Goal: Task Accomplishment & Management: Complete application form

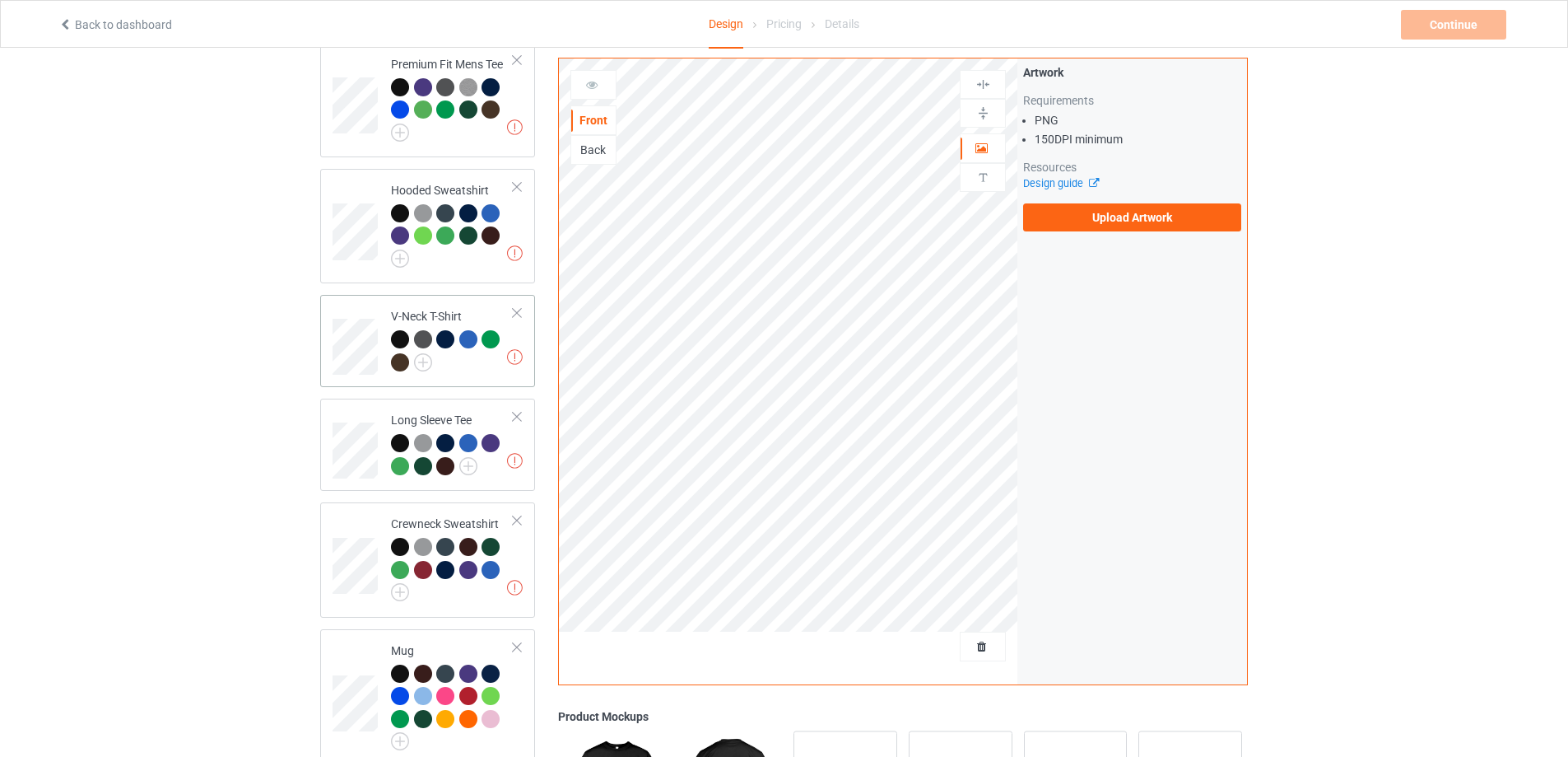
scroll to position [412, 0]
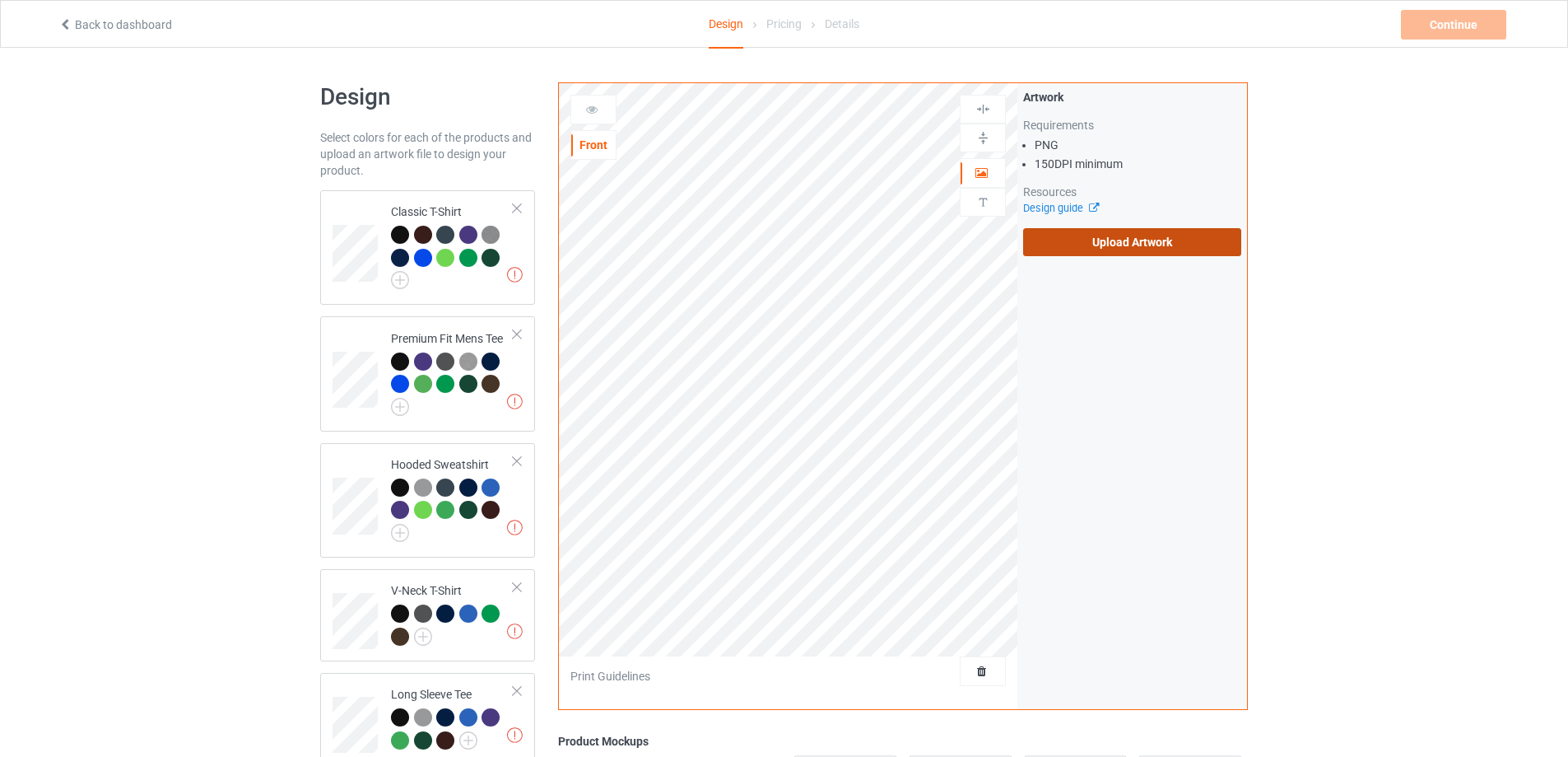
click at [1139, 242] on label "Upload Artwork" at bounding box center [1132, 241] width 218 height 28
click at [0, 0] on input "Upload Artwork" at bounding box center [0, 0] width 0 height 0
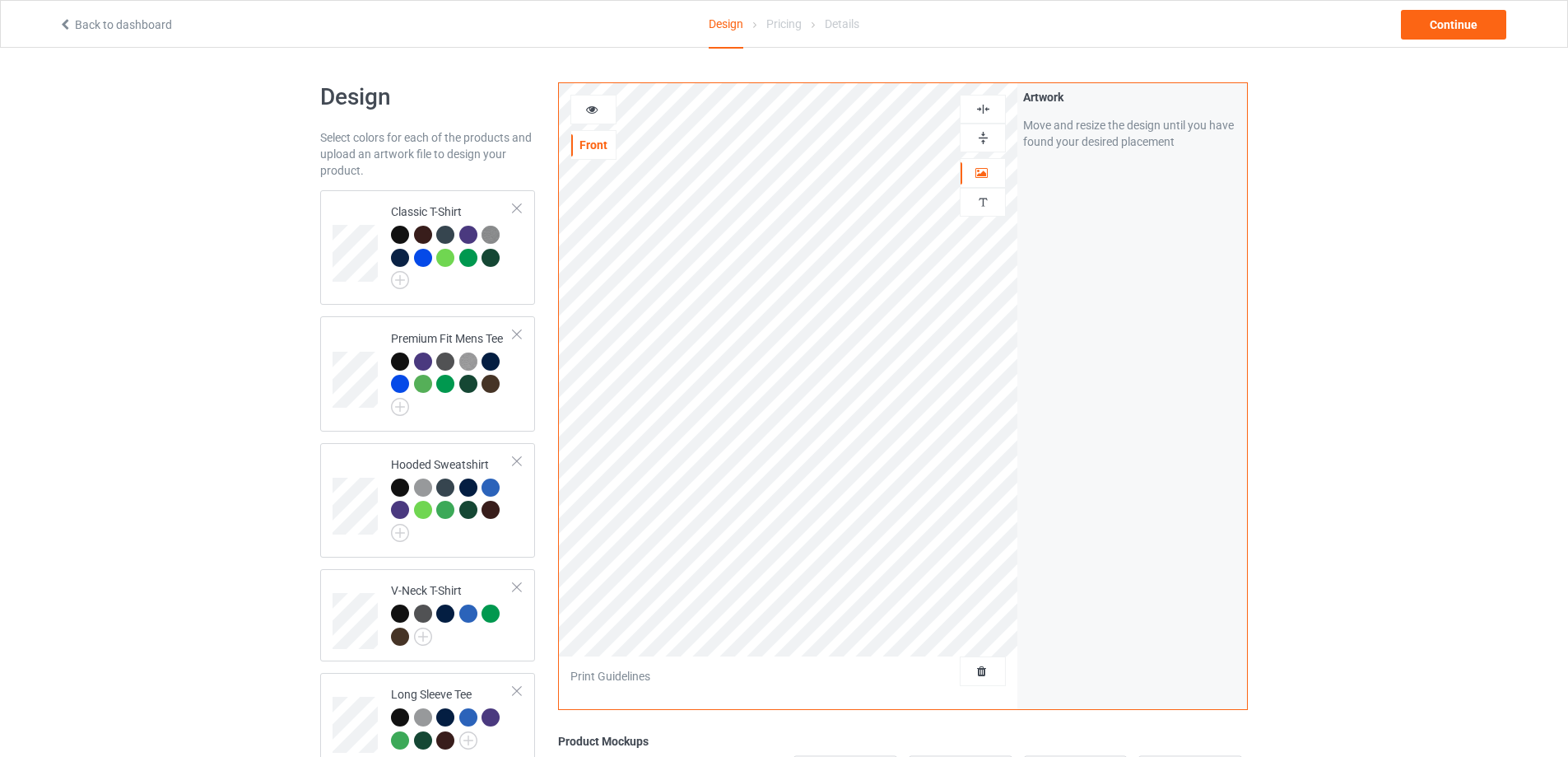
click at [977, 142] on img at bounding box center [983, 137] width 15 height 15
click at [1449, 27] on div "Continue" at bounding box center [1454, 25] width 105 height 30
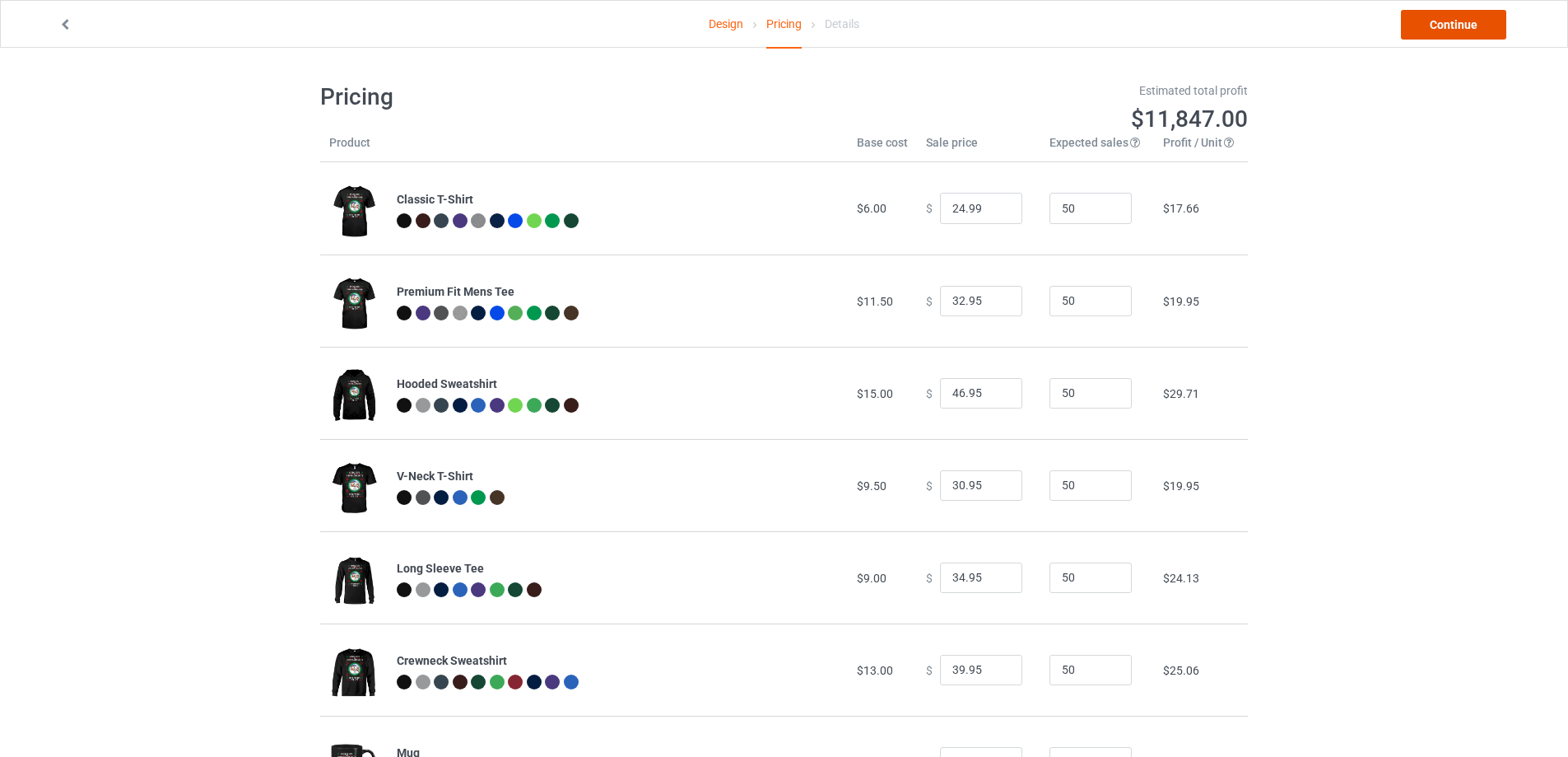
click at [1440, 24] on link "Continue" at bounding box center [1454, 25] width 105 height 30
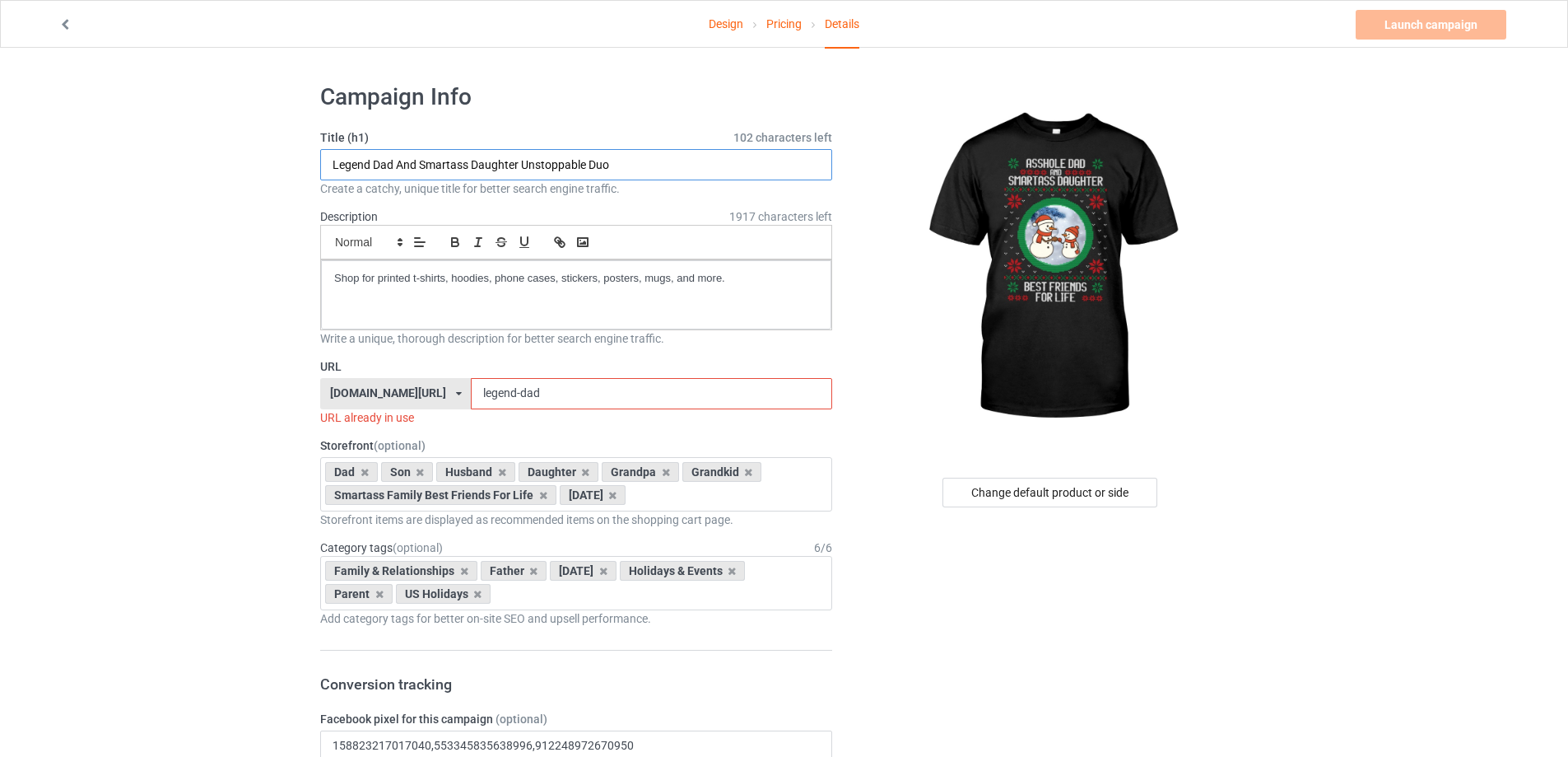
drag, startPoint x: 628, startPoint y: 166, endPoint x: 259, endPoint y: 154, distance: 369.2
paste input "Asshole Dad And Smartass Daughter Best Friends For Life"
drag, startPoint x: 422, startPoint y: 164, endPoint x: 520, endPoint y: 164, distance: 98.0
click at [520, 164] on input "Asshole Dad And Smartass Daughter Best Friends For Life" at bounding box center [576, 164] width 512 height 31
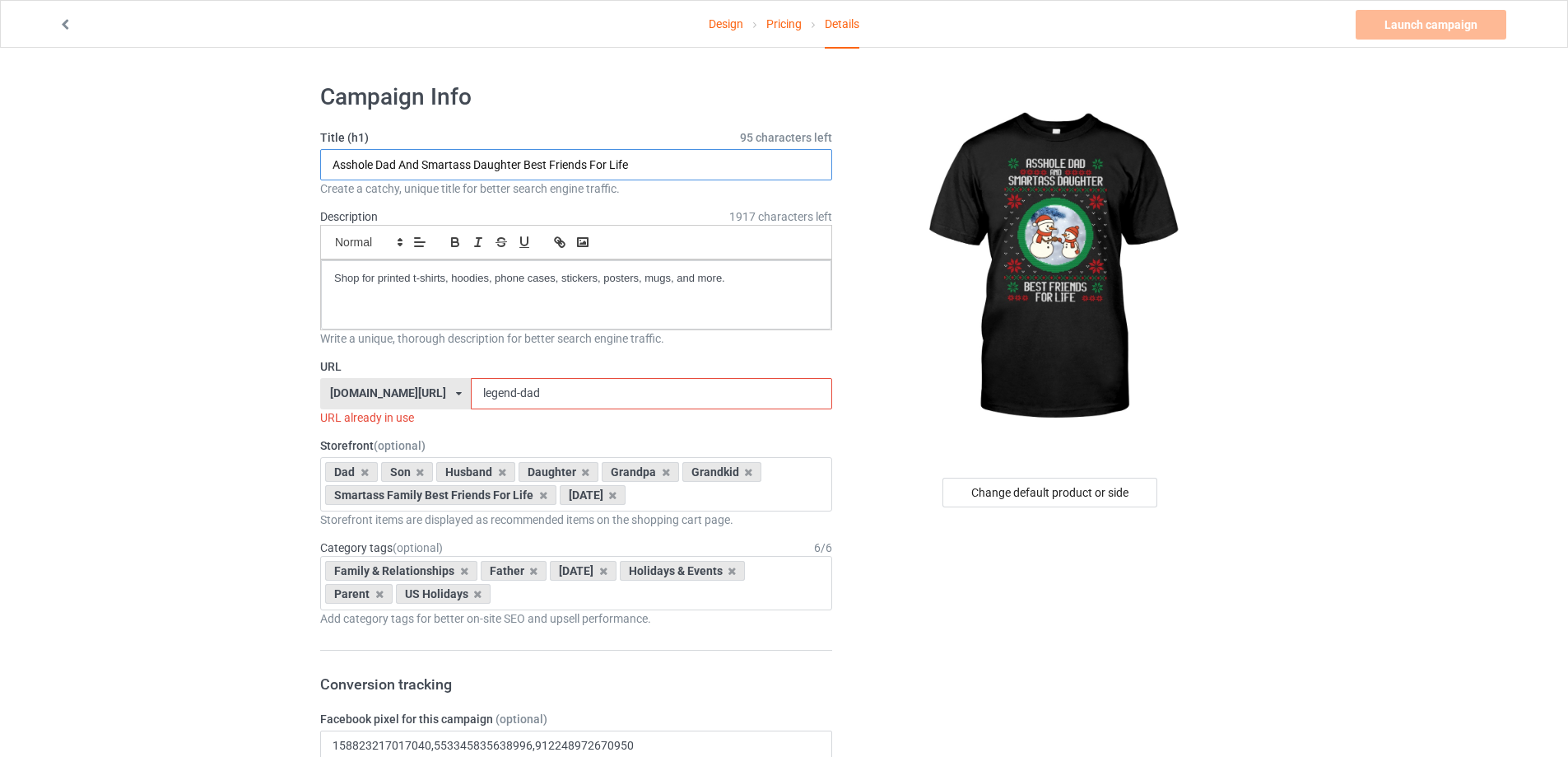
type input "Asshole Dad And Smartass Daughter Best Friends For Life"
drag, startPoint x: 511, startPoint y: 395, endPoint x: 405, endPoint y: 396, distance: 106.0
click at [405, 396] on div "[DOMAIN_NAME][URL] [DOMAIN_NAME][URL] [DOMAIN_NAME][URL] [DOMAIN_NAME][URL] 5f8…" at bounding box center [576, 393] width 512 height 31
paste input "Smartass Daughter"
click at [489, 388] on input "Smartass Daughter" at bounding box center [651, 393] width 360 height 31
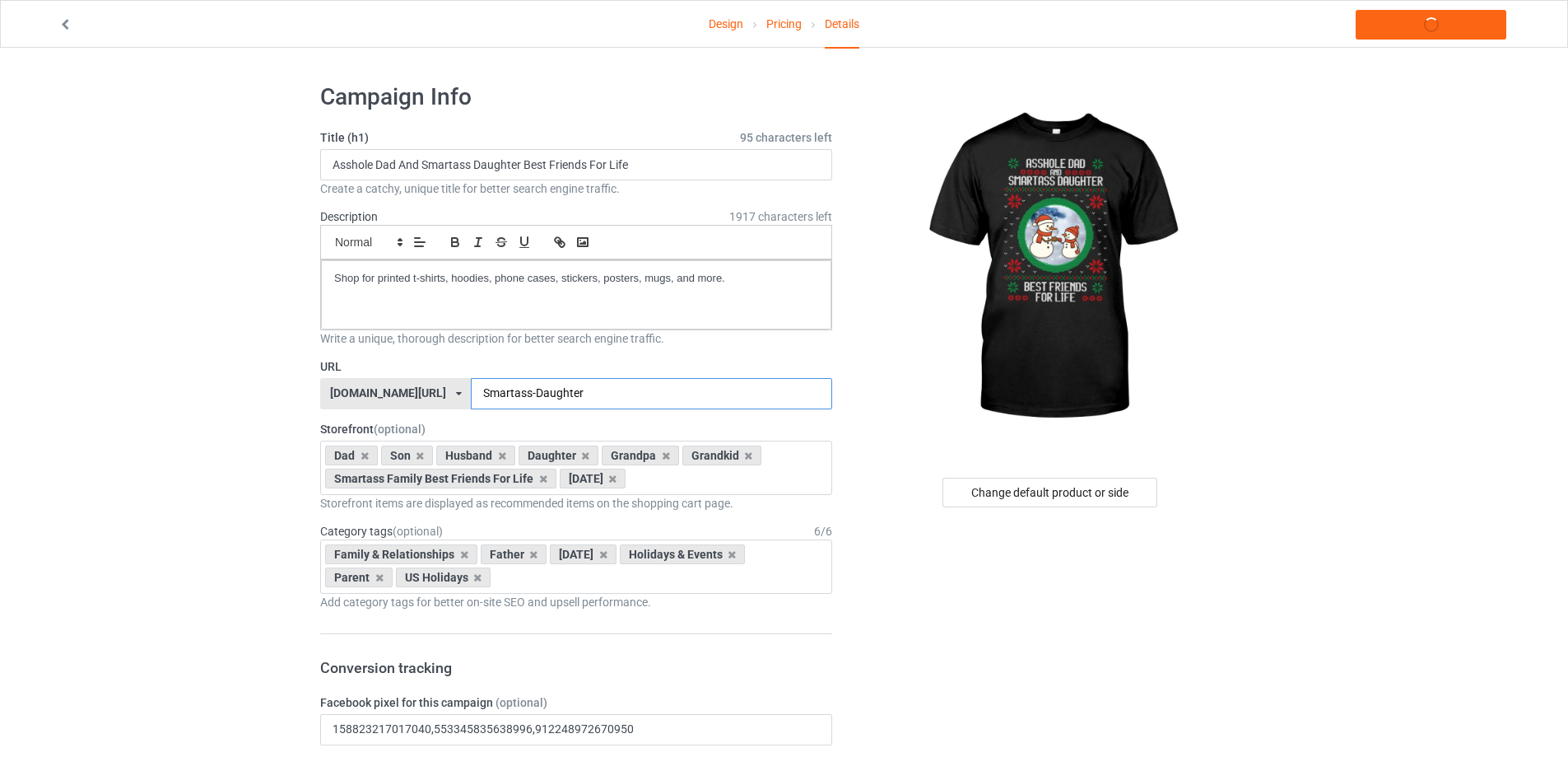
click at [550, 390] on input "Smartass-Daughter" at bounding box center [651, 393] width 360 height 31
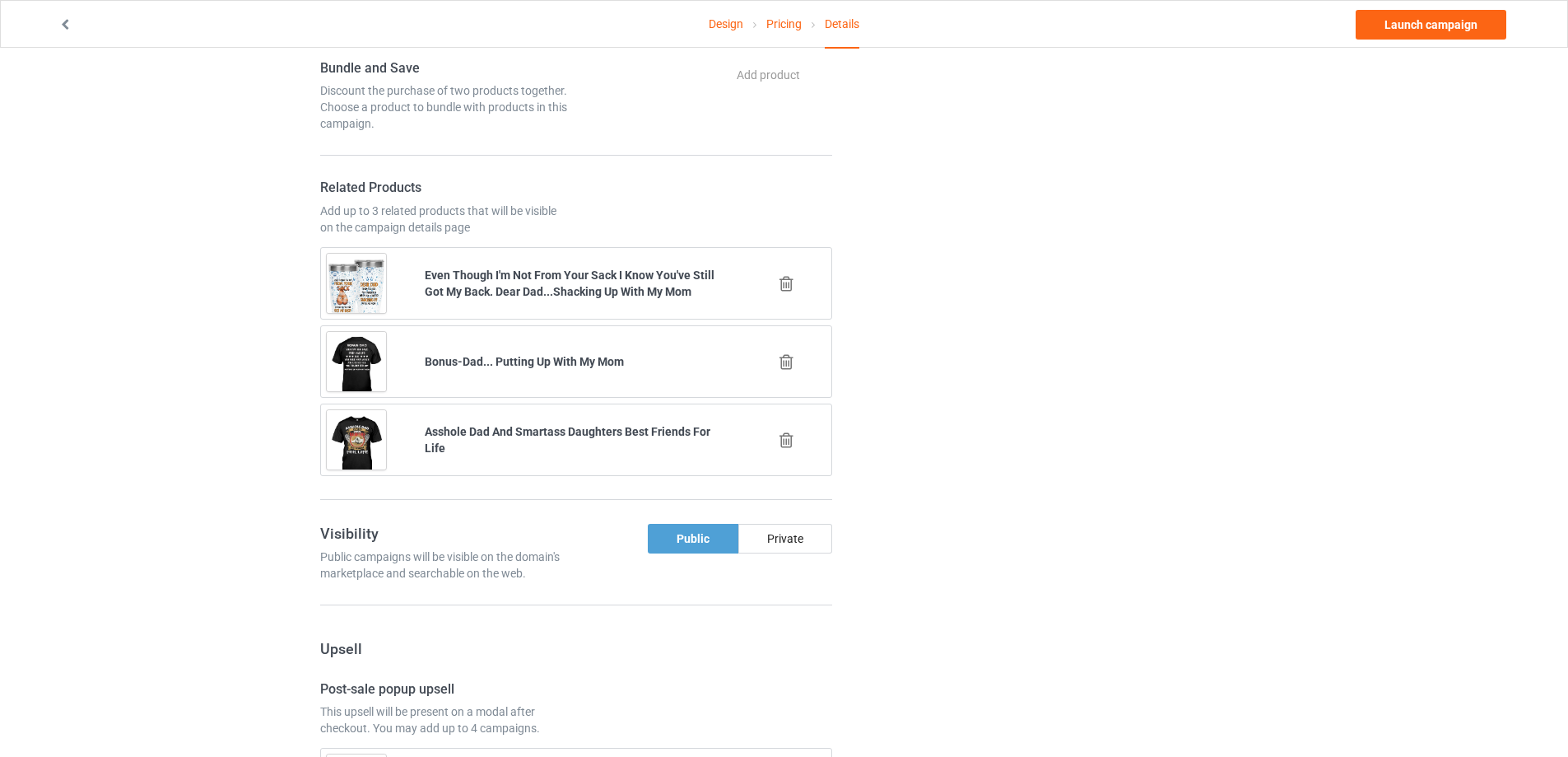
scroll to position [961, 0]
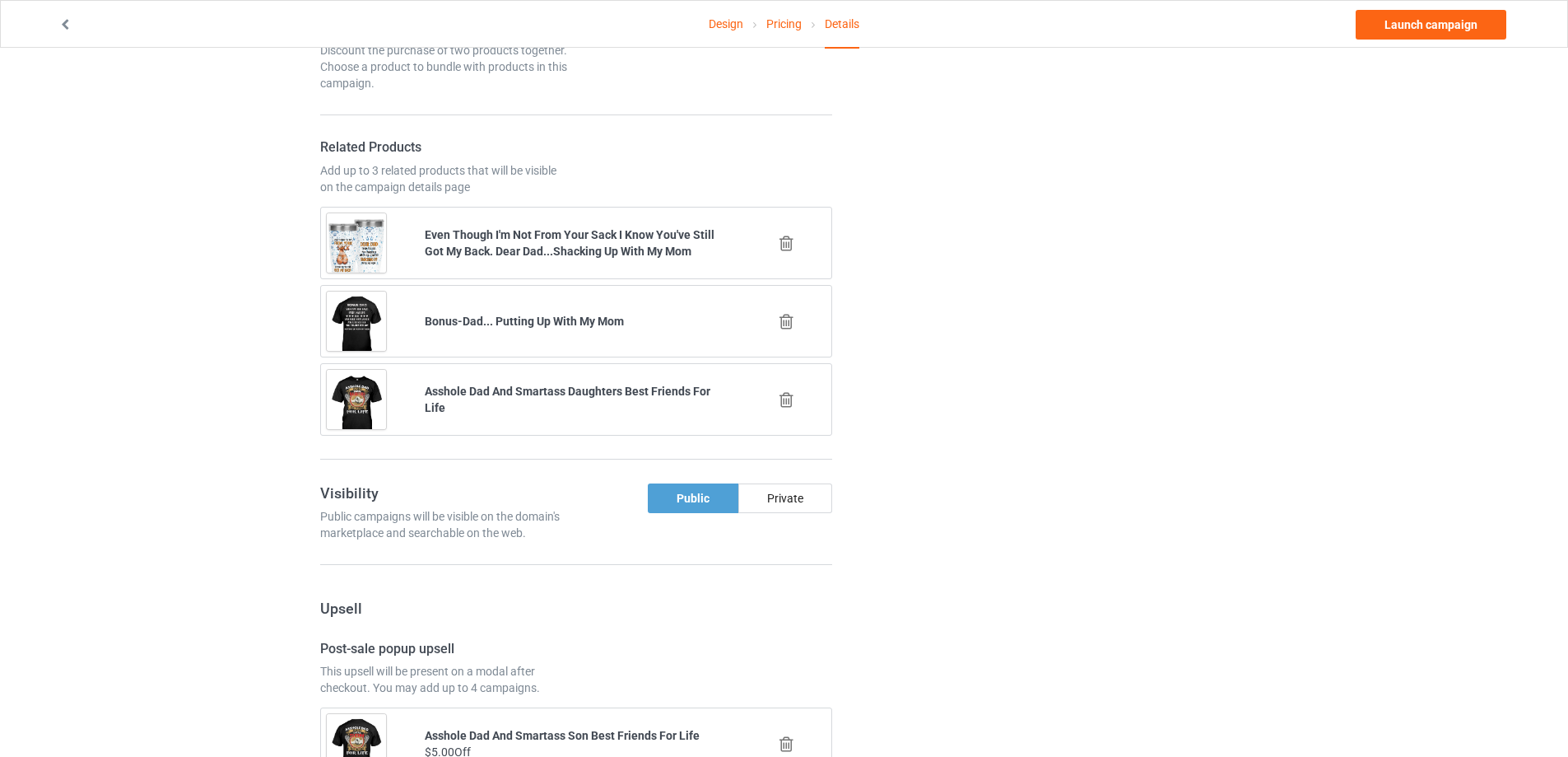
type input "Smartass-Daughter-1210"
click at [785, 319] on icon at bounding box center [787, 321] width 21 height 17
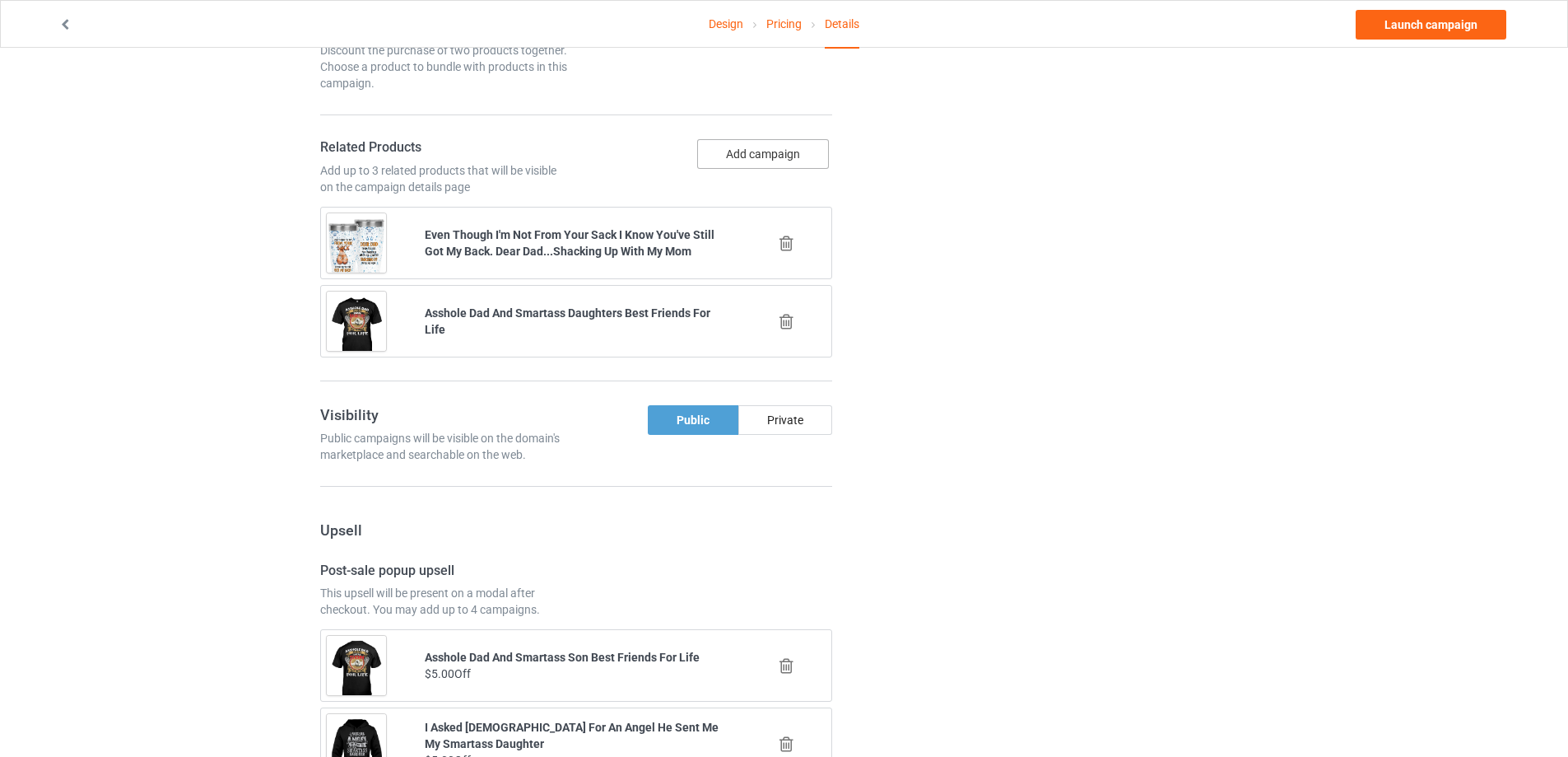
click at [761, 162] on button "Add campaign" at bounding box center [762, 153] width 132 height 30
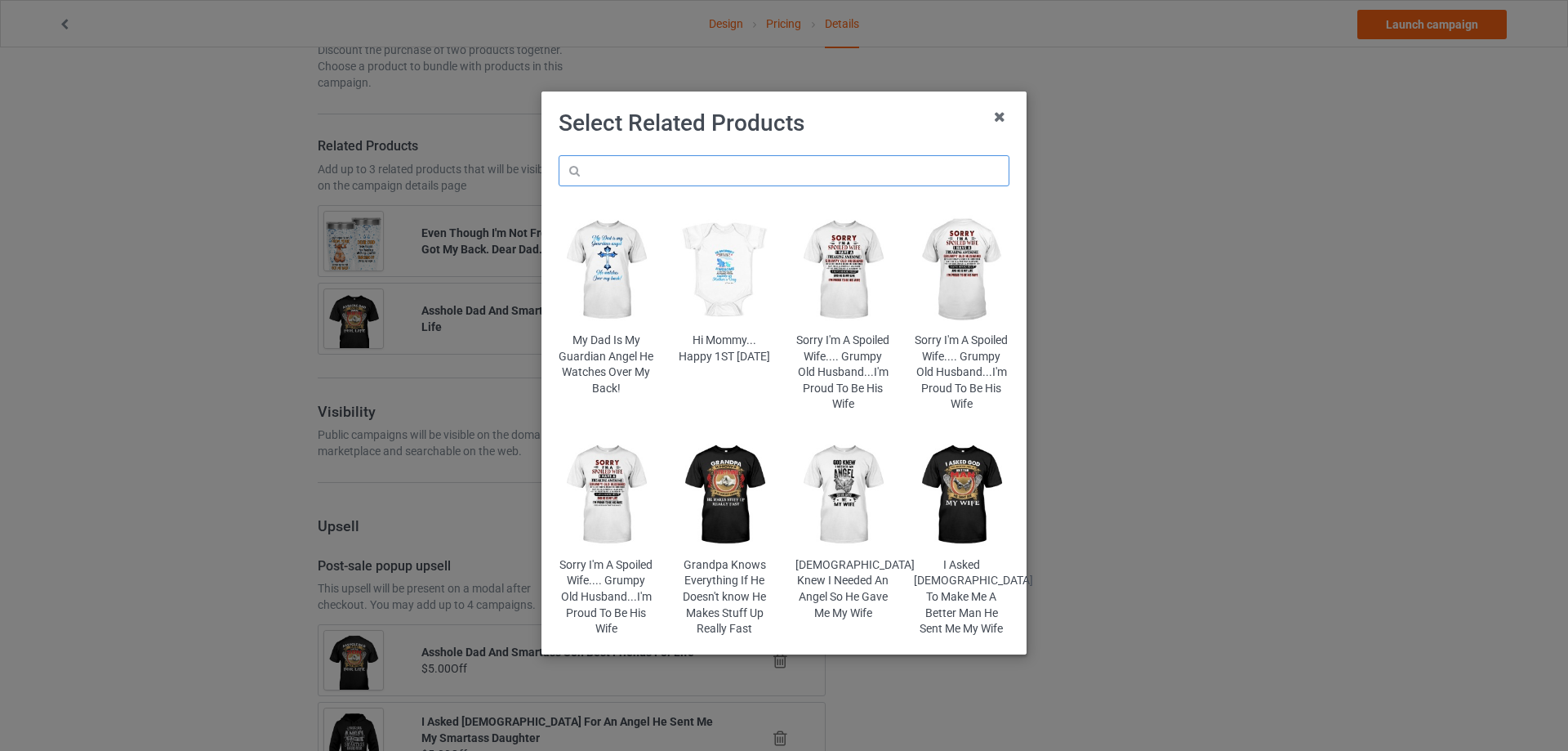
click at [676, 164] on input "text" at bounding box center [784, 170] width 451 height 31
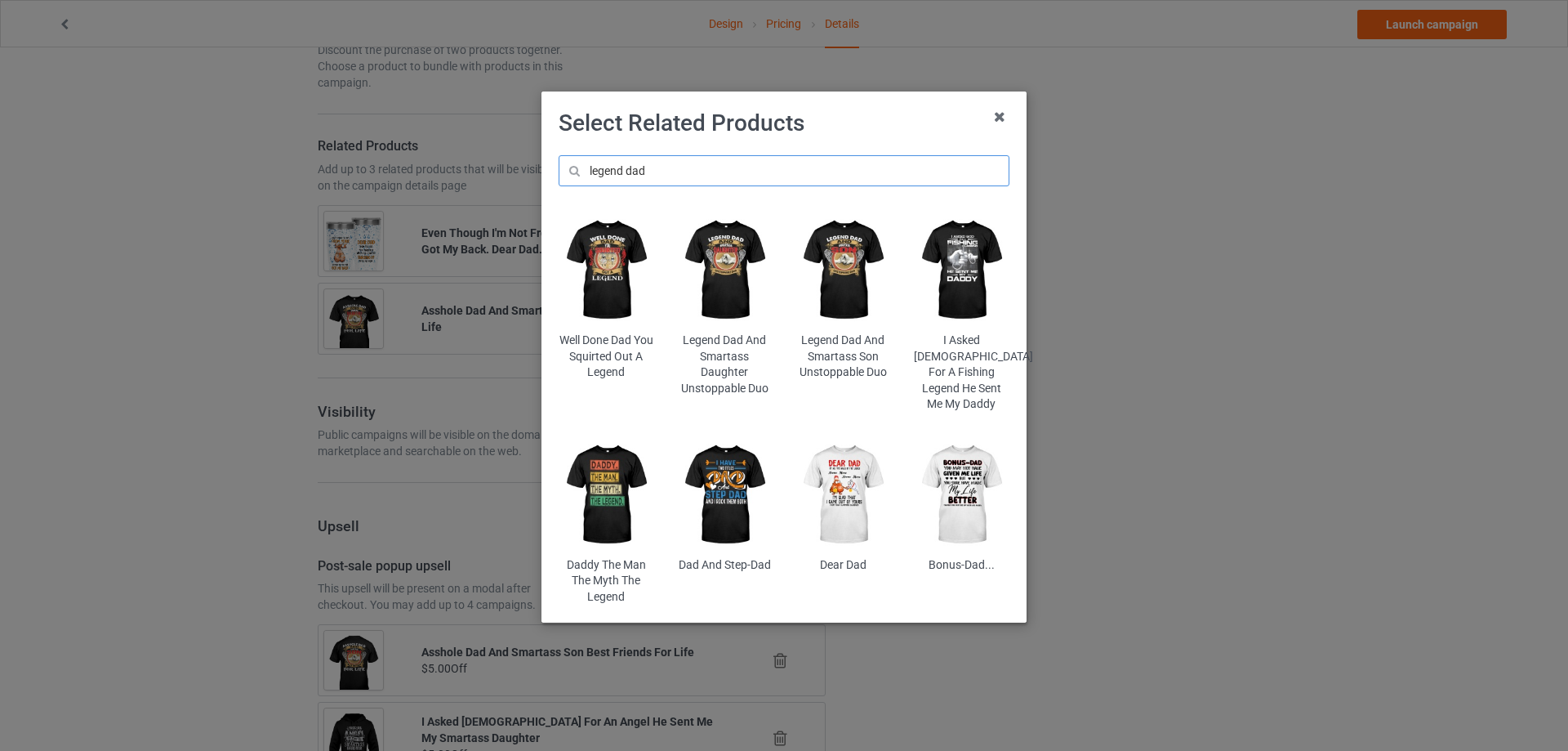
type input "legend dad"
click at [726, 260] on img at bounding box center [725, 270] width 95 height 119
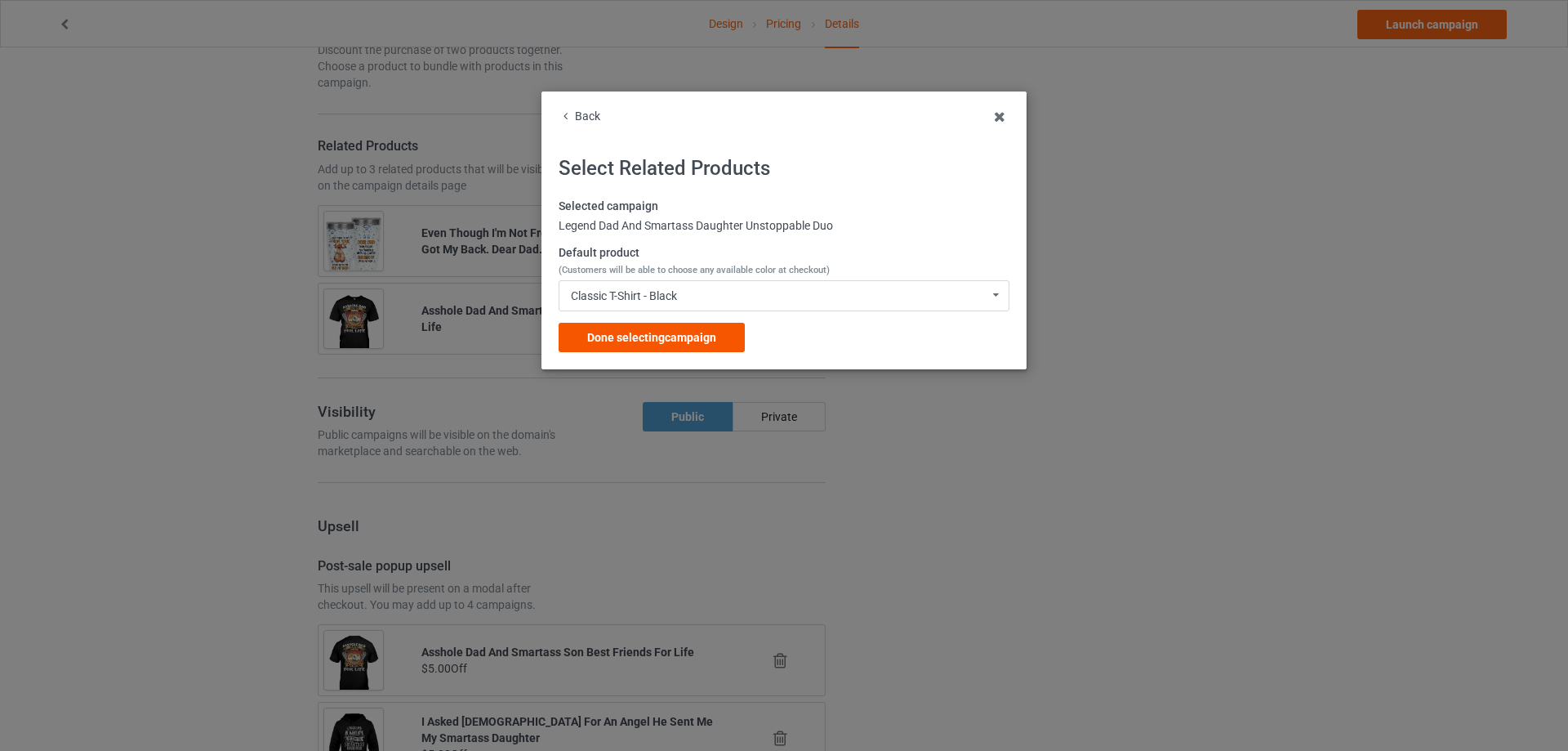
click at [683, 335] on span "Done selecting campaign" at bounding box center [651, 337] width 129 height 14
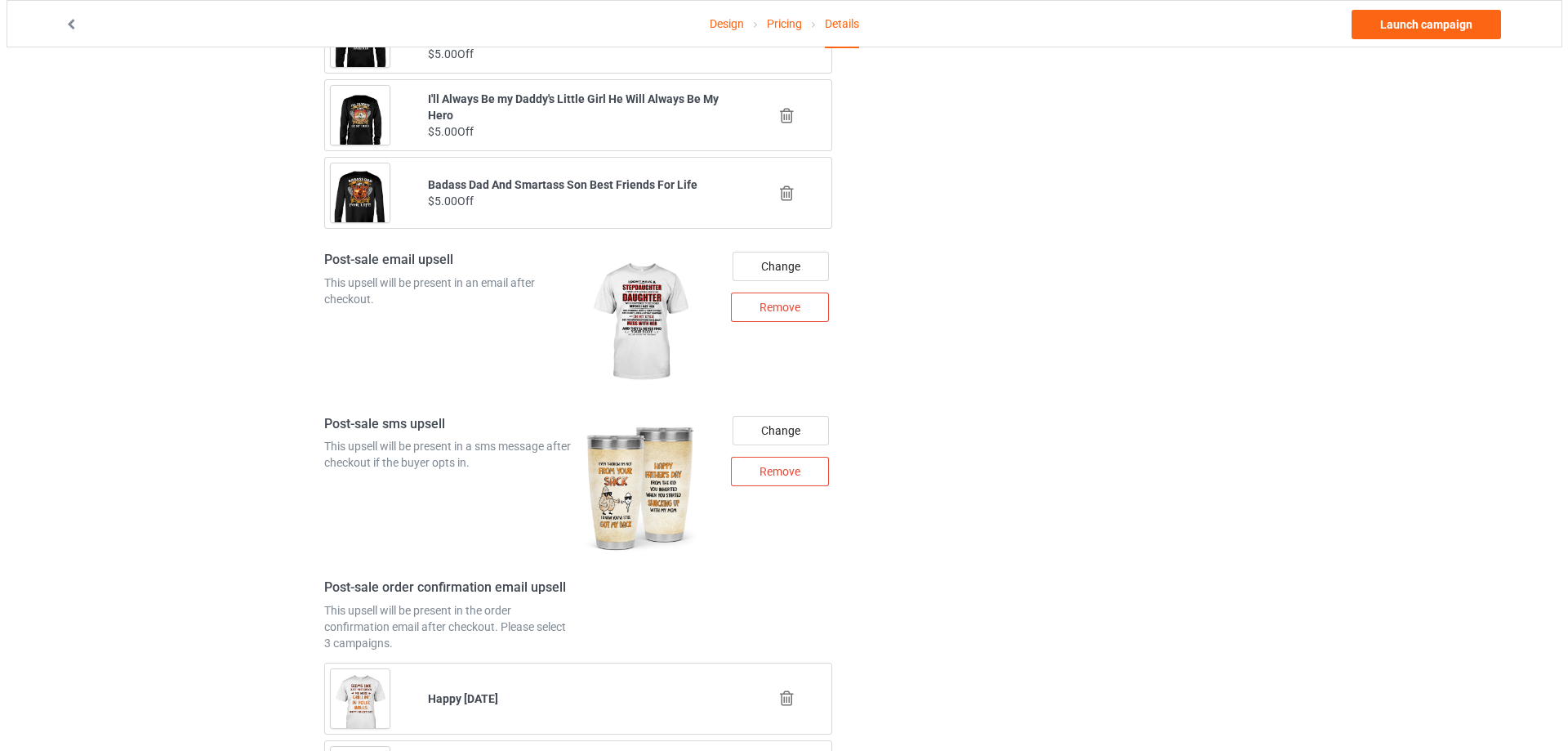
scroll to position [1770, 0]
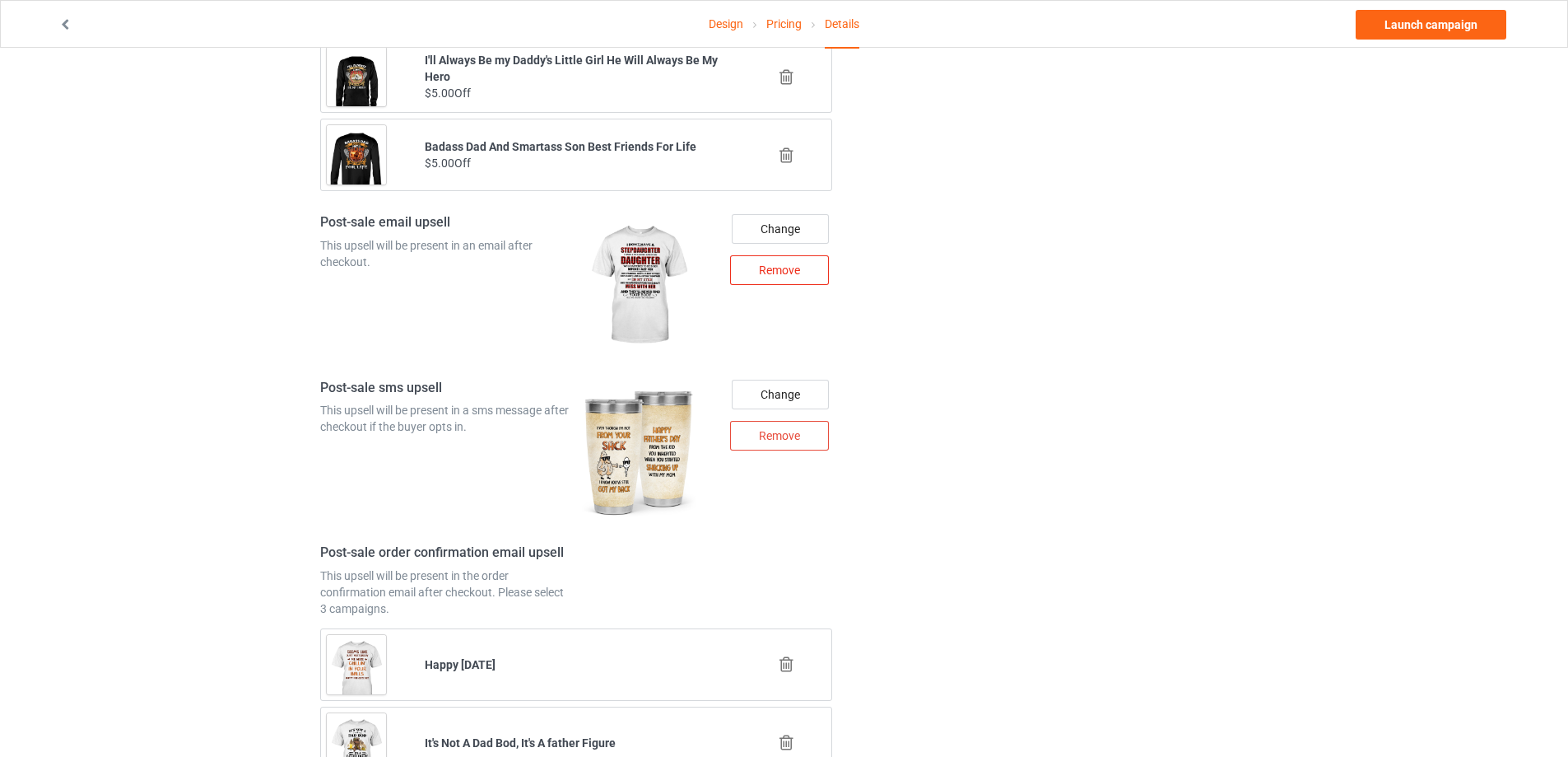
click at [788, 266] on div "Remove" at bounding box center [779, 270] width 99 height 30
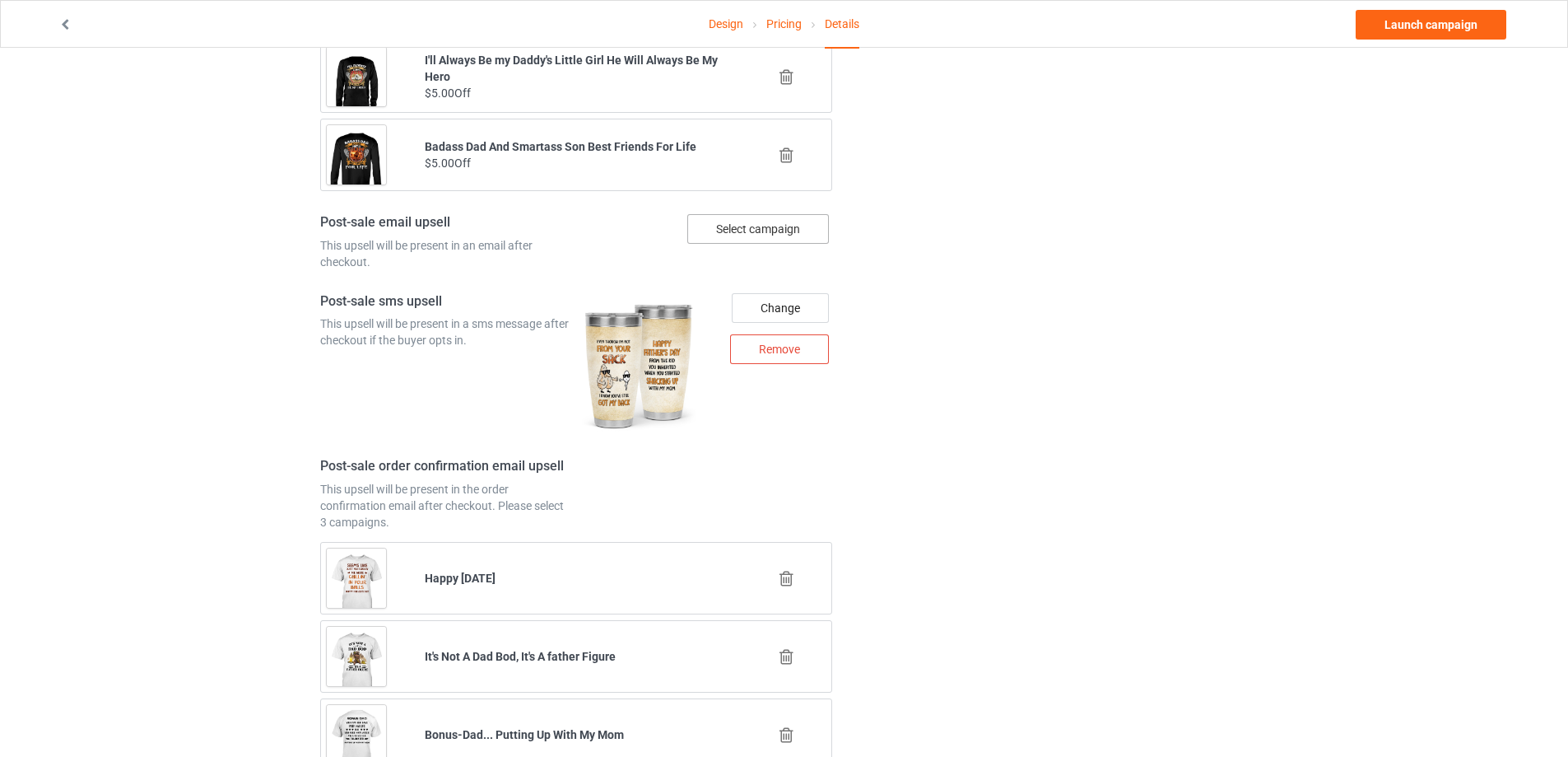
click at [750, 225] on div "Select campaign" at bounding box center [759, 229] width 142 height 30
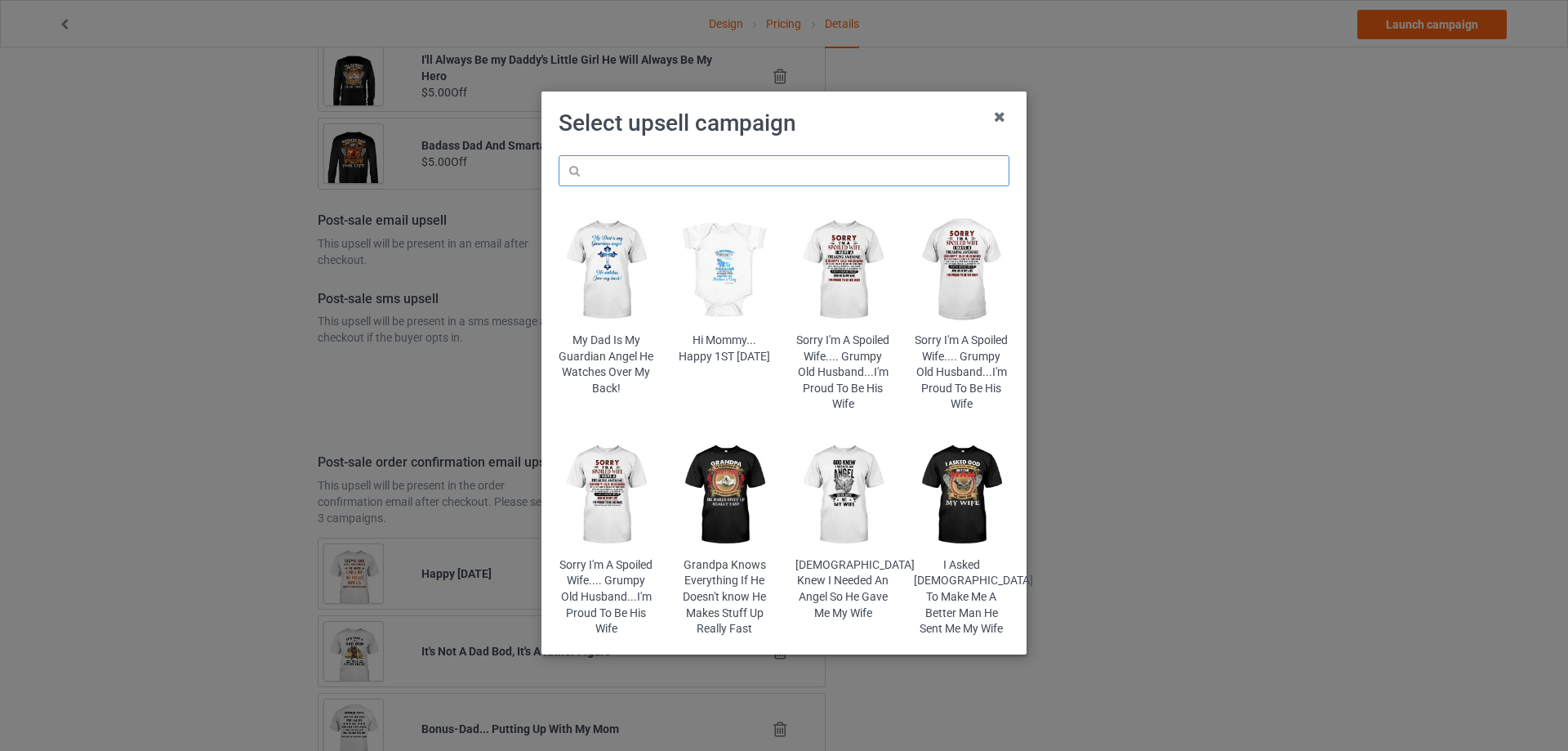
click at [670, 168] on input "text" at bounding box center [784, 170] width 451 height 31
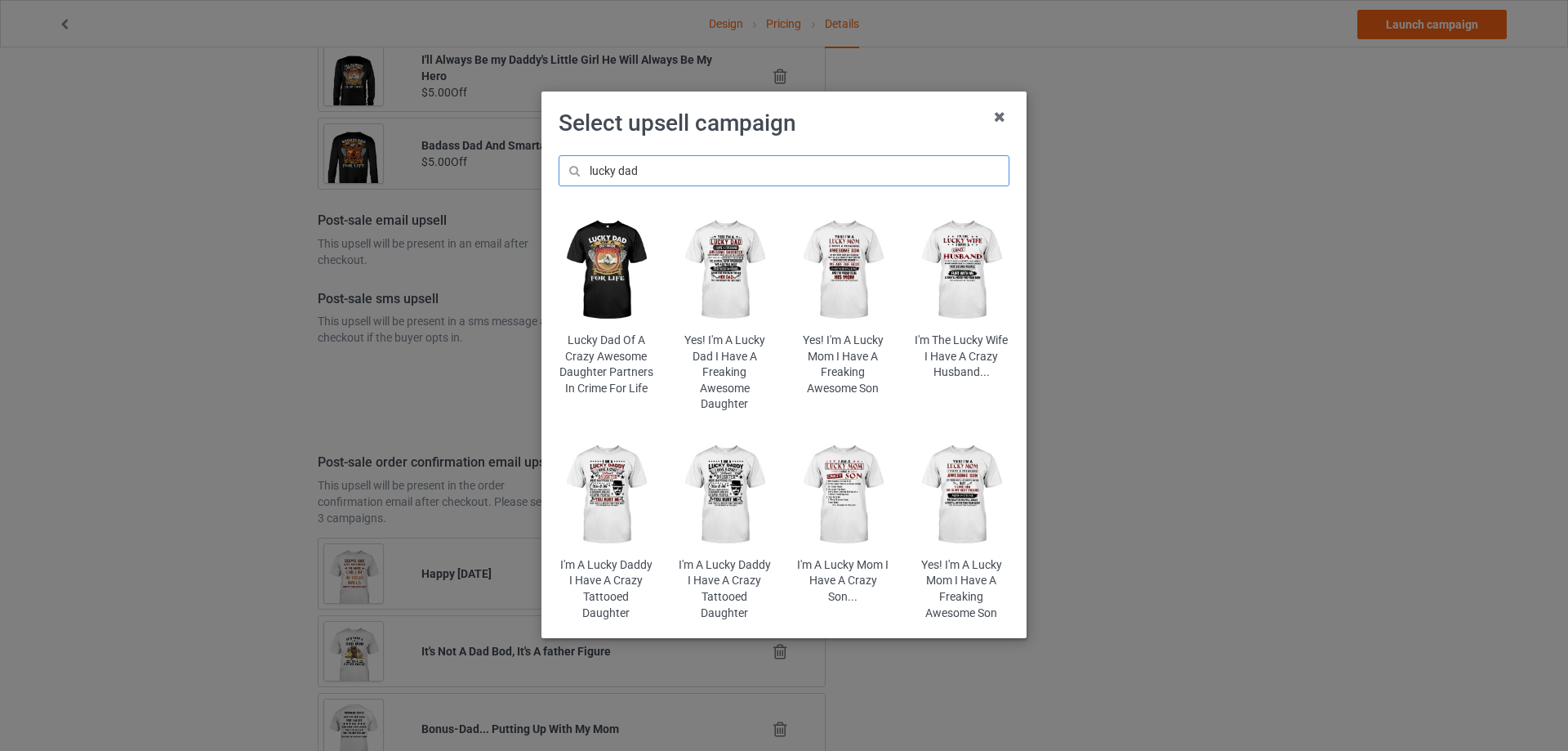
type input "lucky dad"
click at [619, 249] on img at bounding box center [607, 270] width 95 height 119
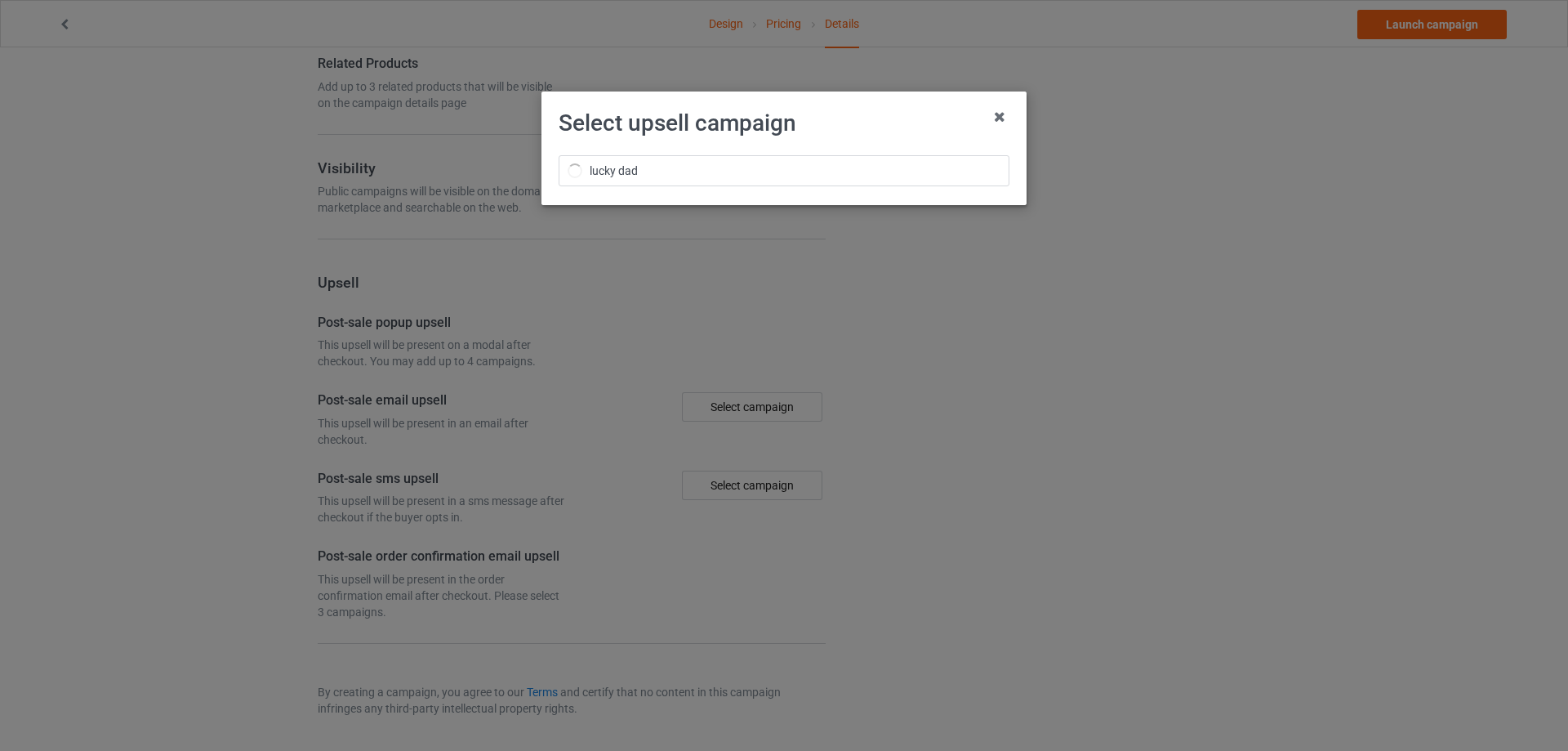
scroll to position [1770, 0]
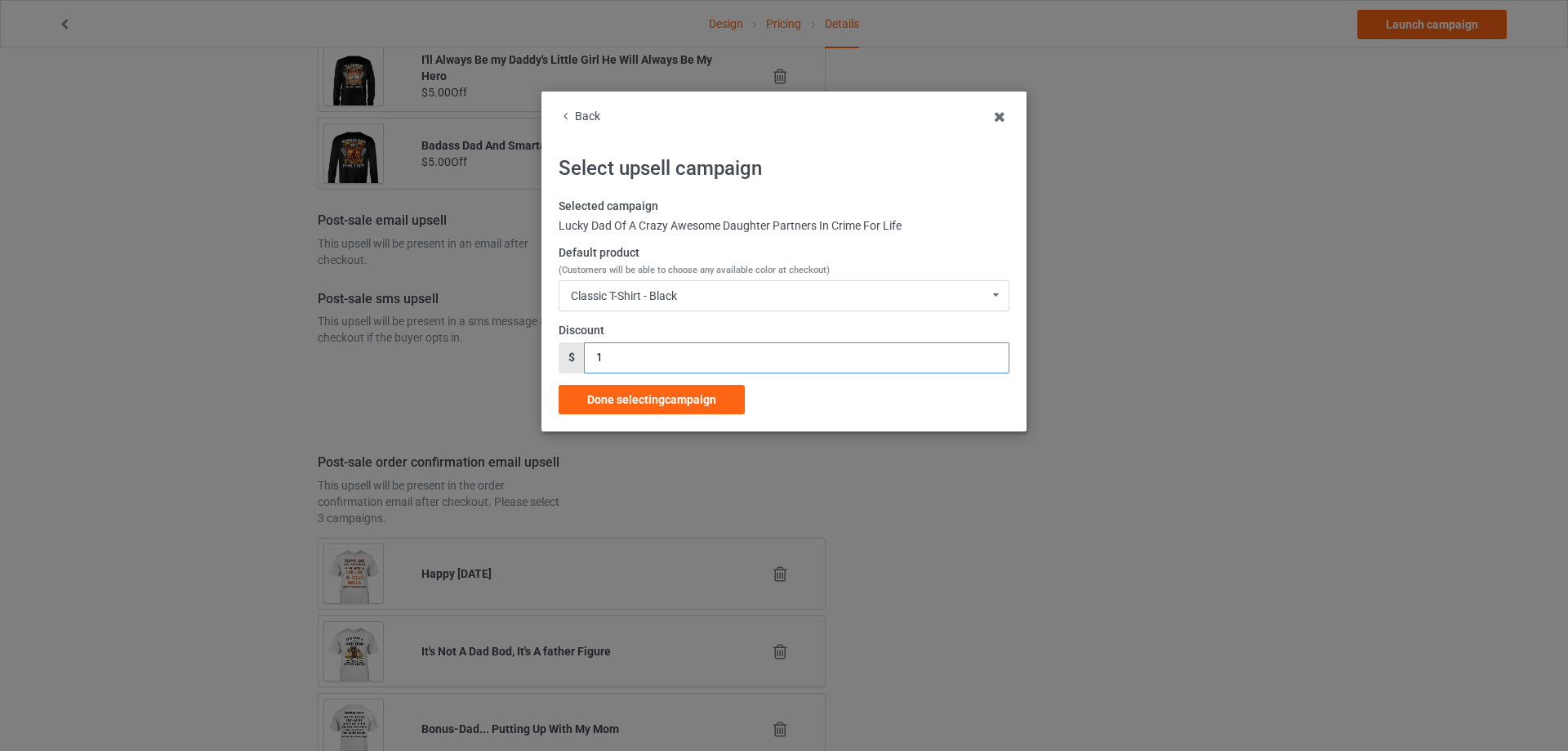
drag, startPoint x: 612, startPoint y: 360, endPoint x: 572, endPoint y: 360, distance: 40.0
click at [572, 360] on div "$ 1" at bounding box center [784, 357] width 451 height 31
type input "5"
click at [622, 394] on span "Done selecting campaign" at bounding box center [651, 399] width 129 height 14
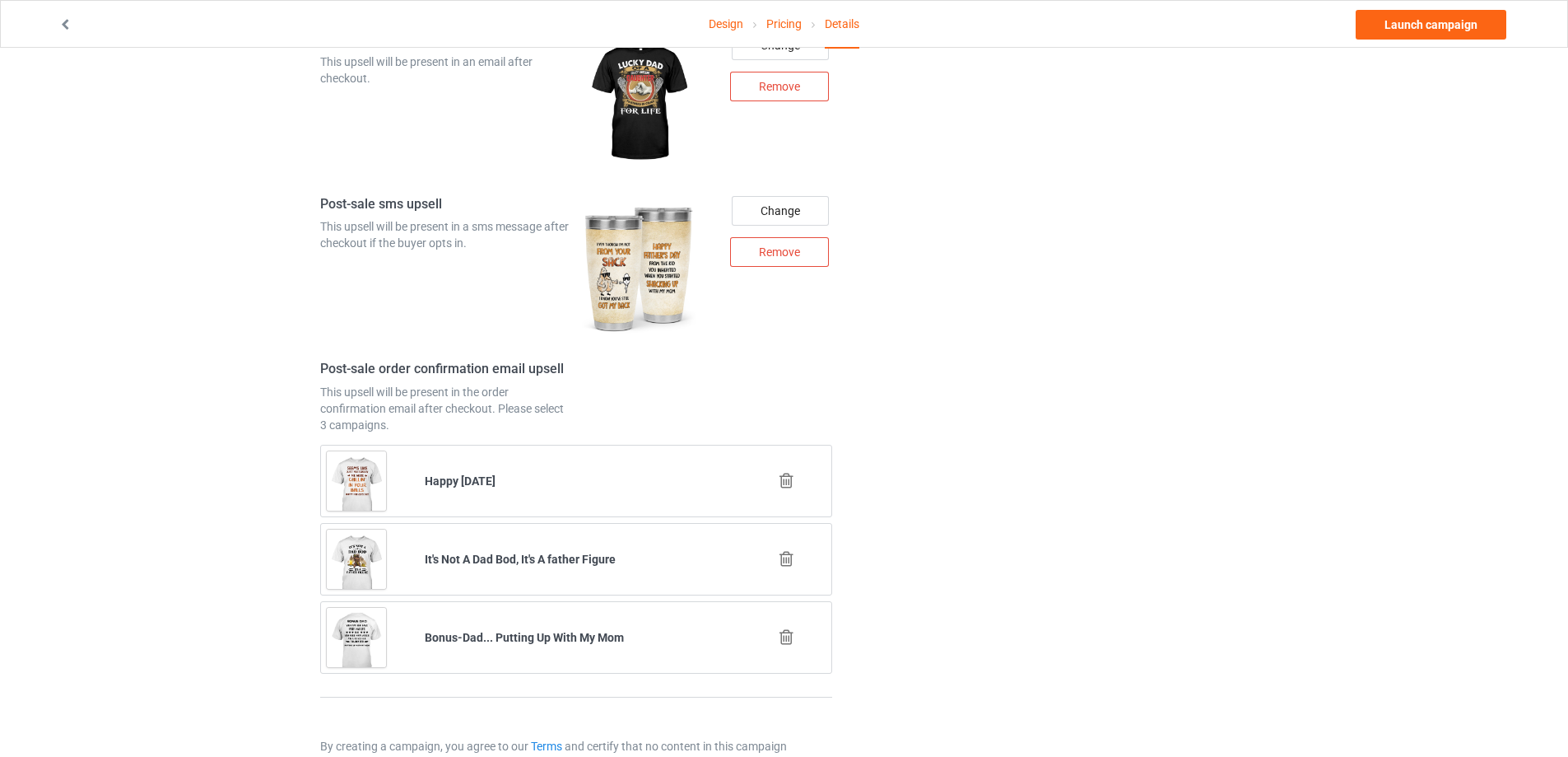
scroll to position [2004, 0]
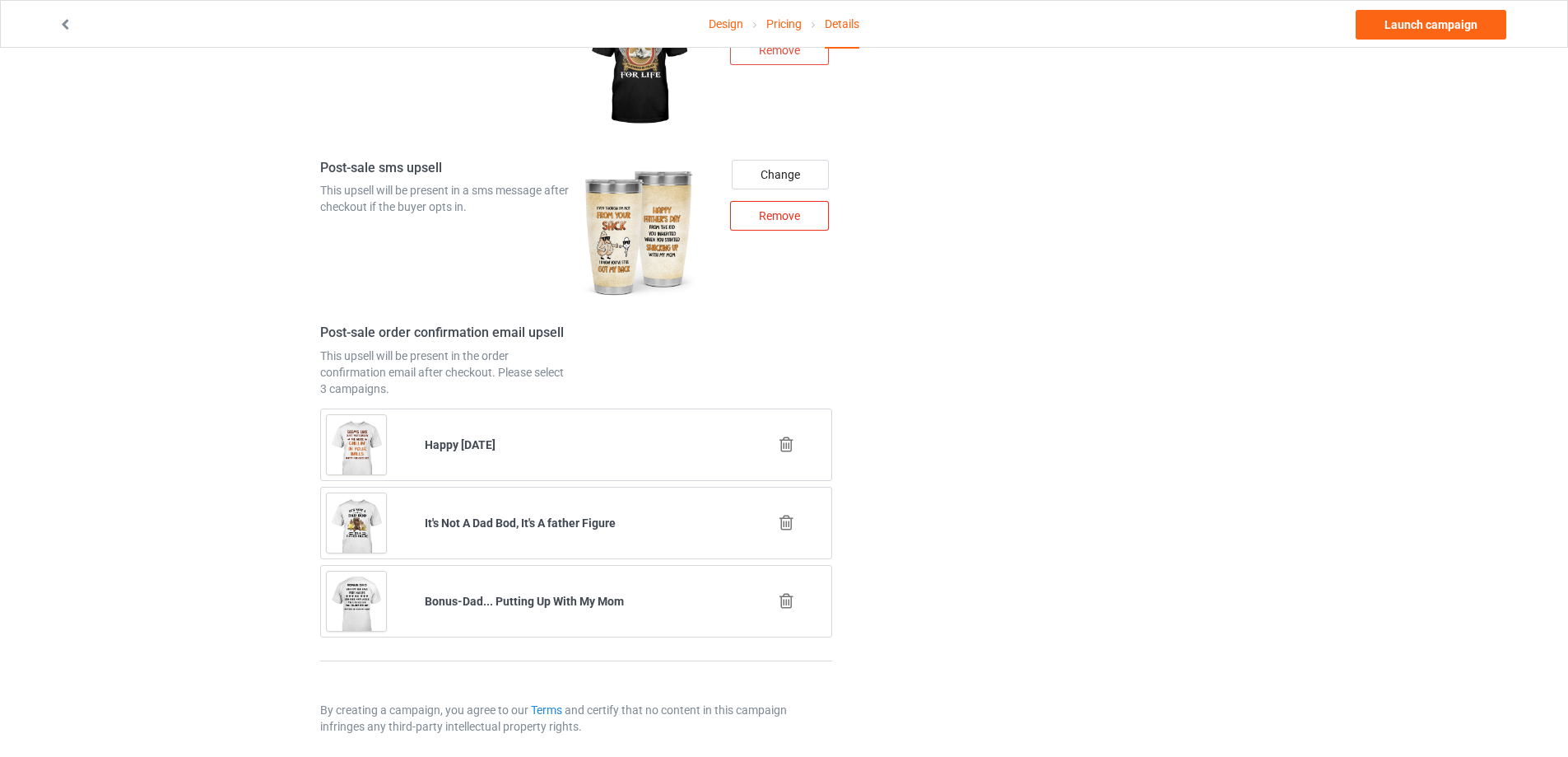
click at [765, 224] on div "Remove" at bounding box center [779, 215] width 99 height 30
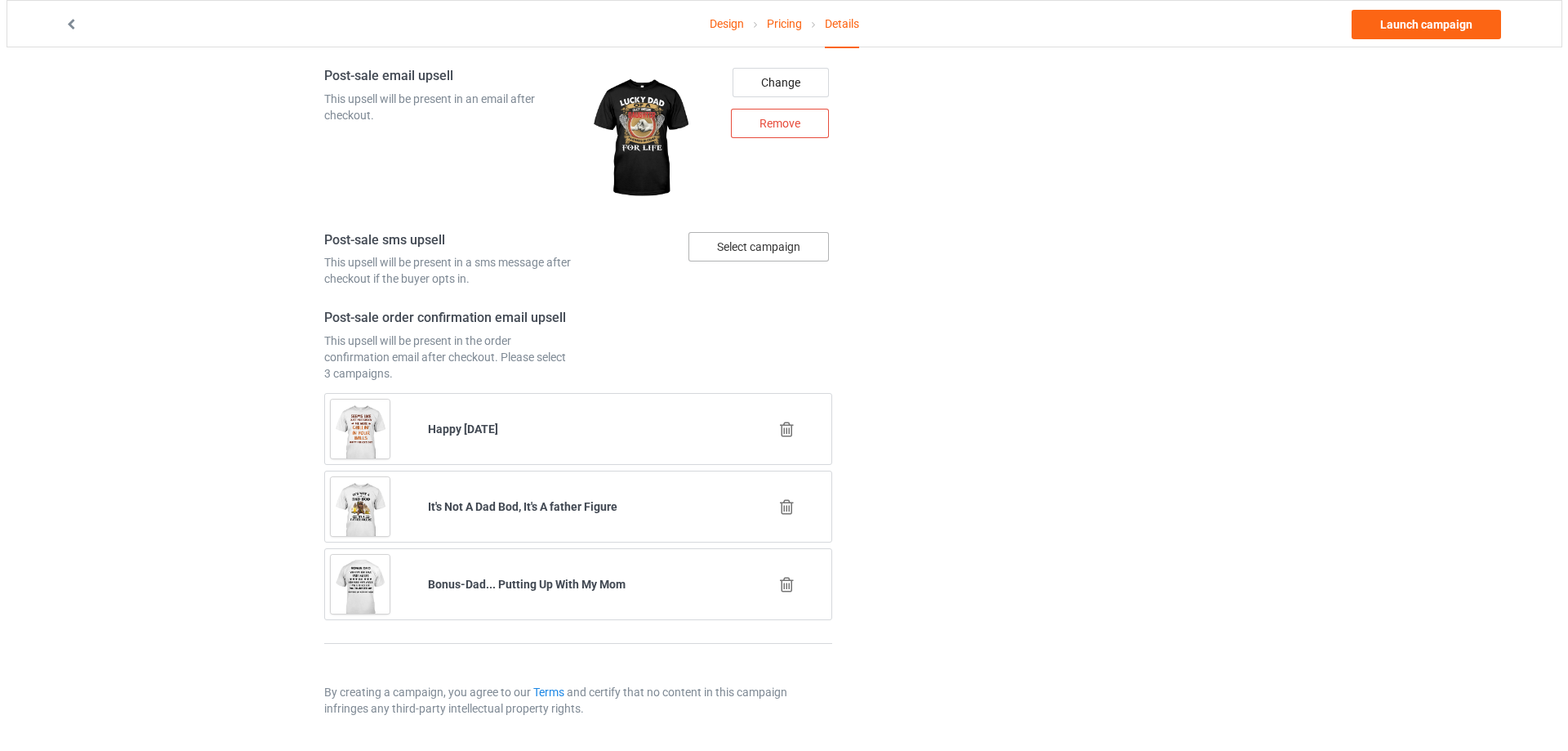
scroll to position [1915, 0]
click at [748, 246] on div "Select campaign" at bounding box center [752, 247] width 140 height 30
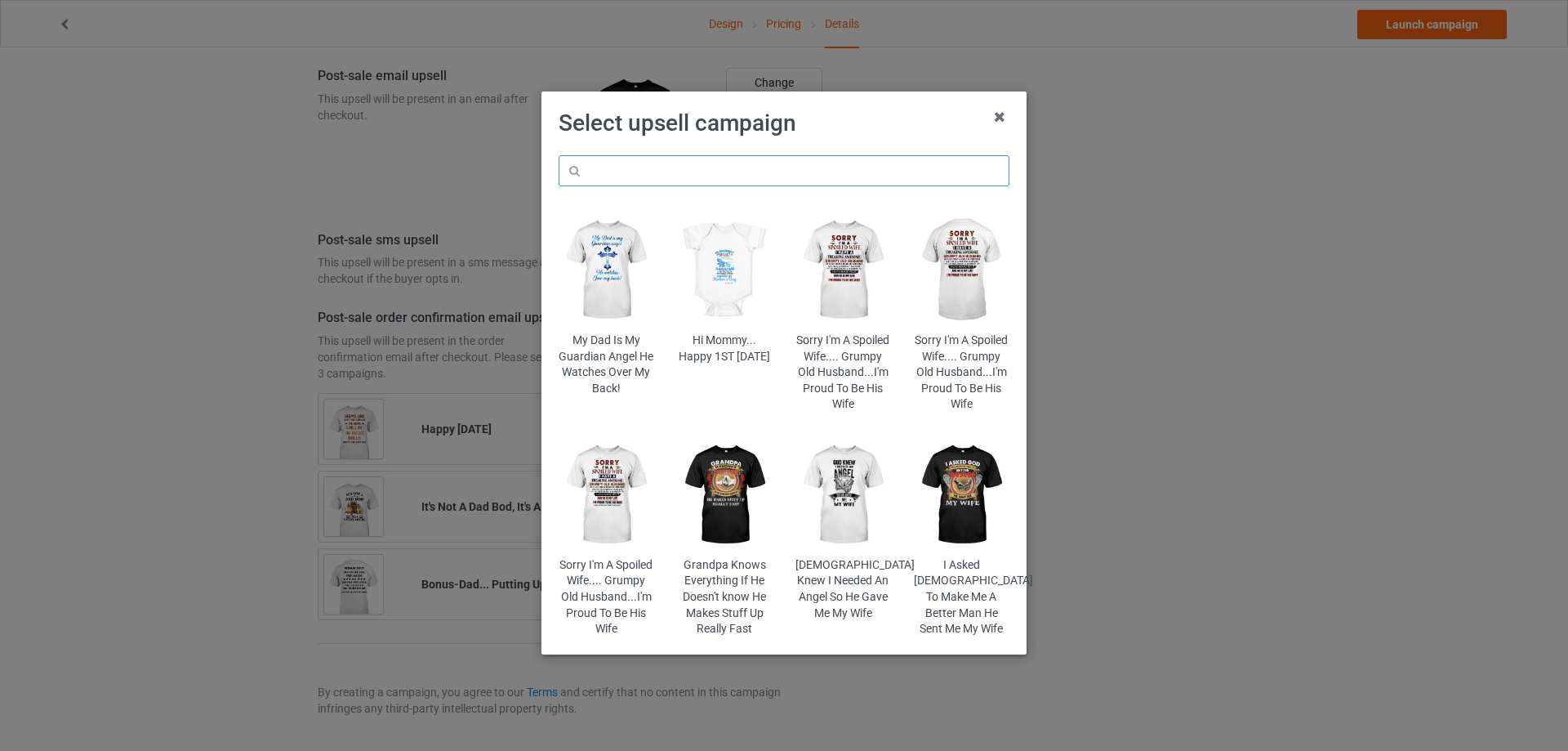
click at [655, 167] on input "text" at bounding box center [784, 170] width 451 height 31
type input "a"
type input "ă"
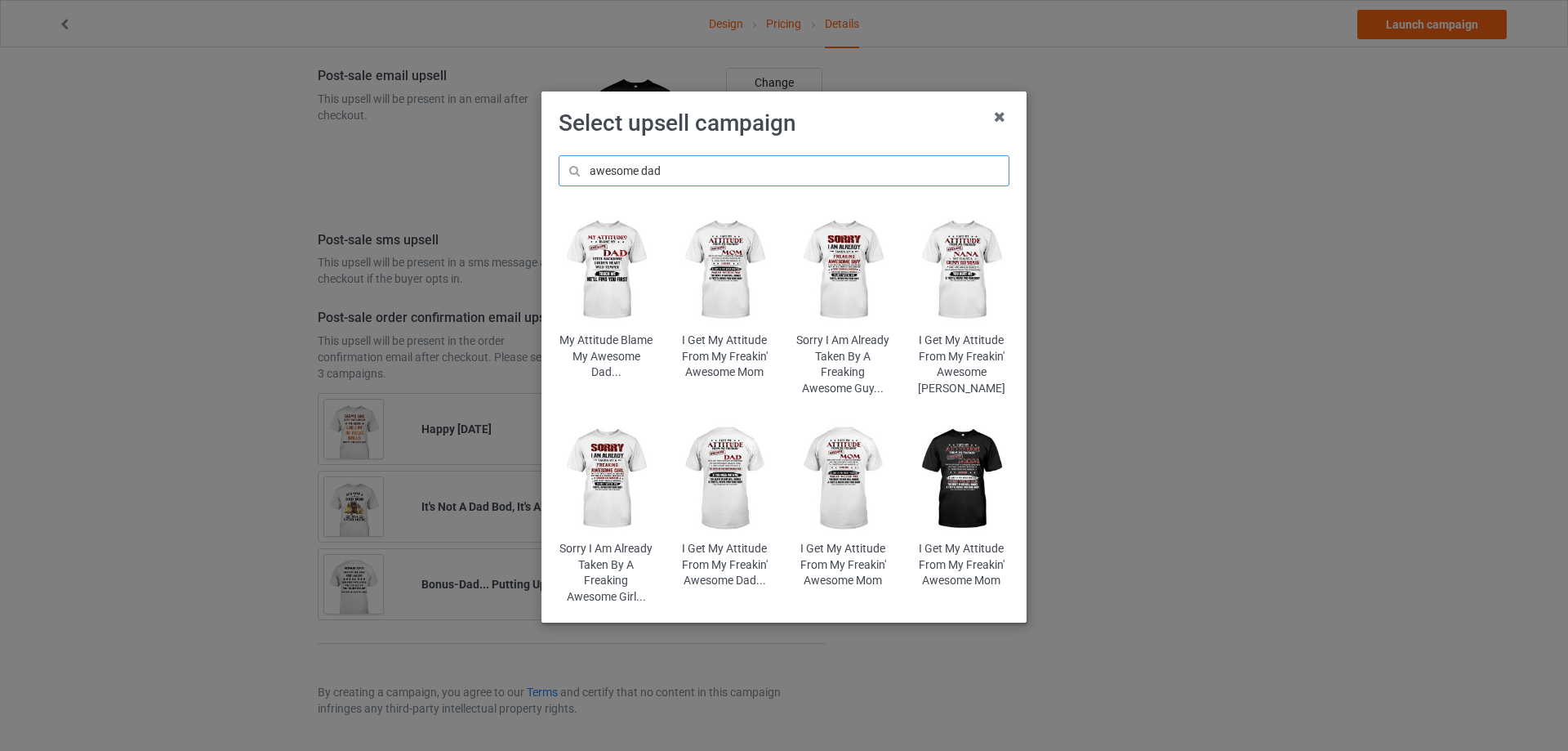
type input "awesome dad"
click at [623, 250] on img at bounding box center [607, 270] width 95 height 119
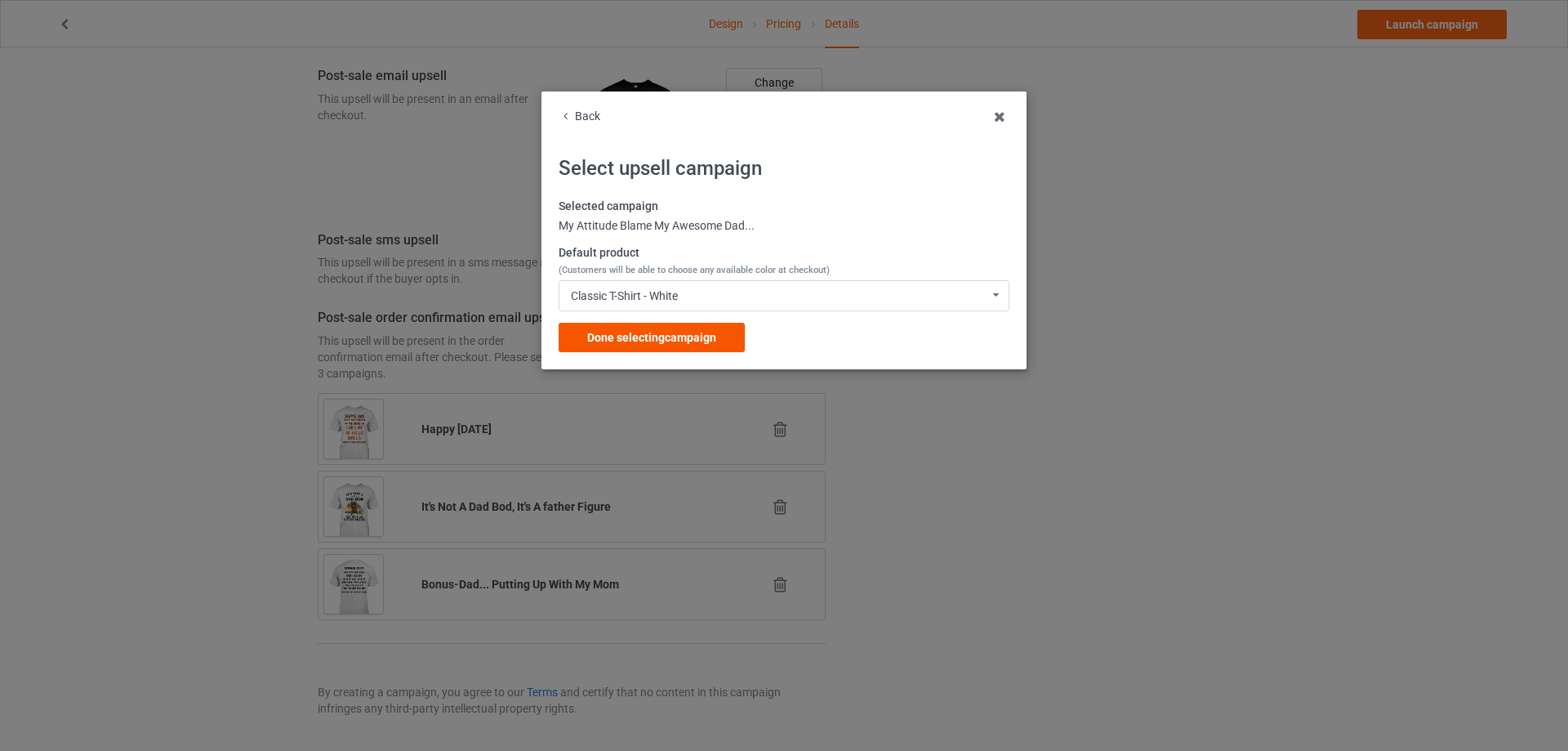
click at [679, 338] on span "Done selecting campaign" at bounding box center [651, 337] width 129 height 14
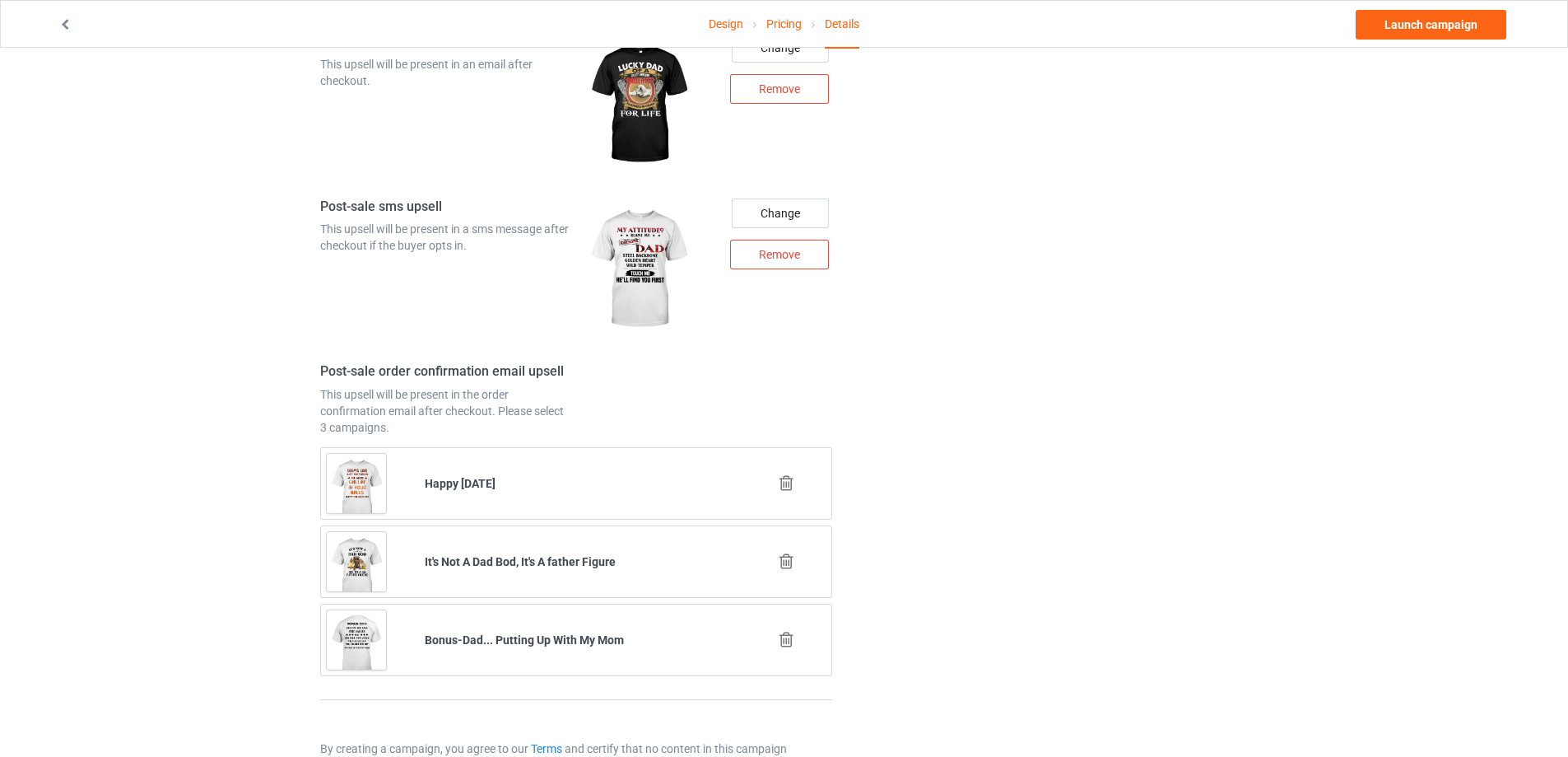
scroll to position [2017, 0]
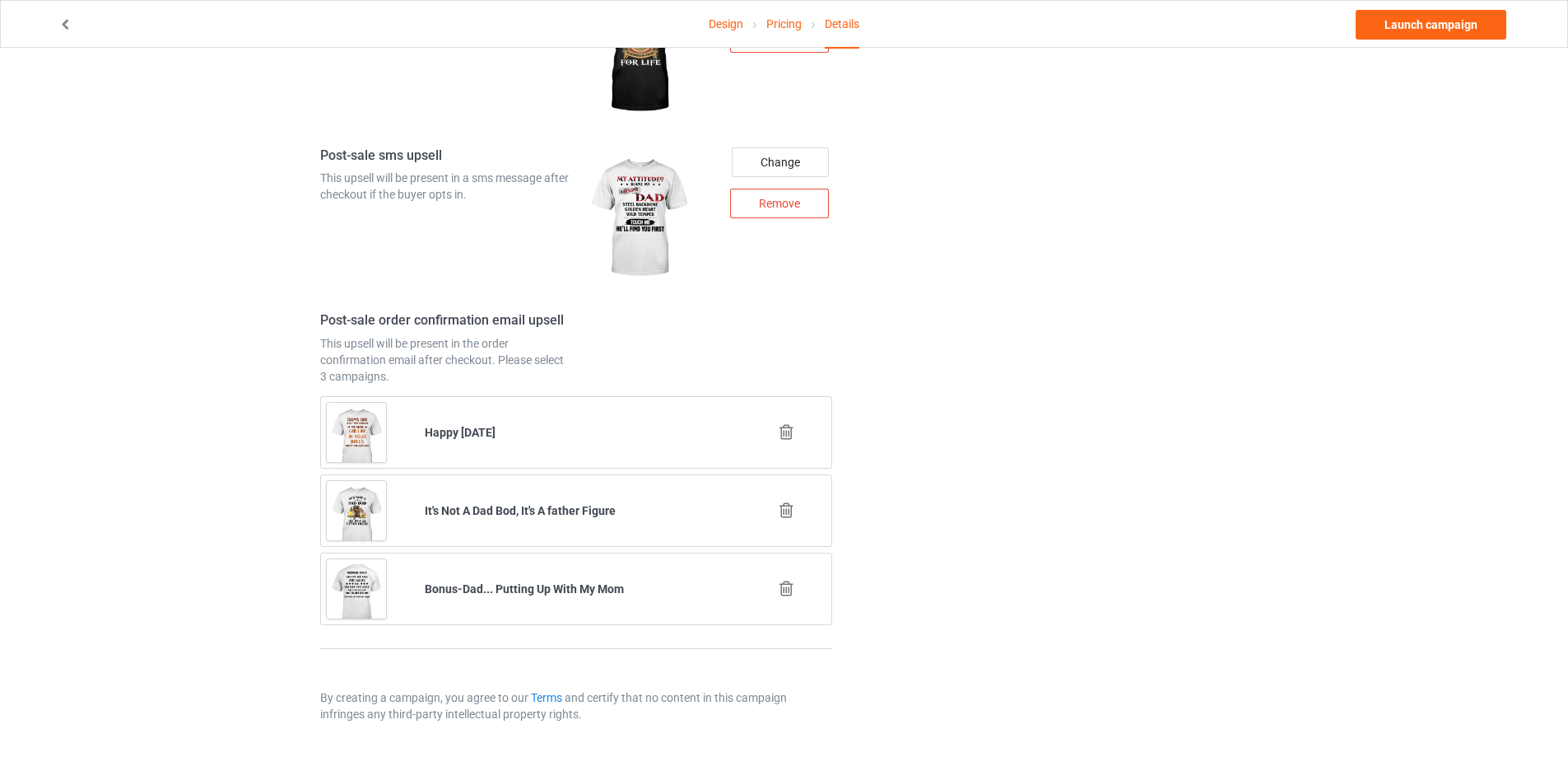
click at [785, 592] on icon at bounding box center [787, 588] width 21 height 17
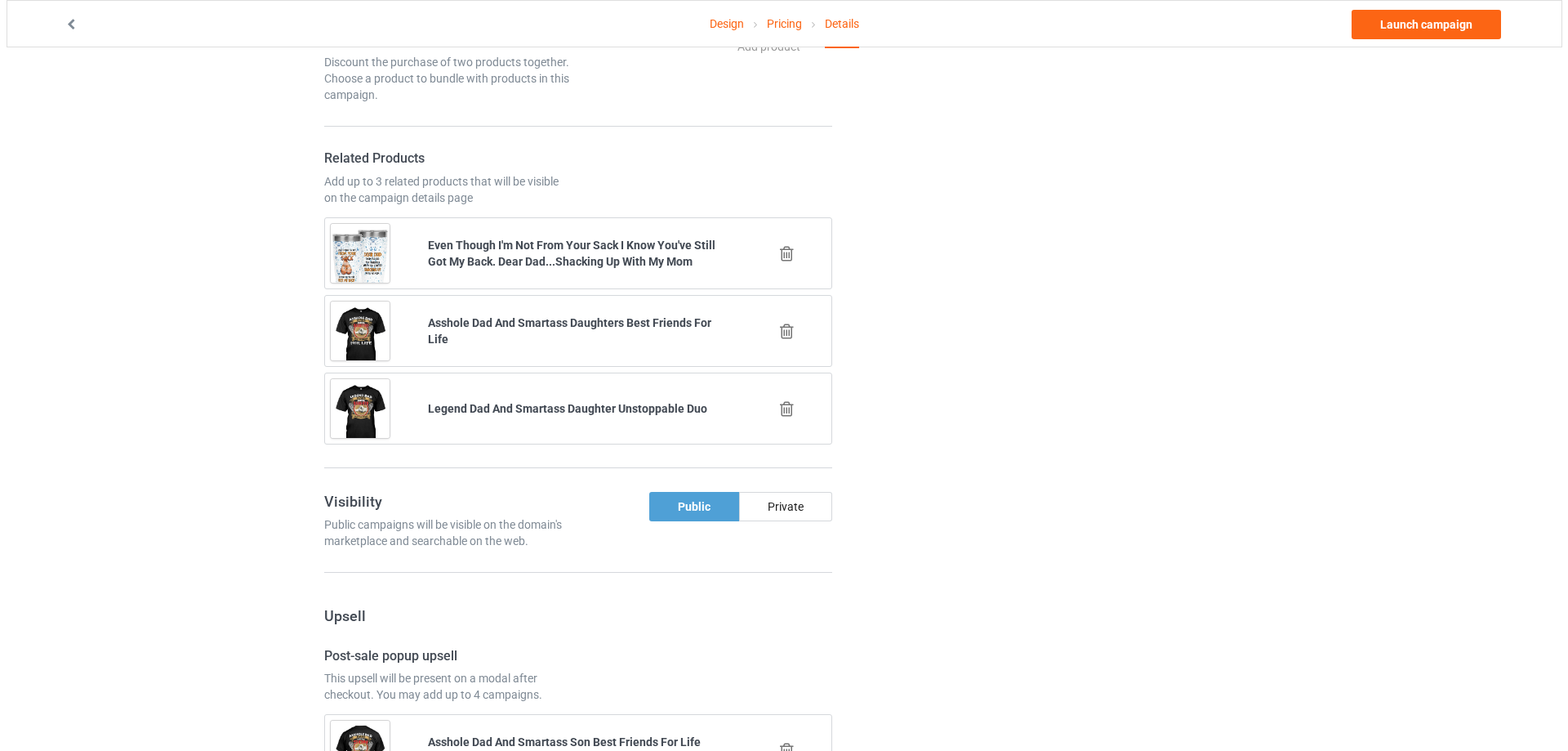
scroll to position [1923, 0]
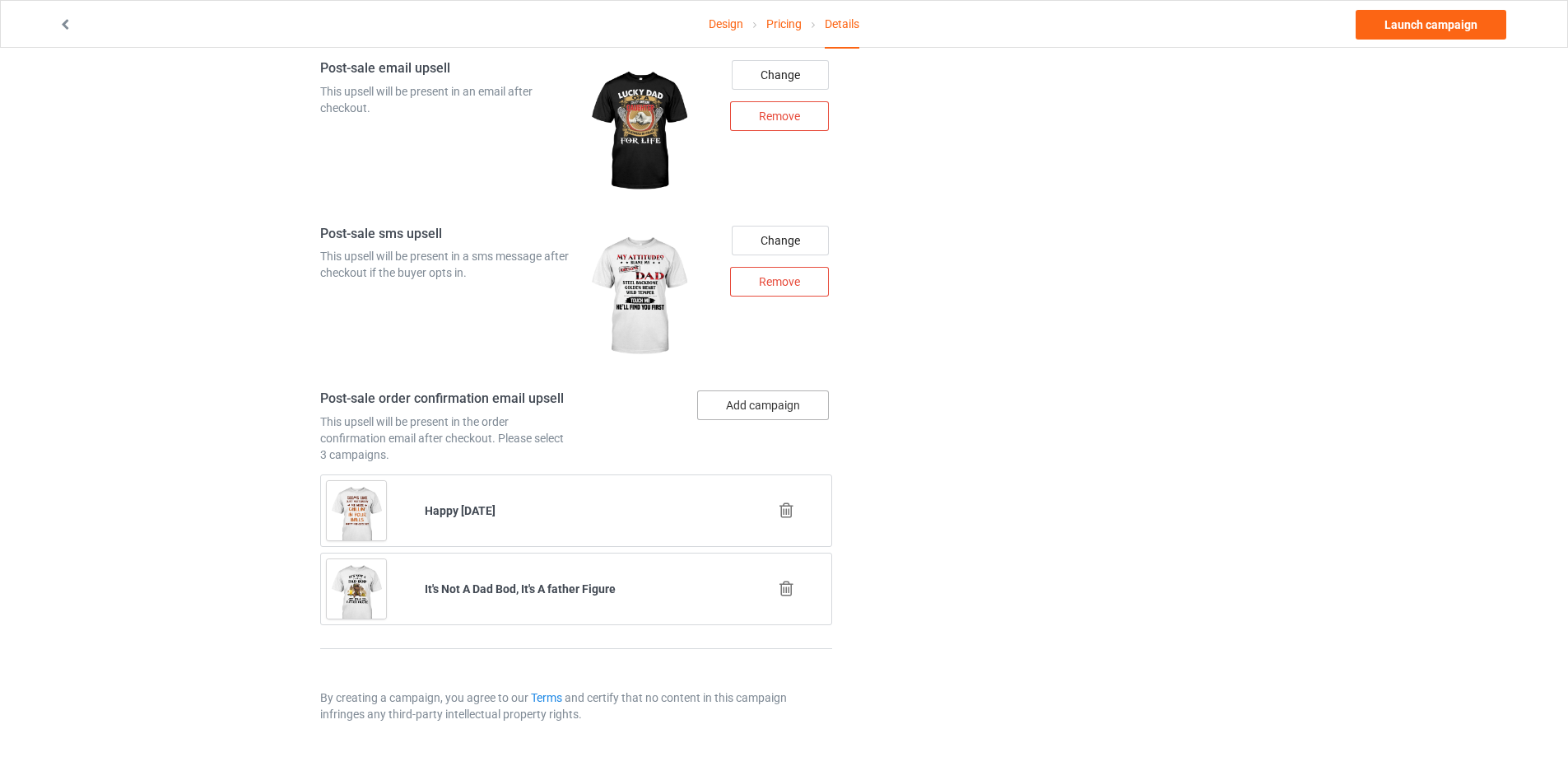
click at [767, 407] on button "Add campaign" at bounding box center [762, 405] width 132 height 30
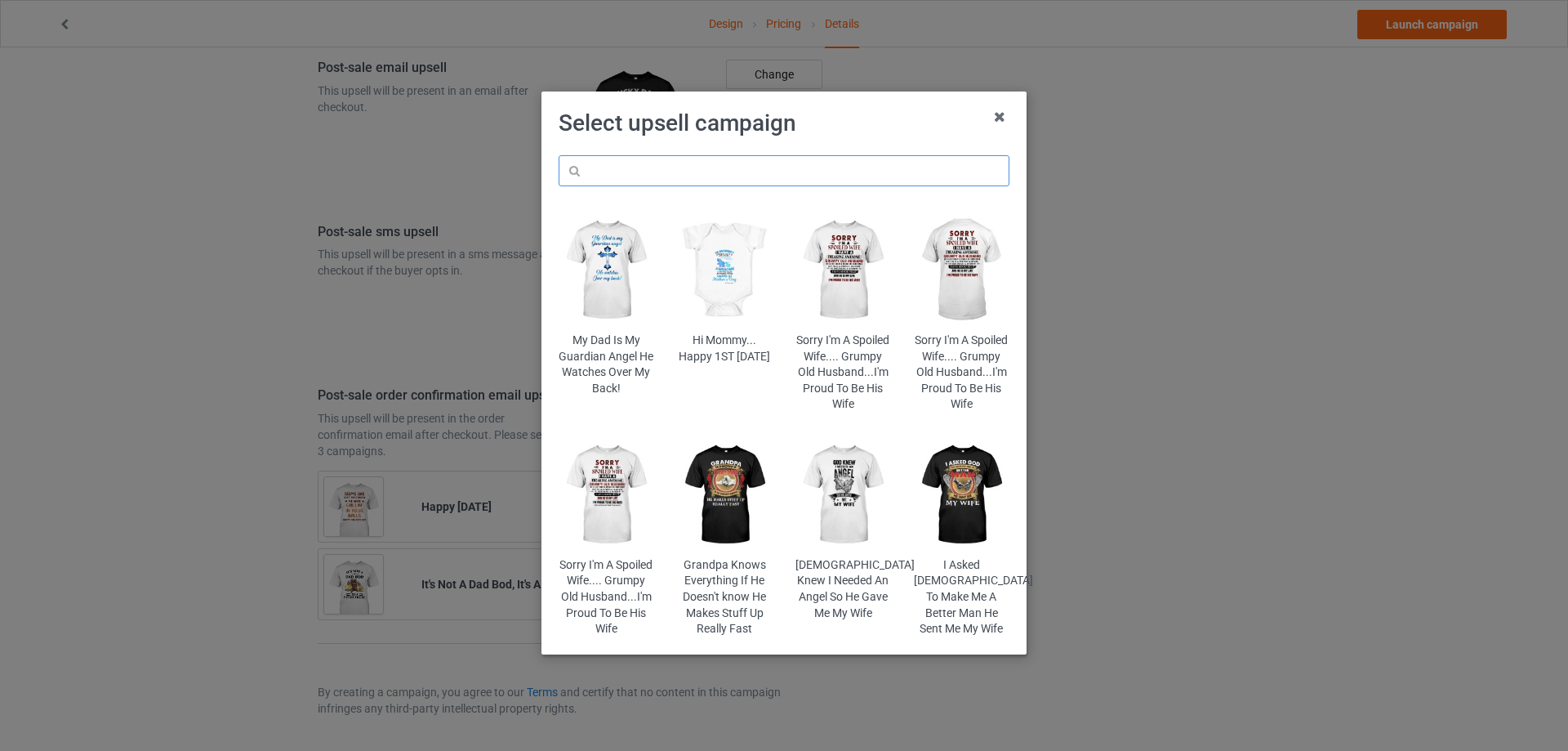
click at [679, 177] on input "text" at bounding box center [784, 170] width 451 height 31
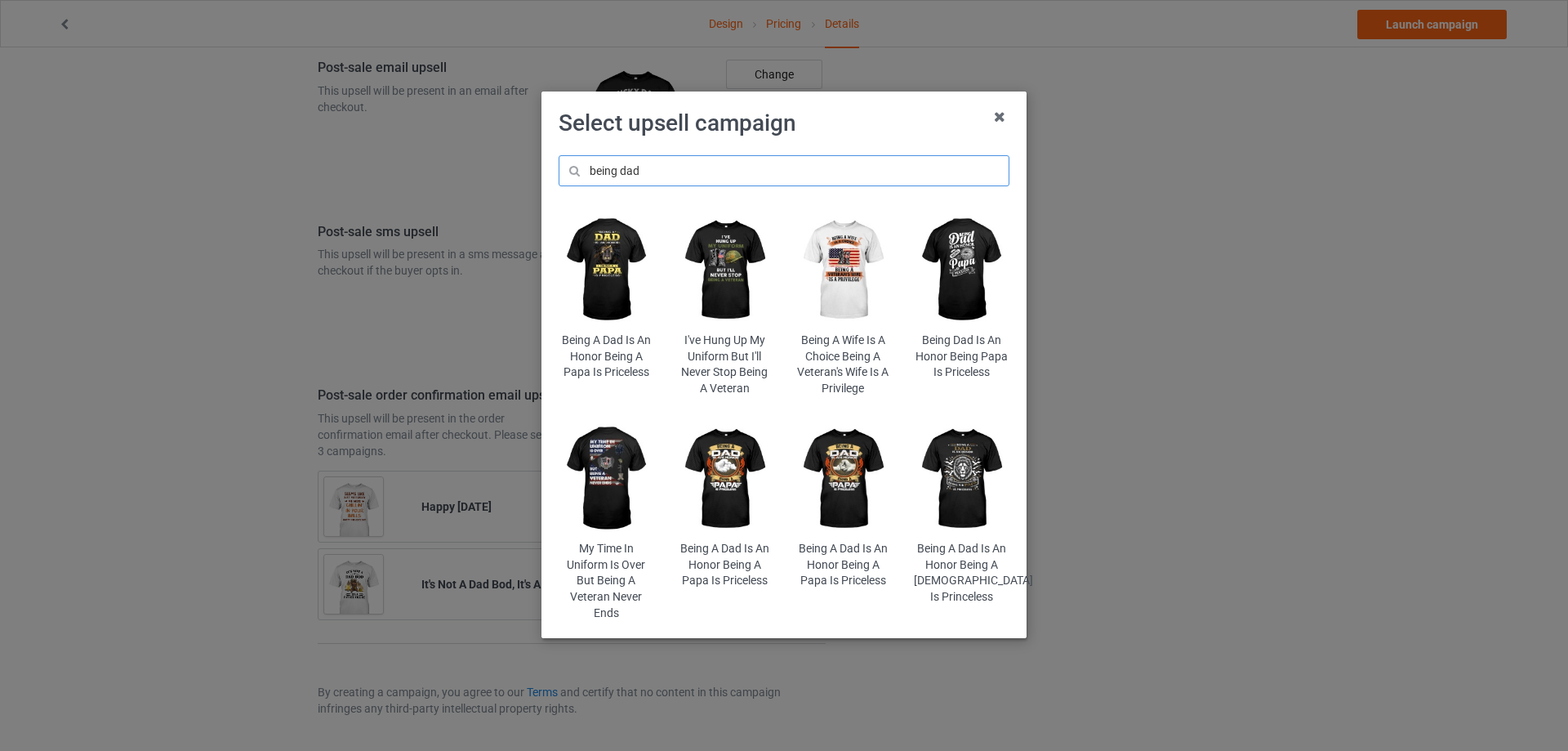
type input "being dad"
click at [616, 277] on img at bounding box center [607, 270] width 95 height 119
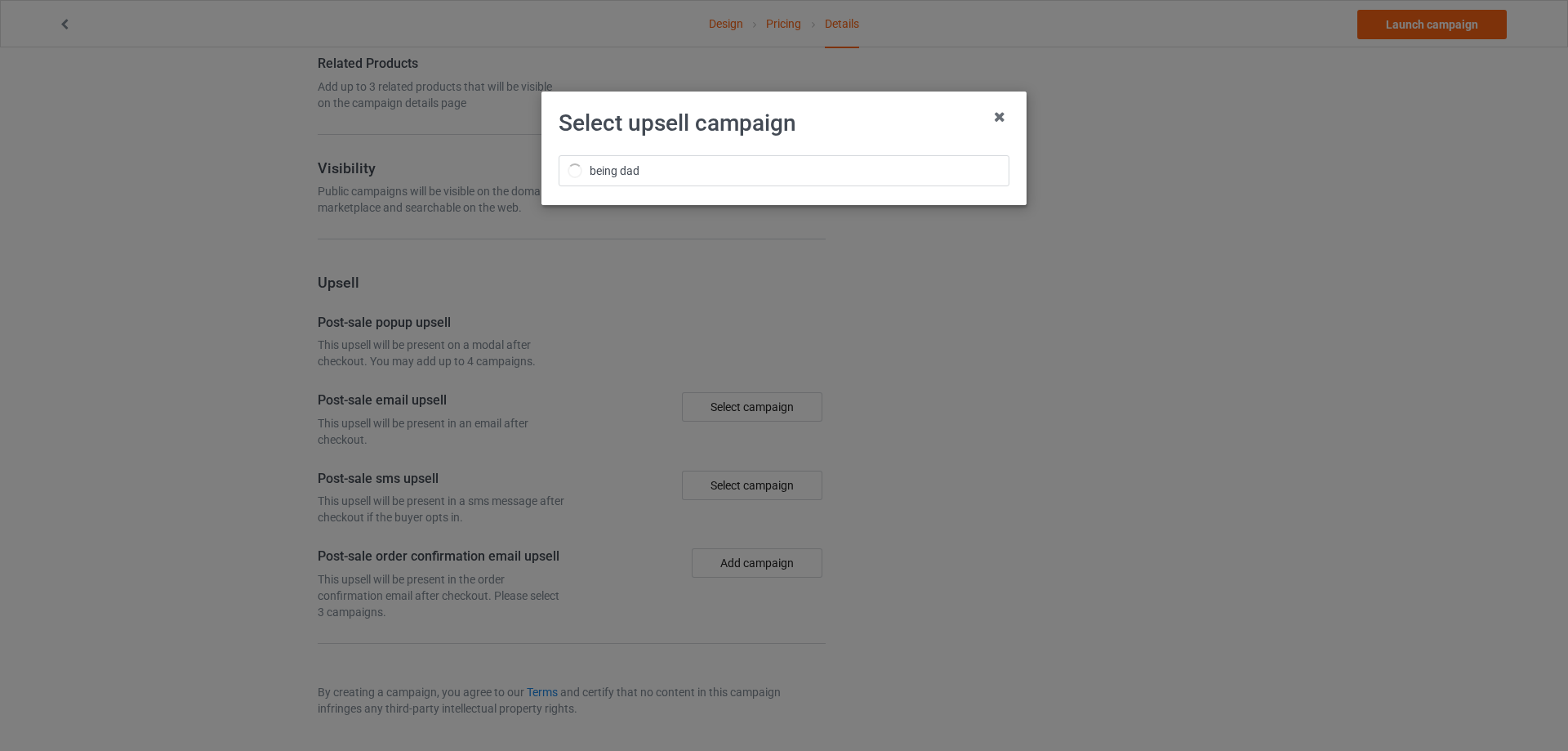
scroll to position [1036, 0]
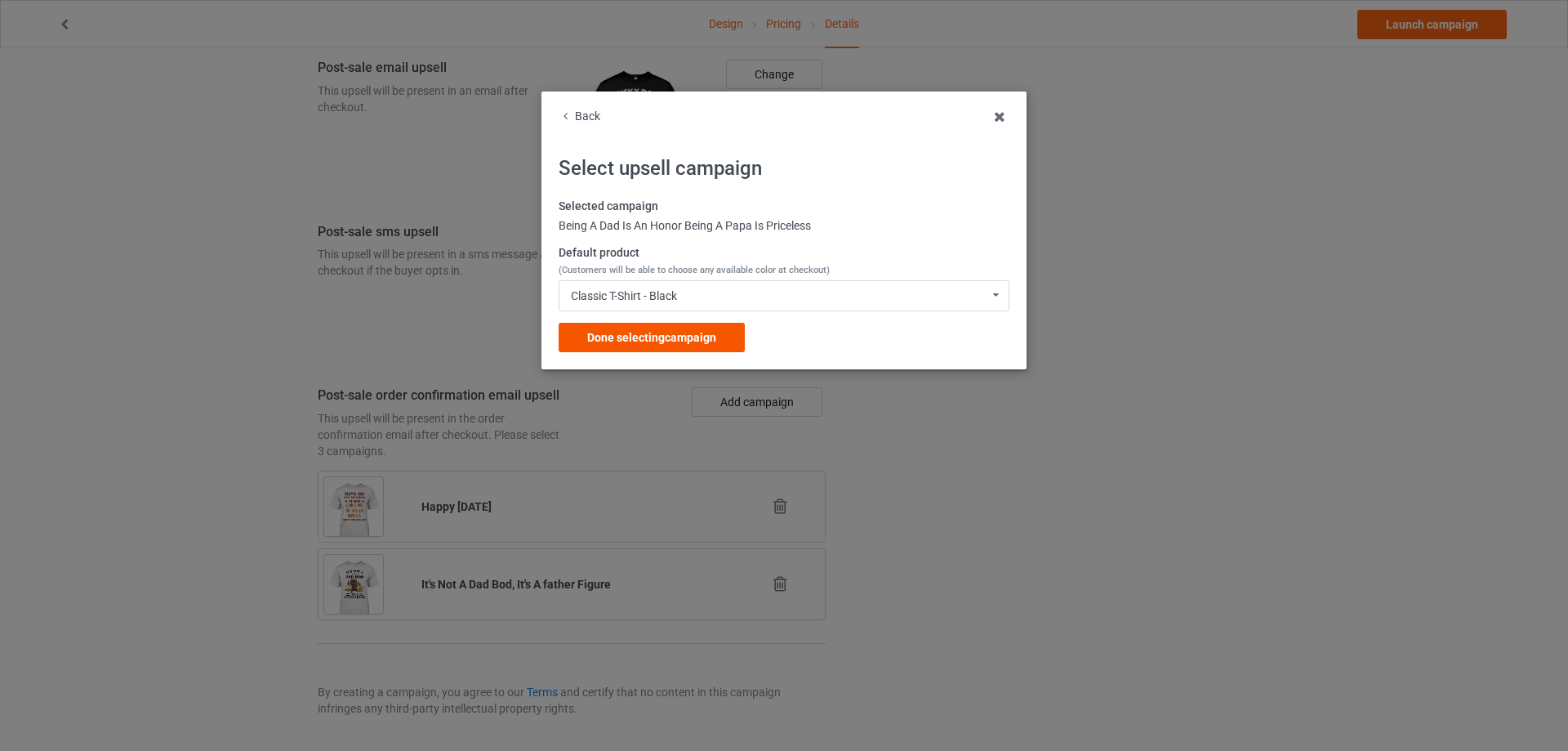
click at [708, 328] on div "Done selecting campaign" at bounding box center [652, 337] width 186 height 30
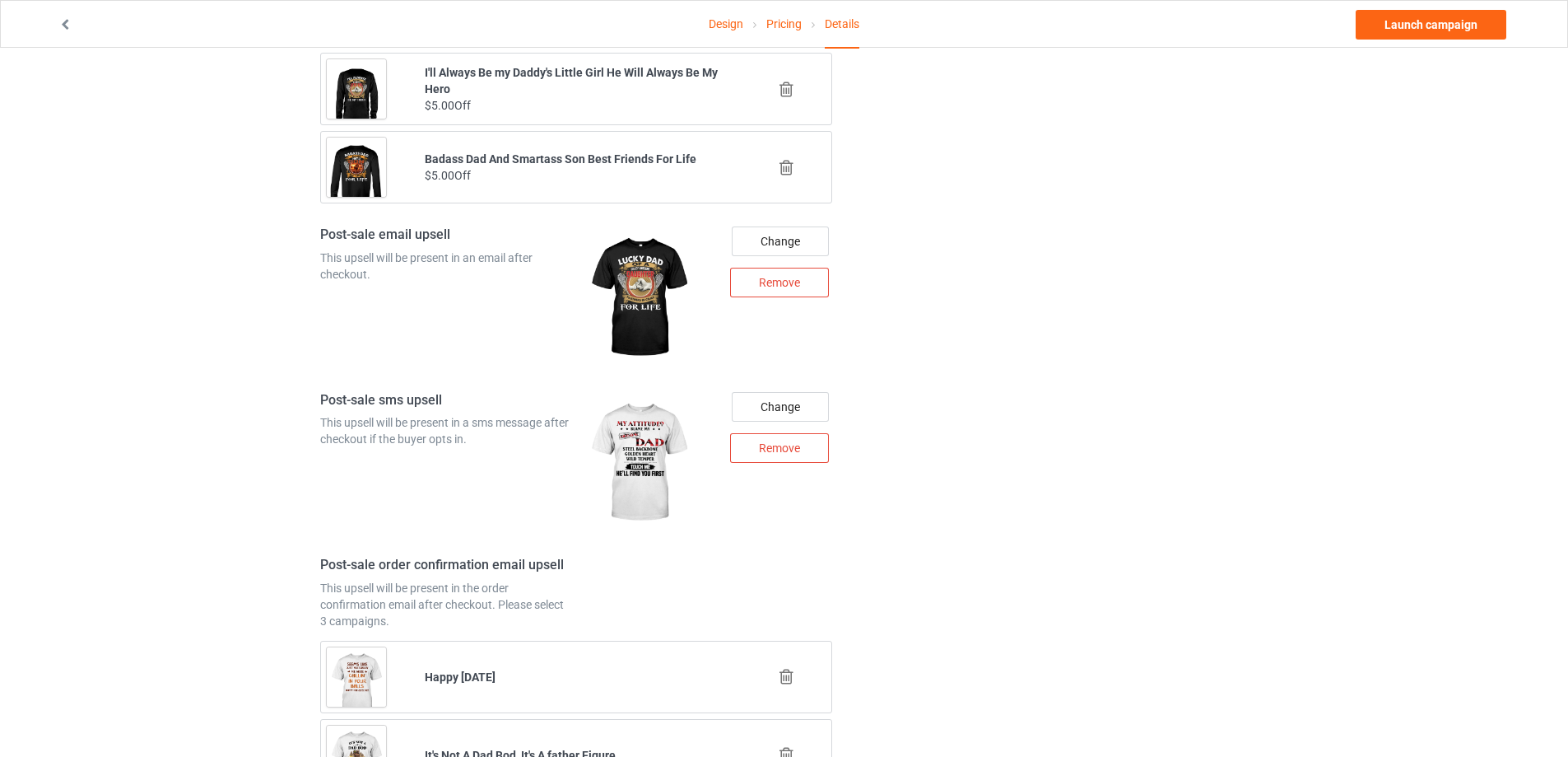
scroll to position [2017, 0]
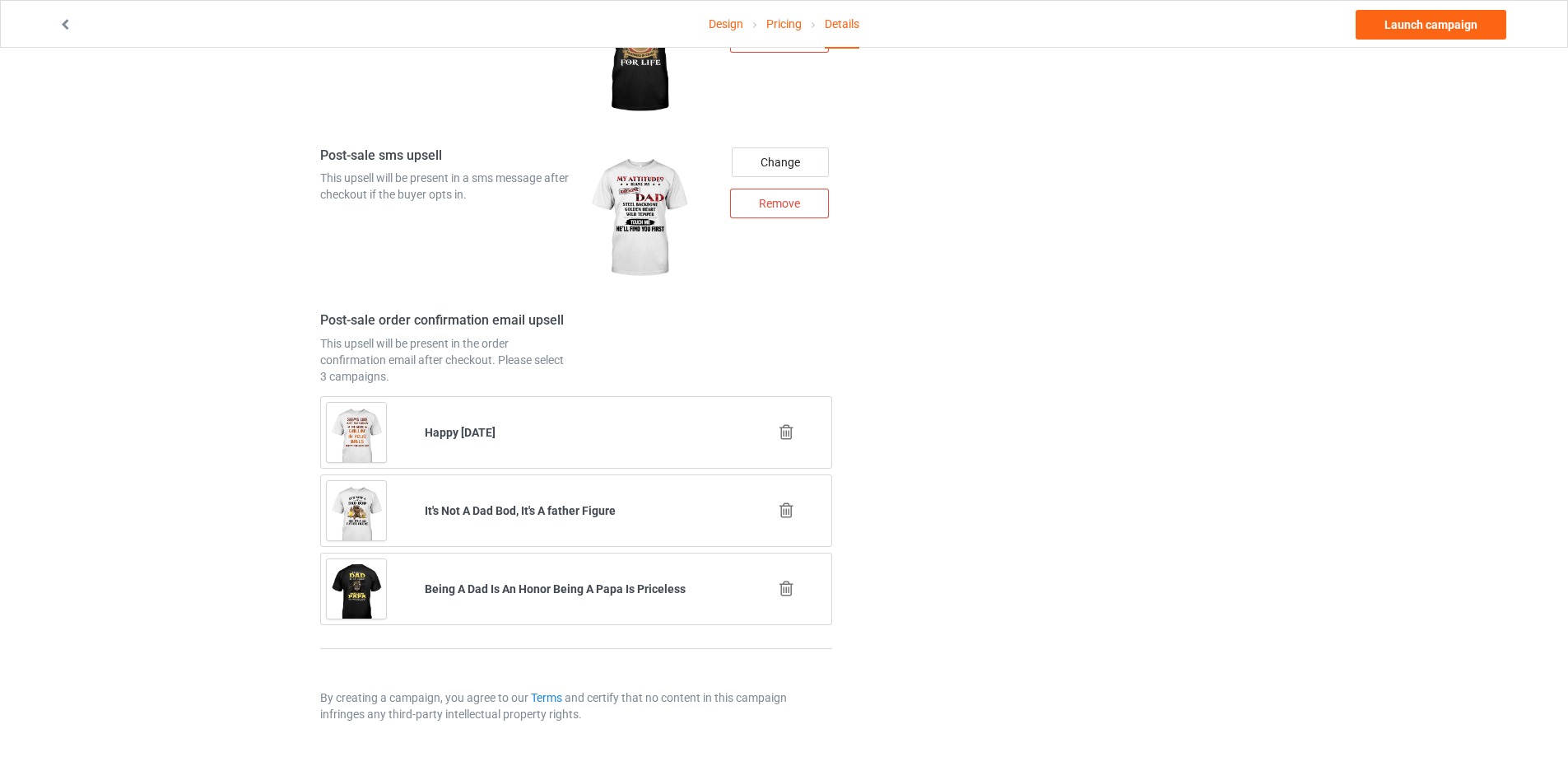
click at [785, 438] on icon at bounding box center [787, 431] width 21 height 17
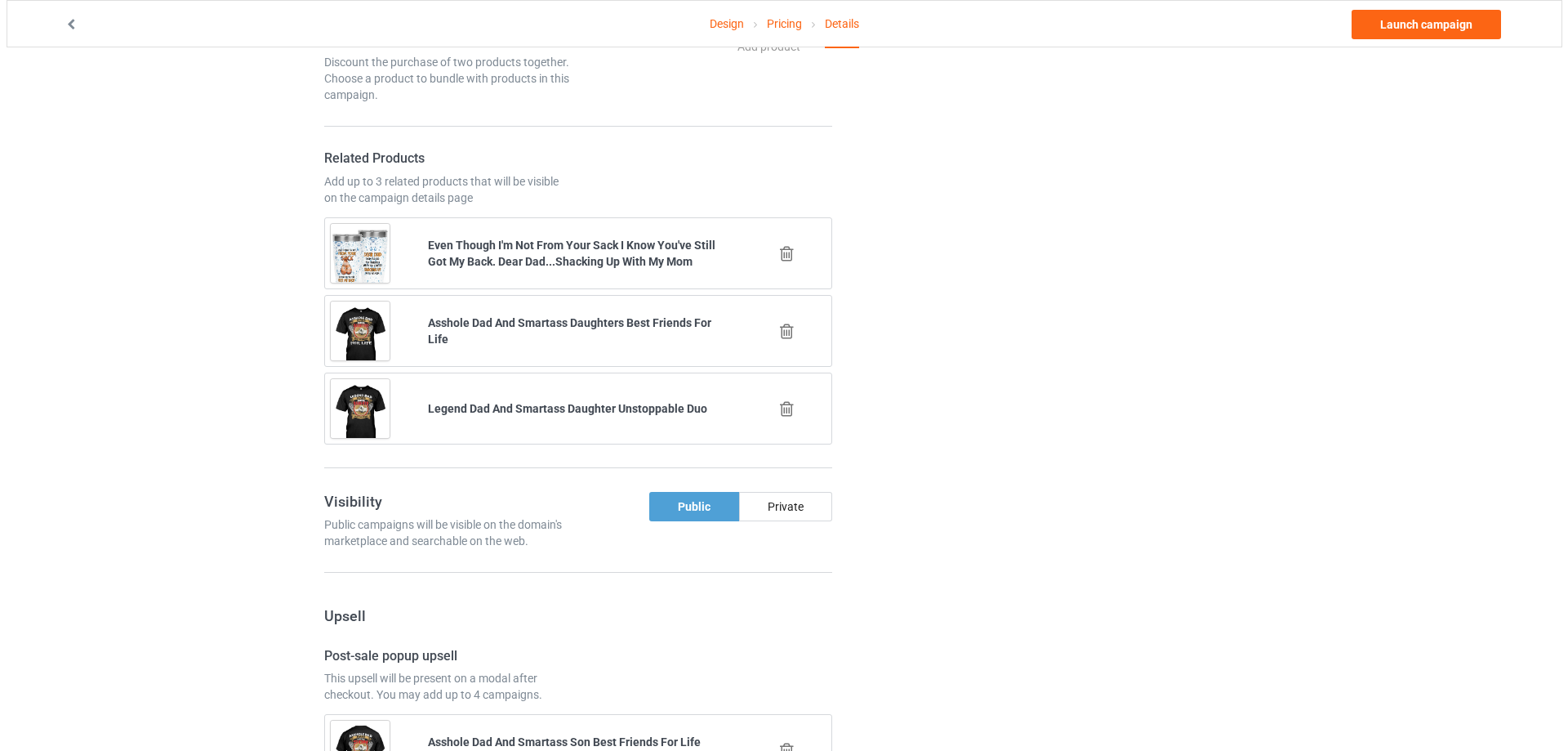
scroll to position [1923, 0]
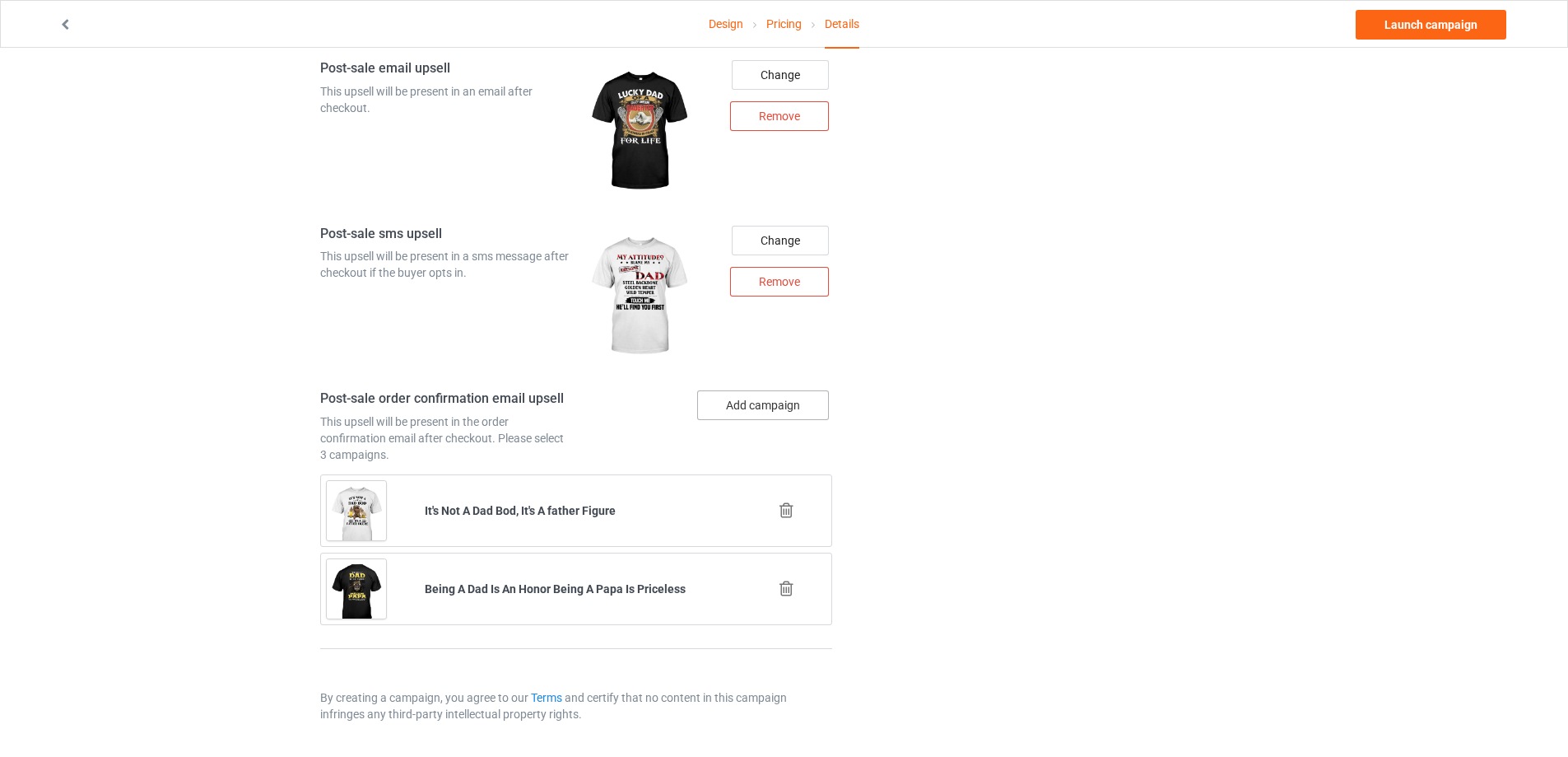
click at [781, 400] on button "Add campaign" at bounding box center [762, 405] width 132 height 30
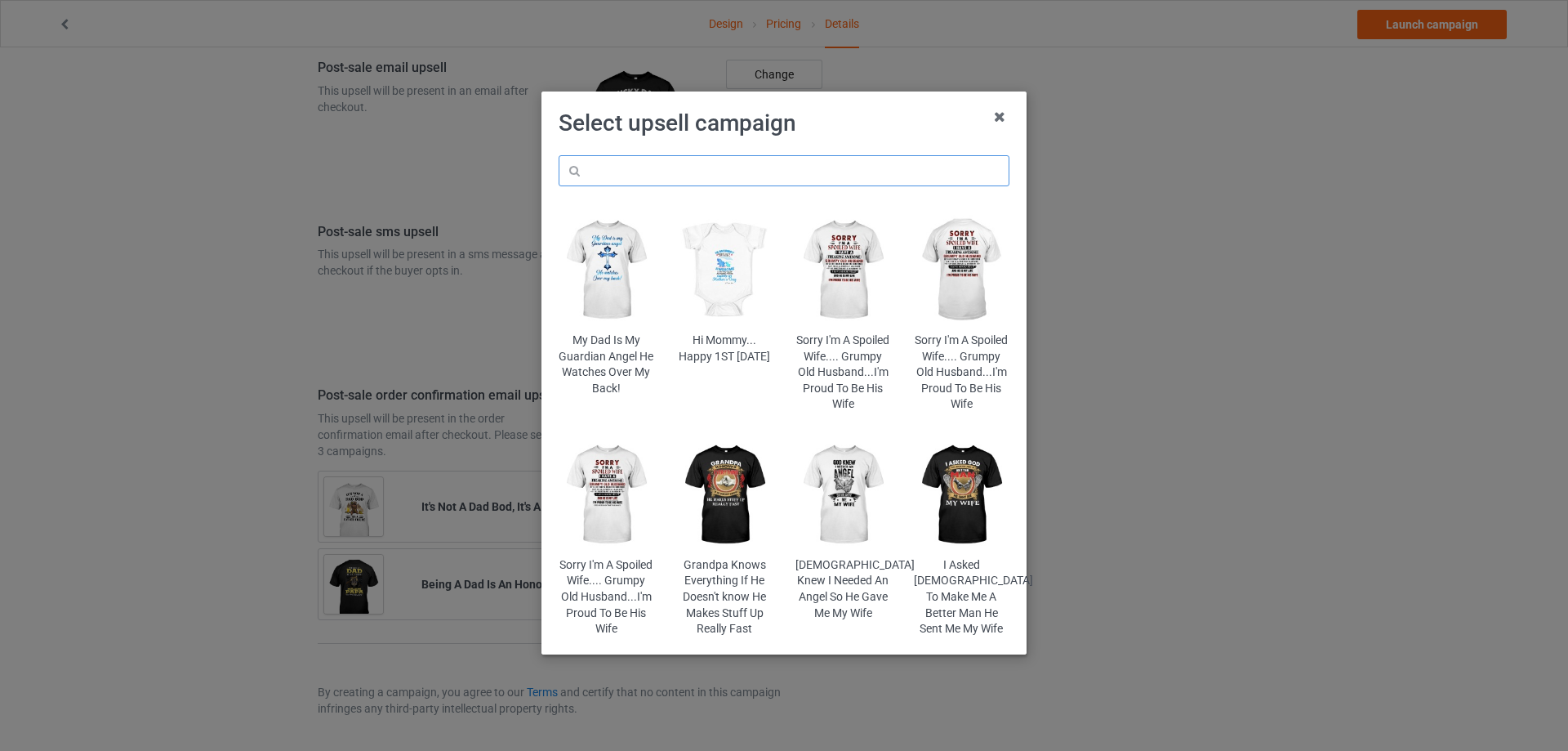
click at [734, 164] on input "text" at bounding box center [784, 170] width 451 height 31
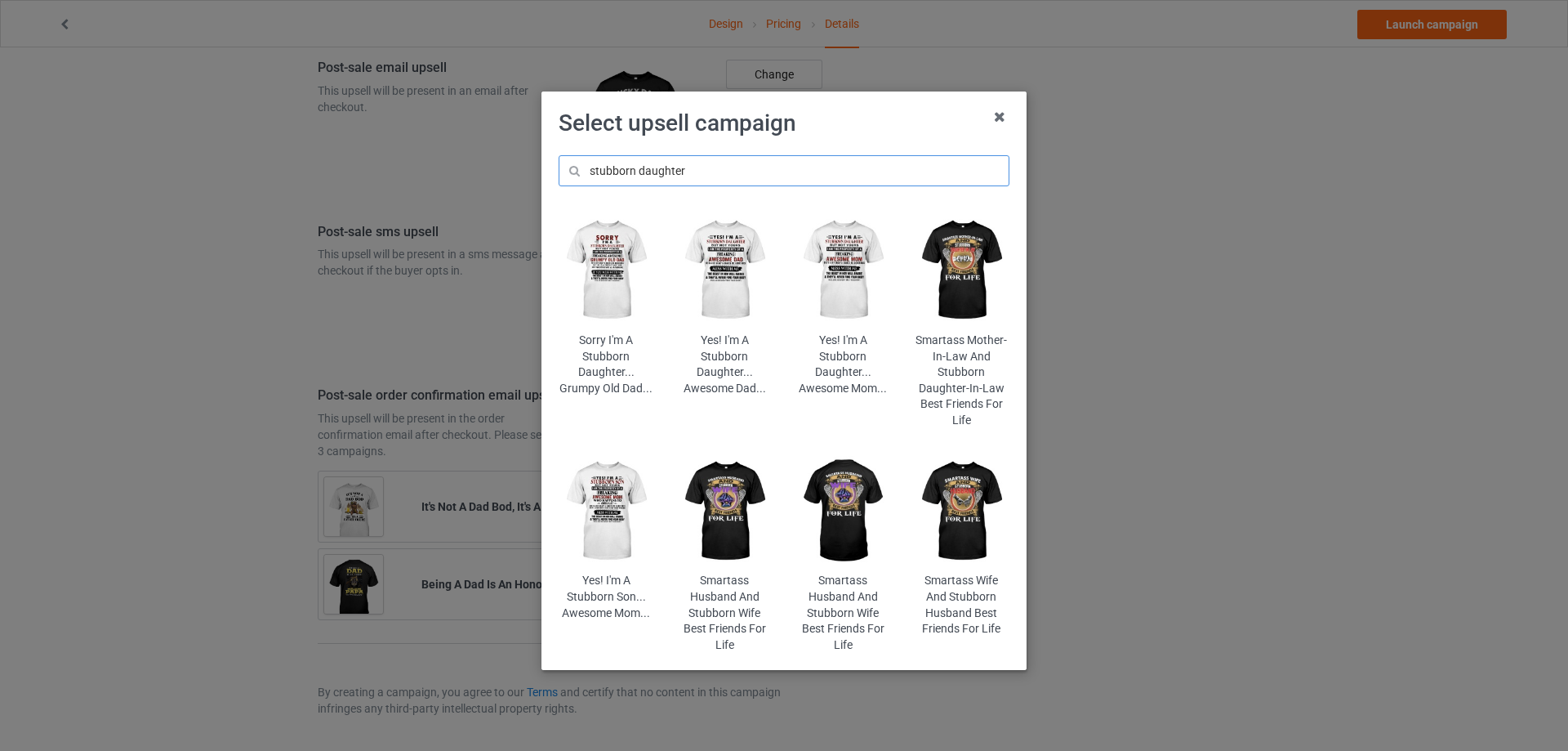
drag, startPoint x: 685, startPoint y: 172, endPoint x: 566, endPoint y: 172, distance: 119.0
click at [566, 172] on input "stubborn daughter" at bounding box center [784, 170] width 451 height 31
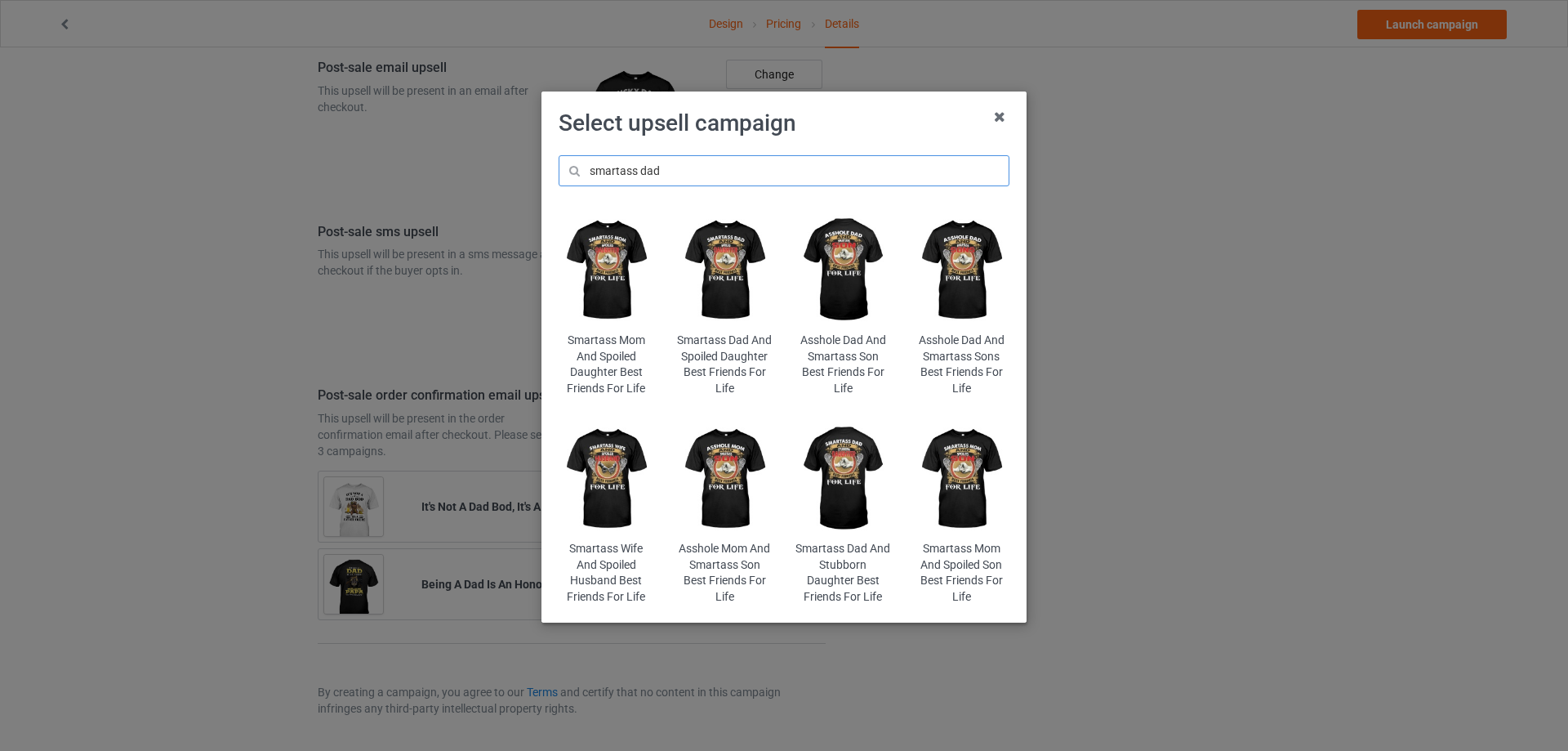
type input "smartass dad"
click at [827, 471] on img at bounding box center [843, 478] width 95 height 119
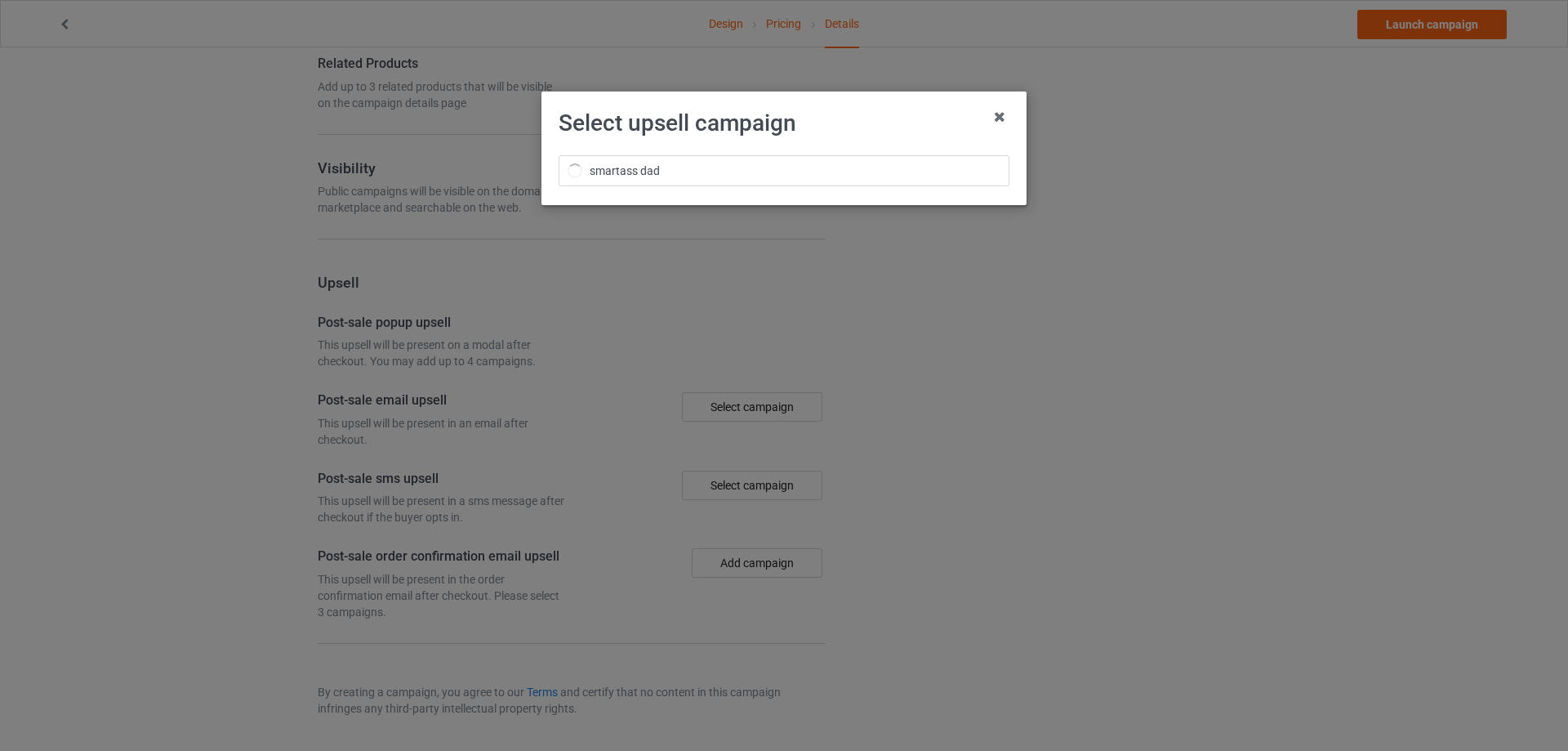
scroll to position [1923, 0]
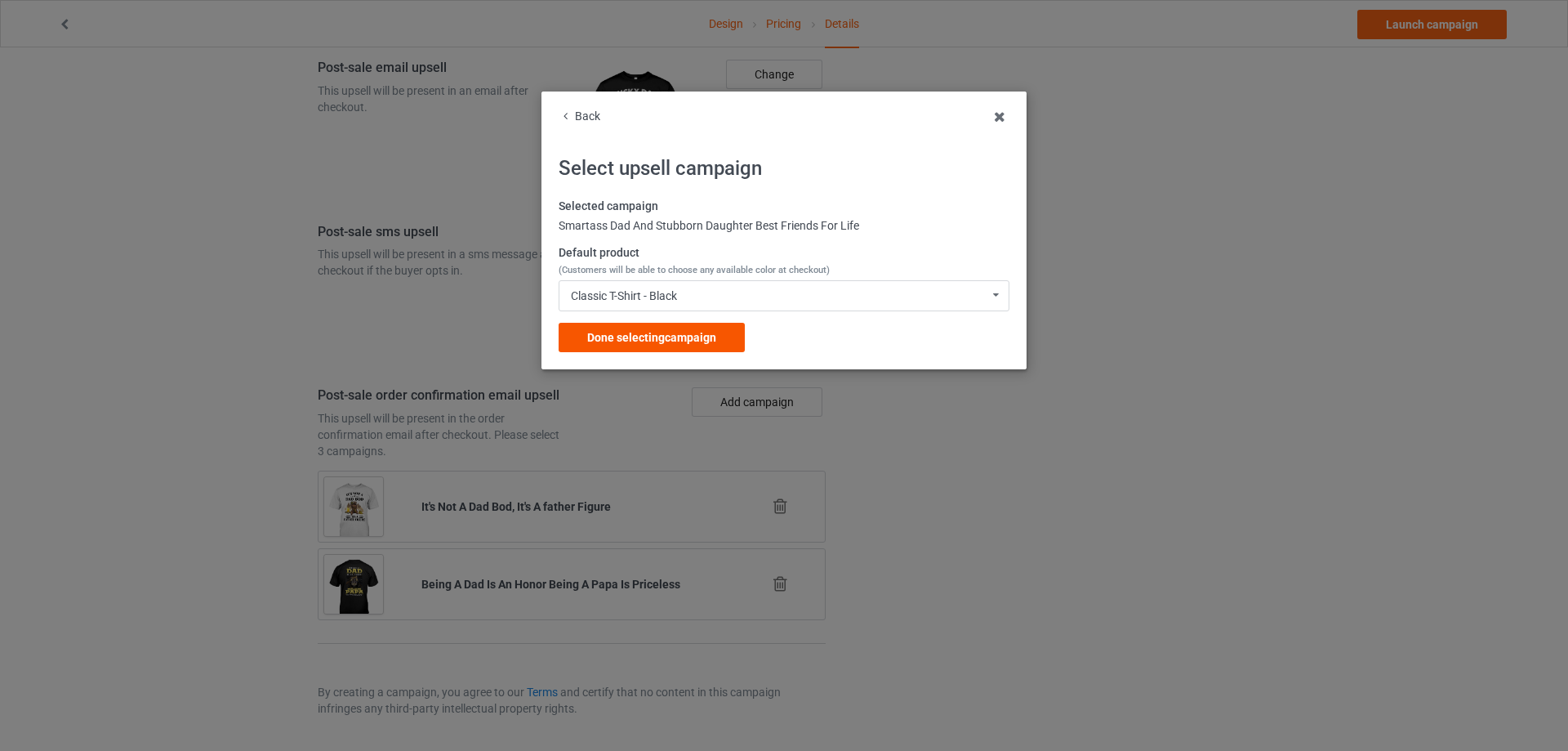
click at [658, 333] on span "Done selecting campaign" at bounding box center [651, 337] width 129 height 14
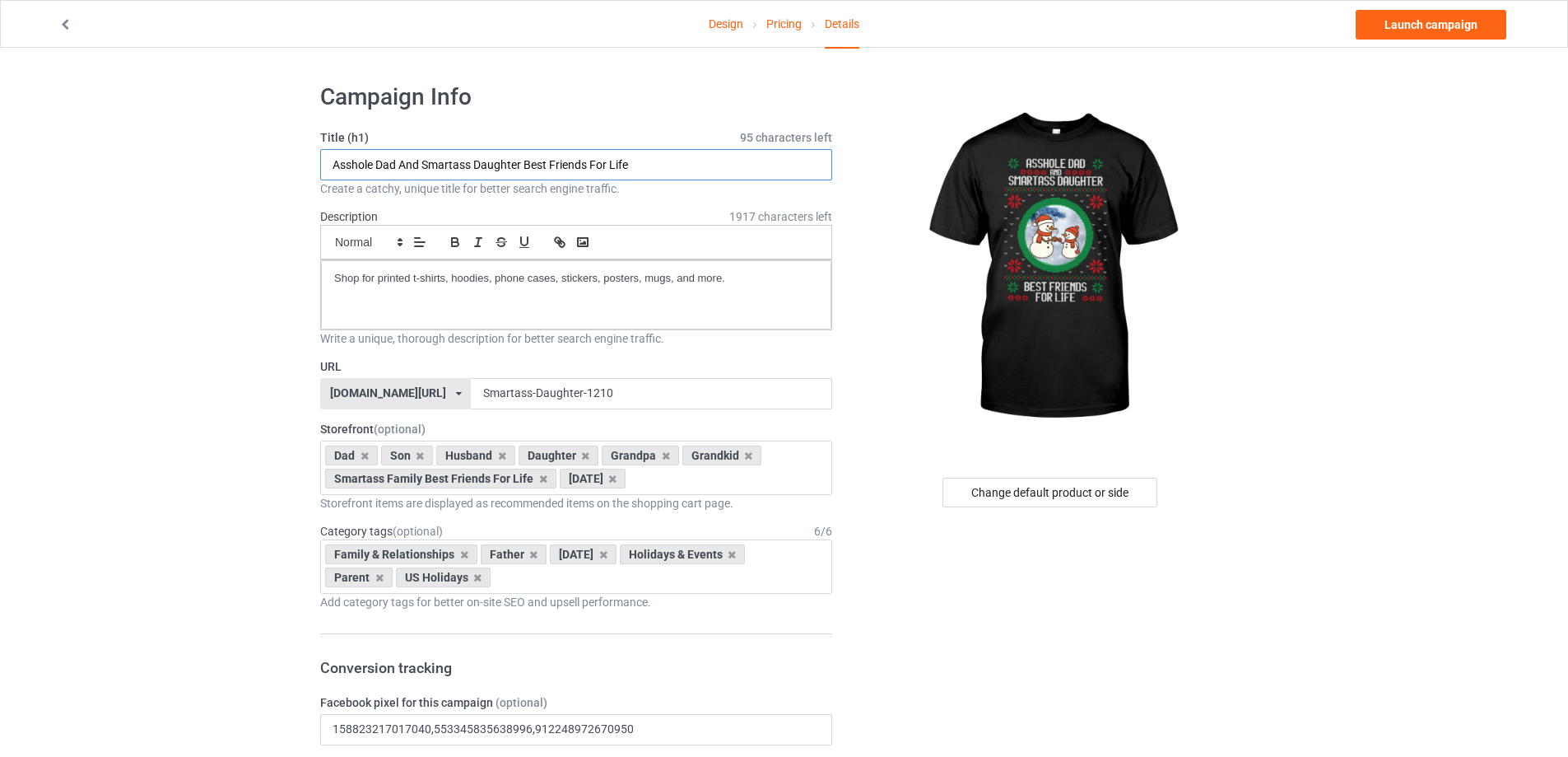
drag, startPoint x: 633, startPoint y: 164, endPoint x: 304, endPoint y: 161, distance: 329.0
click at [1431, 26] on link "Launch campaign" at bounding box center [1431, 25] width 151 height 30
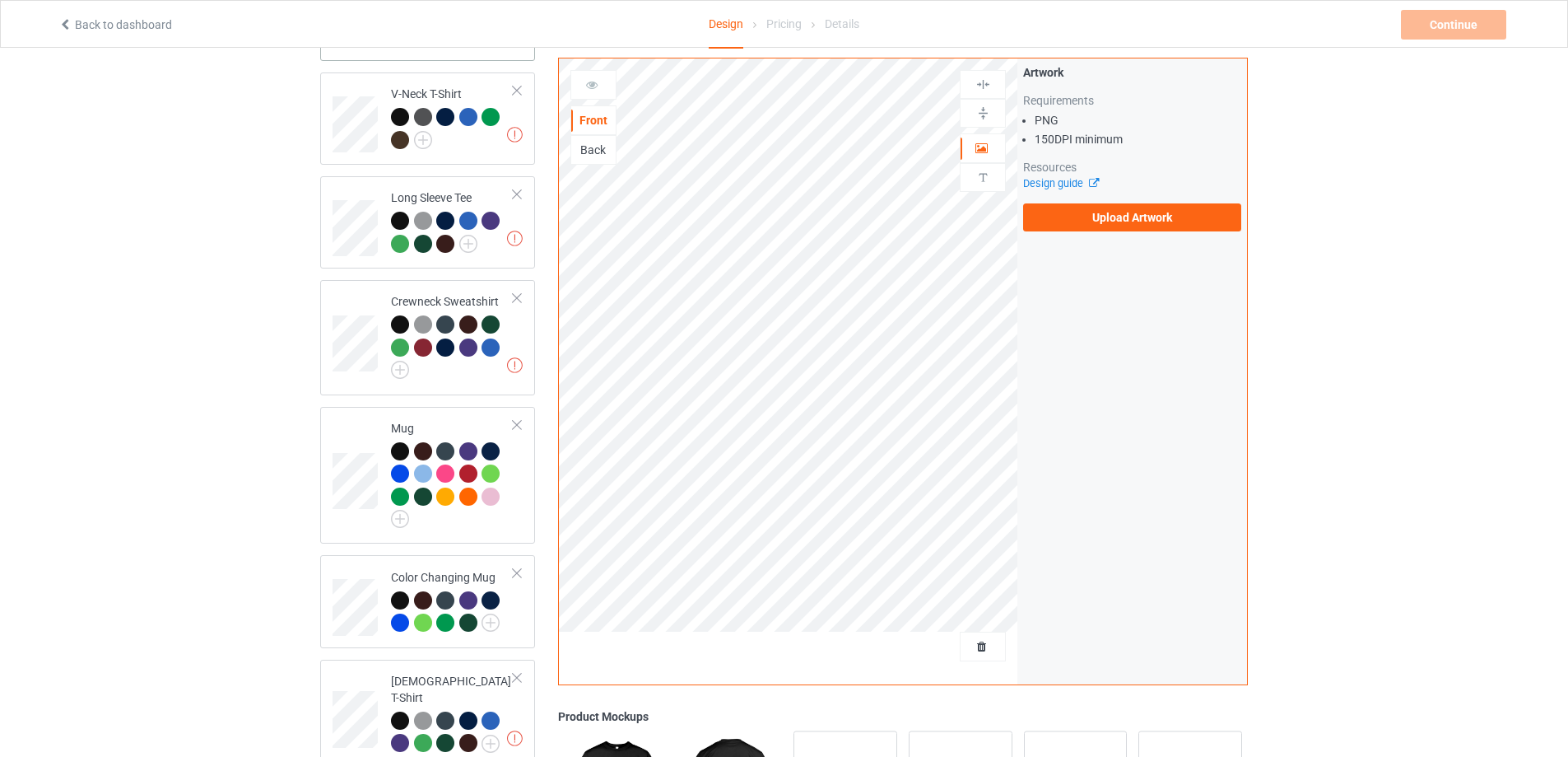
scroll to position [549, 0]
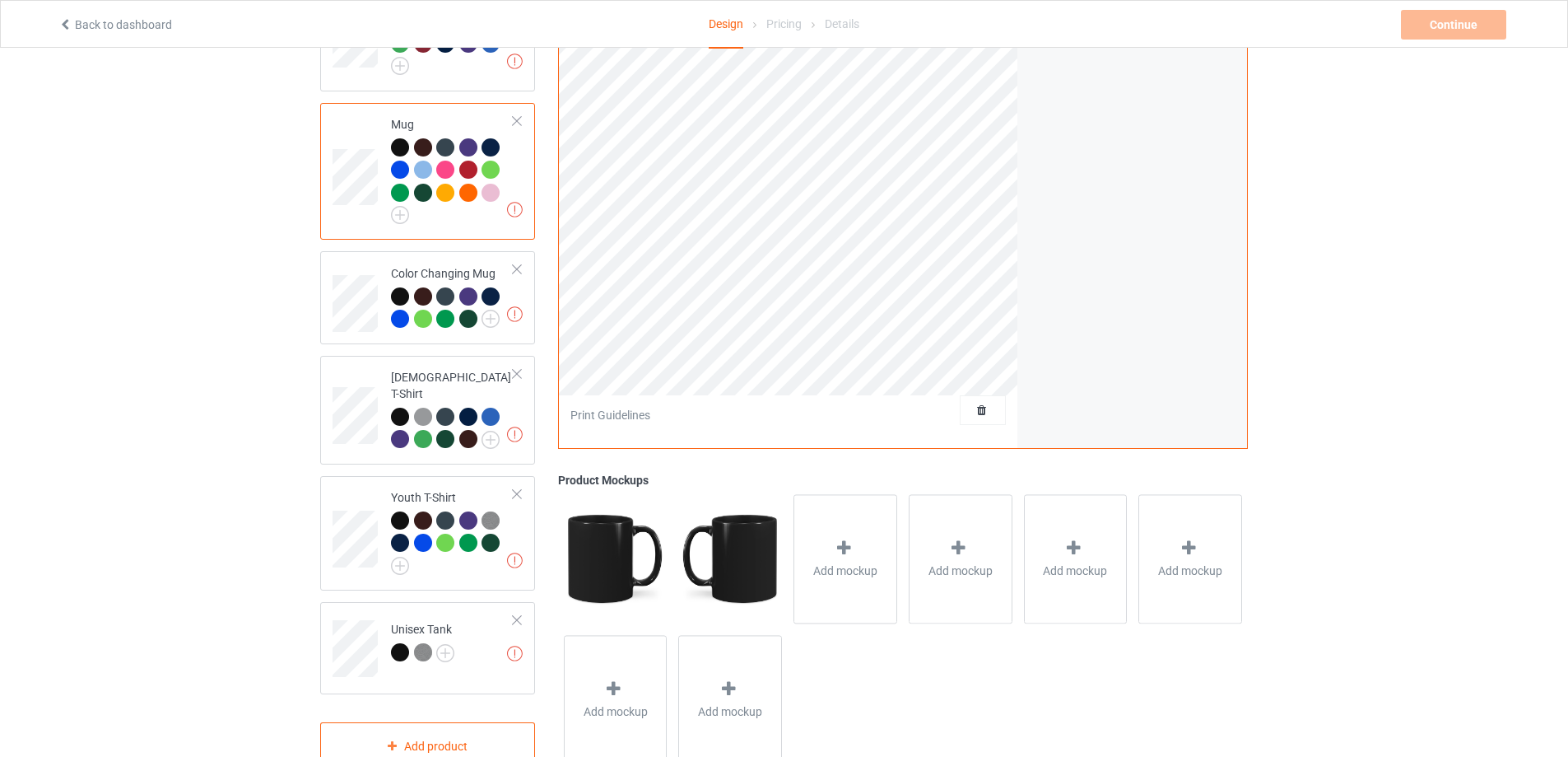
scroll to position [823, 0]
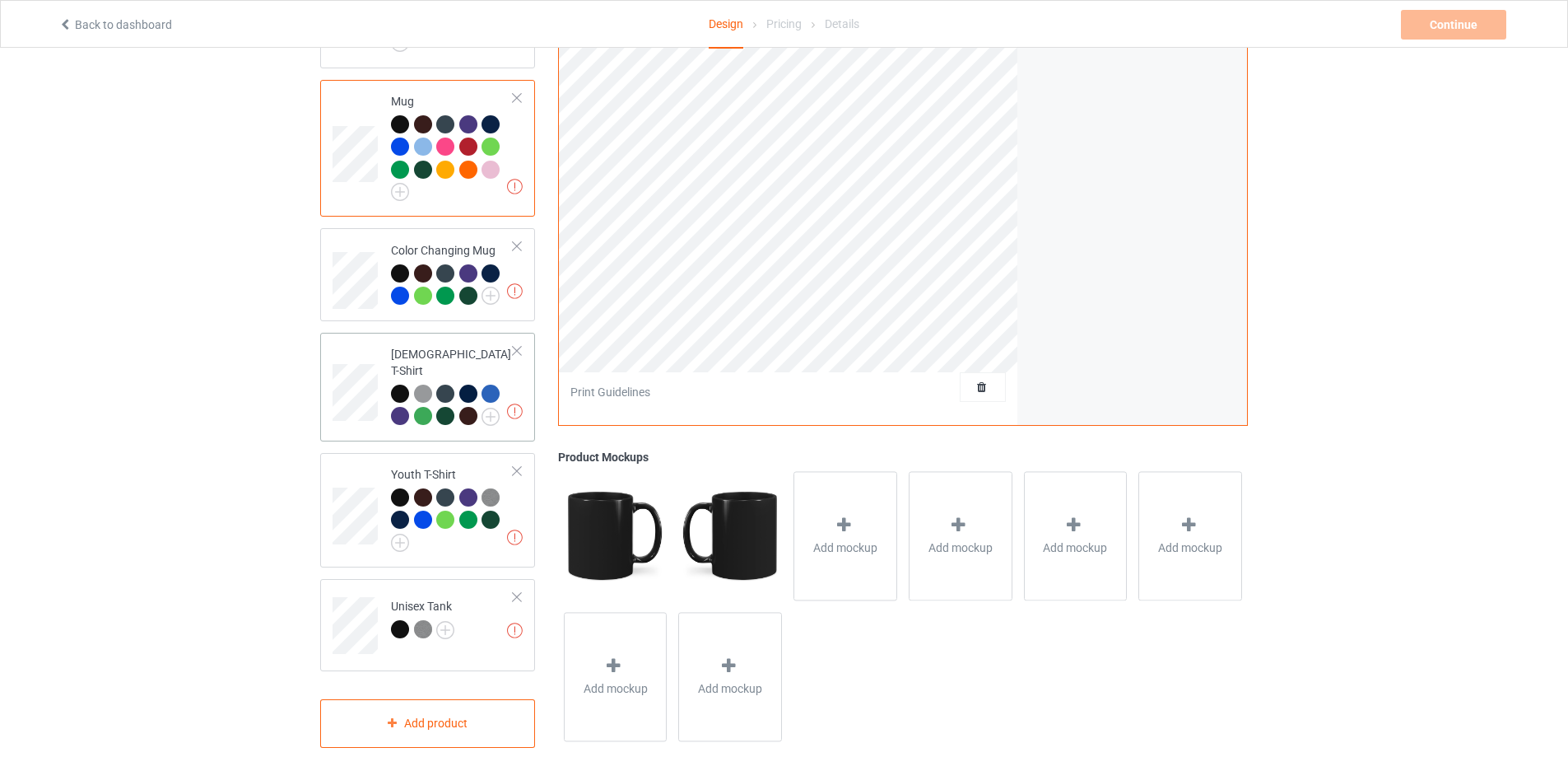
click at [515, 357] on div at bounding box center [516, 350] width 12 height 12
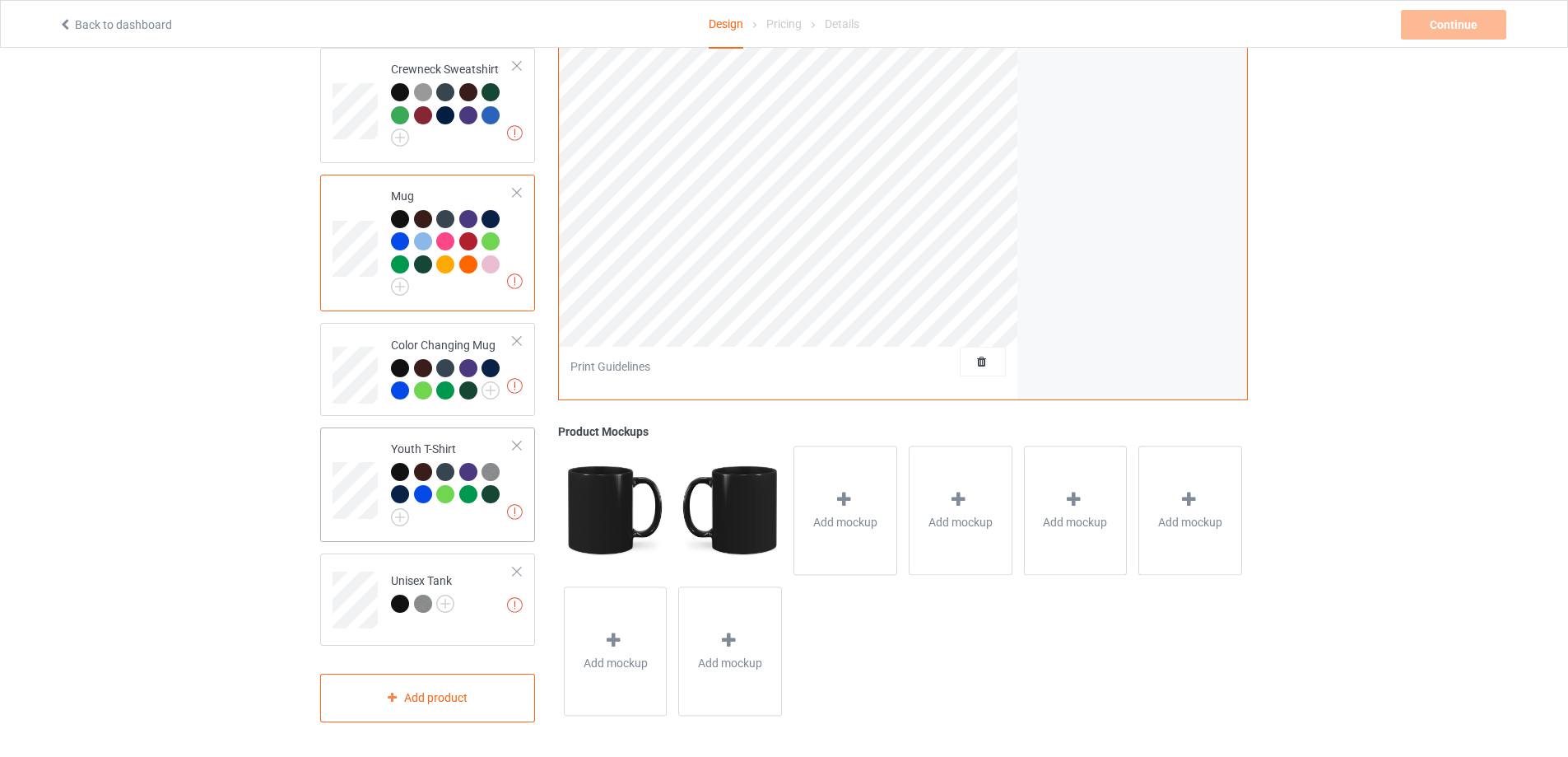
click at [519, 444] on div at bounding box center [516, 446] width 12 height 12
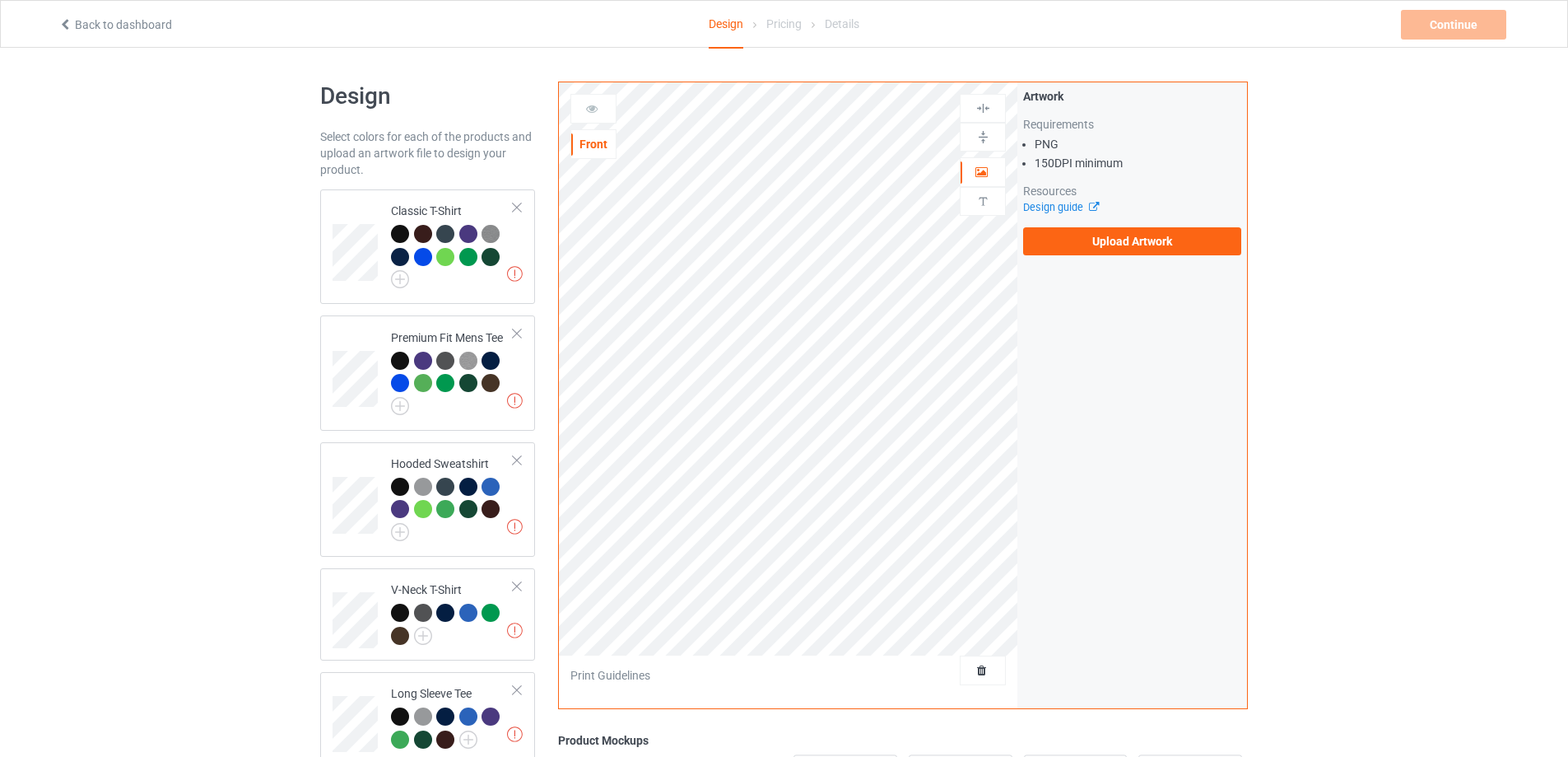
scroll to position [0, 0]
click at [1129, 249] on label "Upload Artwork" at bounding box center [1132, 241] width 218 height 28
click at [0, 0] on input "Upload Artwork" at bounding box center [0, 0] width 0 height 0
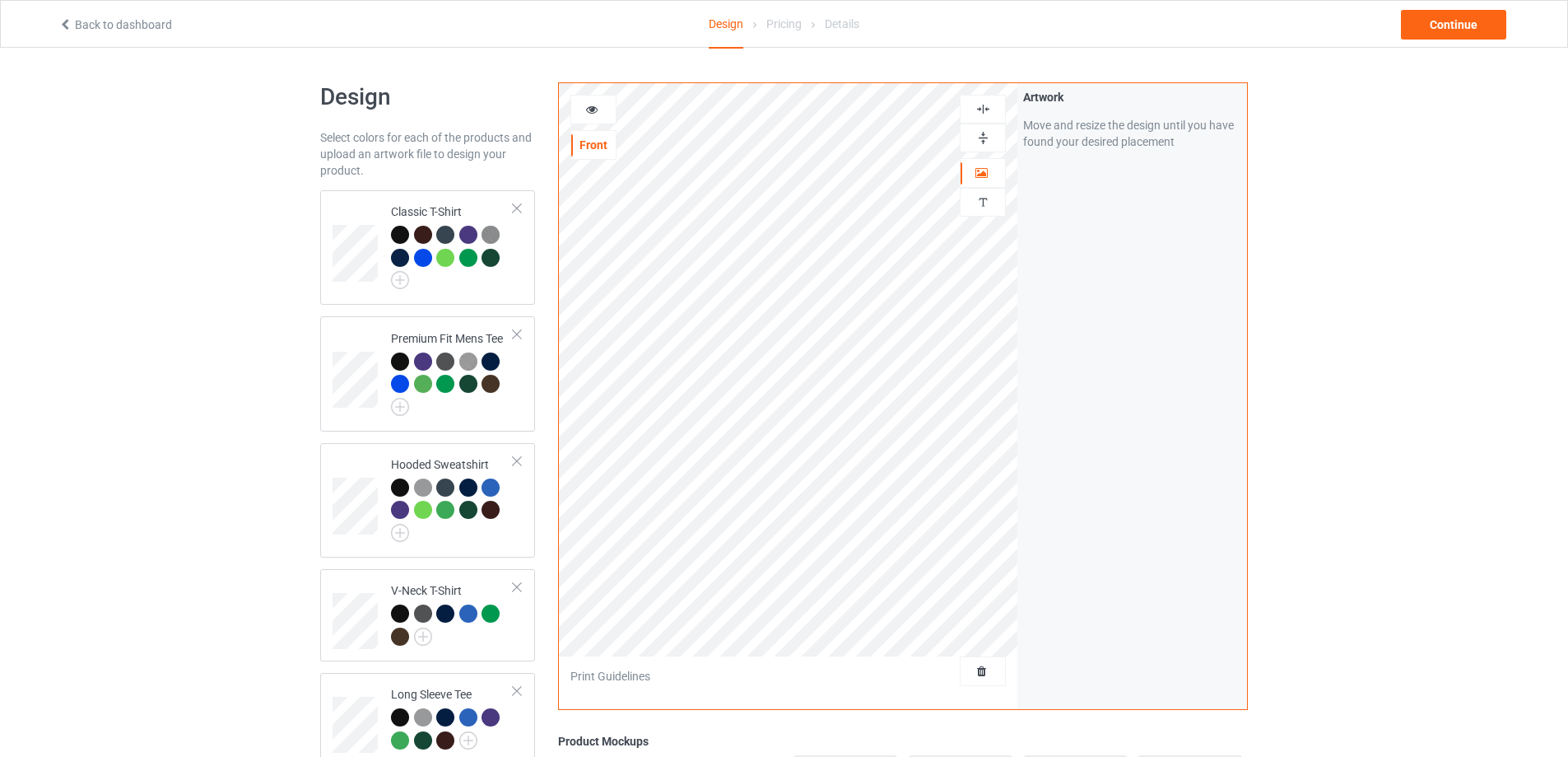
click at [985, 133] on img at bounding box center [983, 137] width 15 height 15
click at [1461, 29] on div "Continue" at bounding box center [1454, 25] width 105 height 30
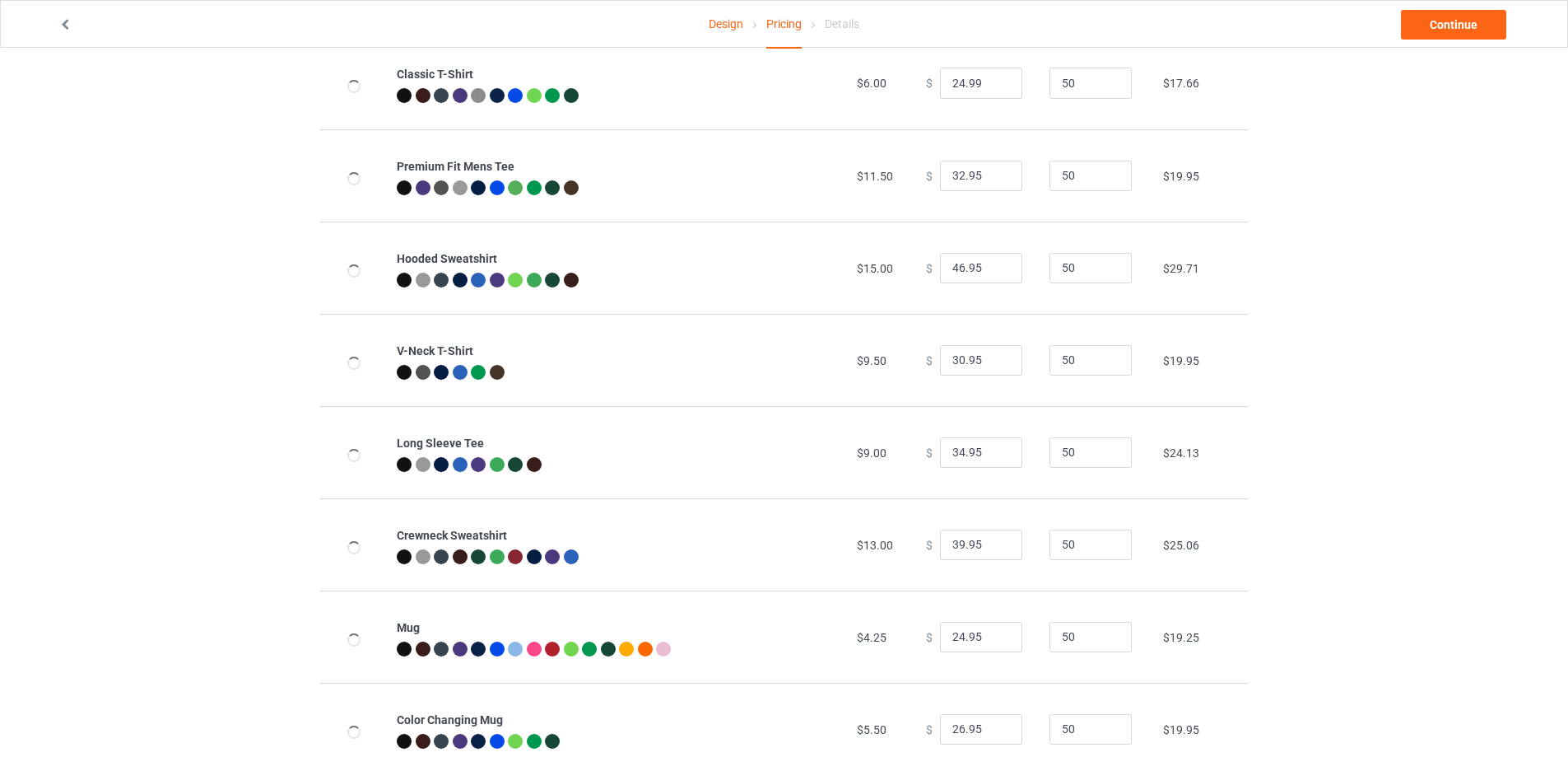
scroll to position [271, 0]
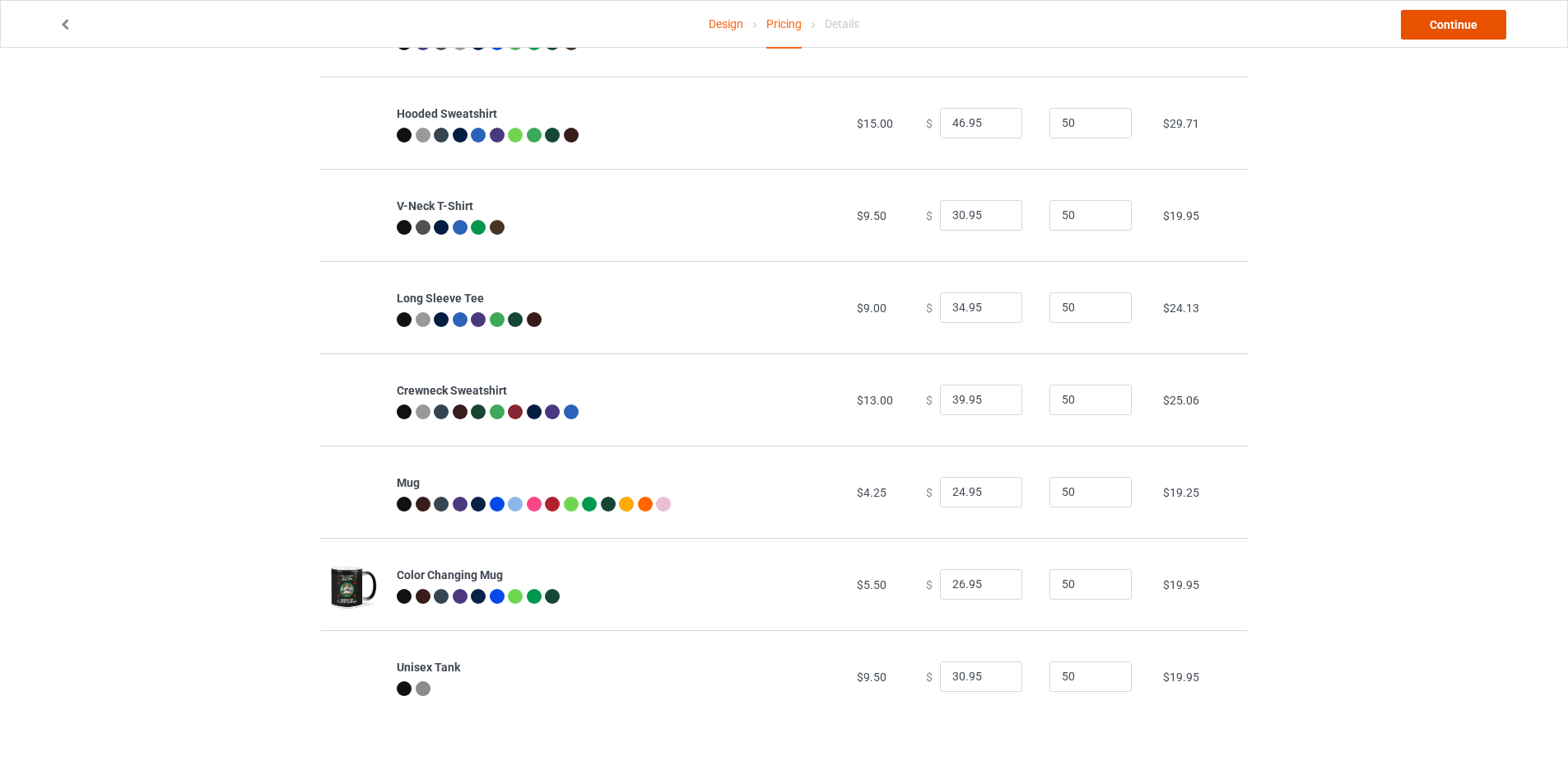
click at [1436, 33] on link "Continue" at bounding box center [1454, 25] width 105 height 30
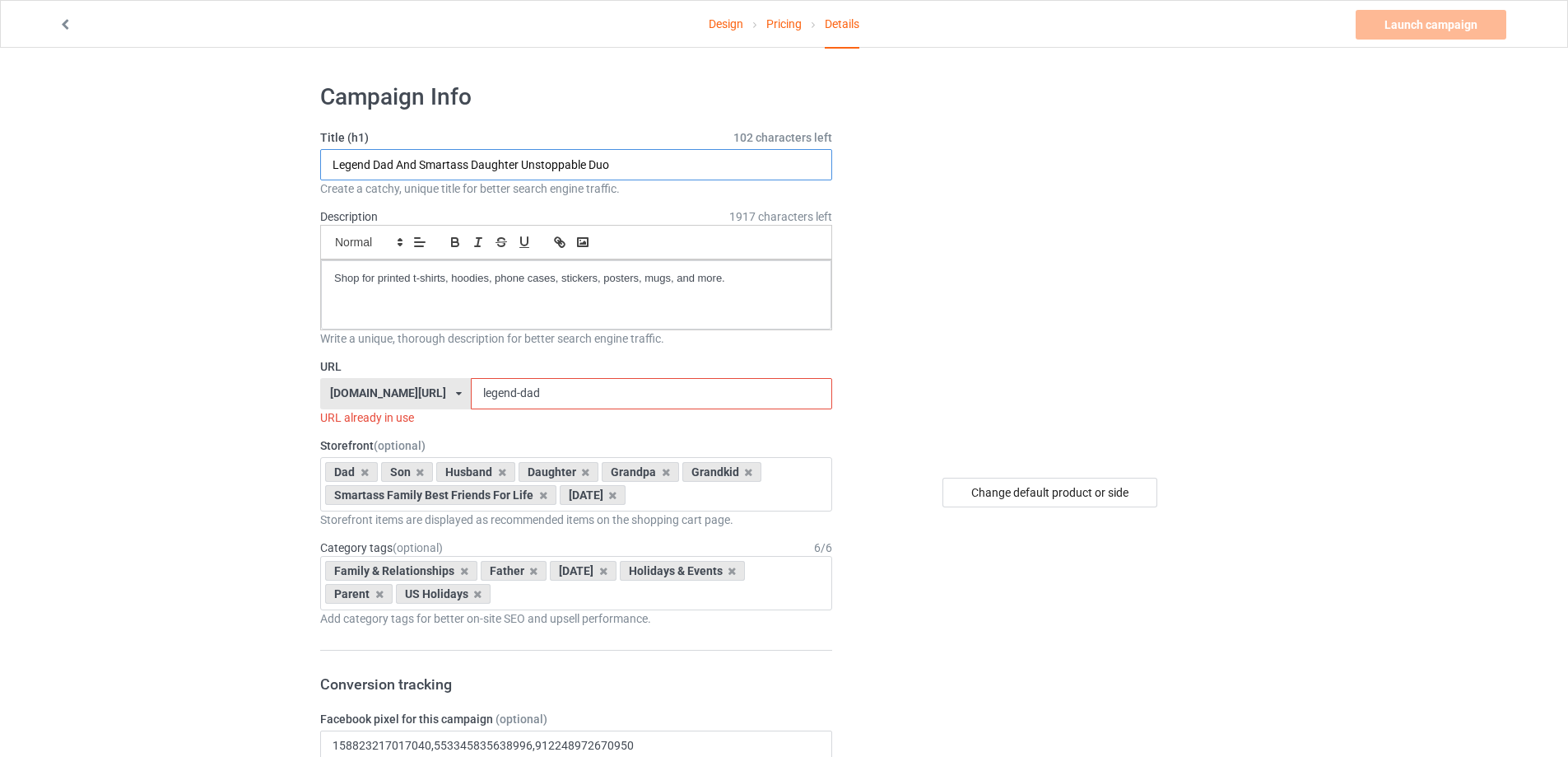
drag, startPoint x: 614, startPoint y: 162, endPoint x: 199, endPoint y: 156, distance: 415.0
paste input "Bonus-Dad... Putting Up With My Mom"
click at [389, 165] on input "Bonus-Dad... Putting Up With My Mom" at bounding box center [576, 164] width 512 height 31
click at [397, 169] on input "Bonus-Dad... Putting Up With My Mom" at bounding box center [576, 164] width 512 height 31
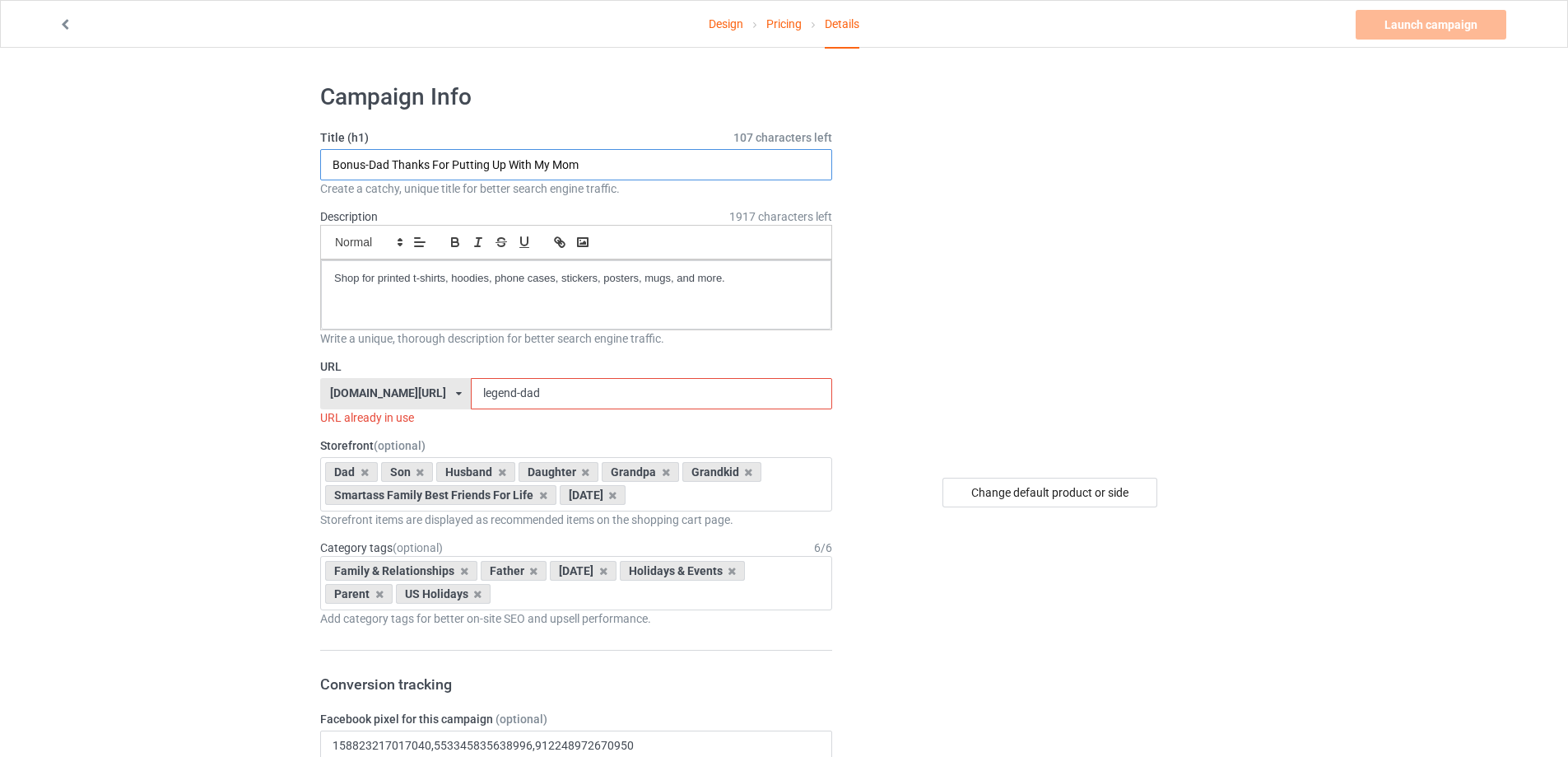
click at [368, 164] on input "Bonus-Dad Thanks For Putting Up With My Mom" at bounding box center [576, 164] width 512 height 31
drag, startPoint x: 362, startPoint y: 164, endPoint x: 401, endPoint y: 178, distance: 41.4
click at [362, 164] on input "MerryBonus Dad Thanks For Putting Up With My Mom" at bounding box center [576, 164] width 512 height 31
click at [556, 165] on input "Merry Christmas To My Amazing Bonus Dad Thanks For Putting Up With My Mom" at bounding box center [576, 164] width 512 height 31
drag, startPoint x: 557, startPoint y: 161, endPoint x: 505, endPoint y: 165, distance: 52.2
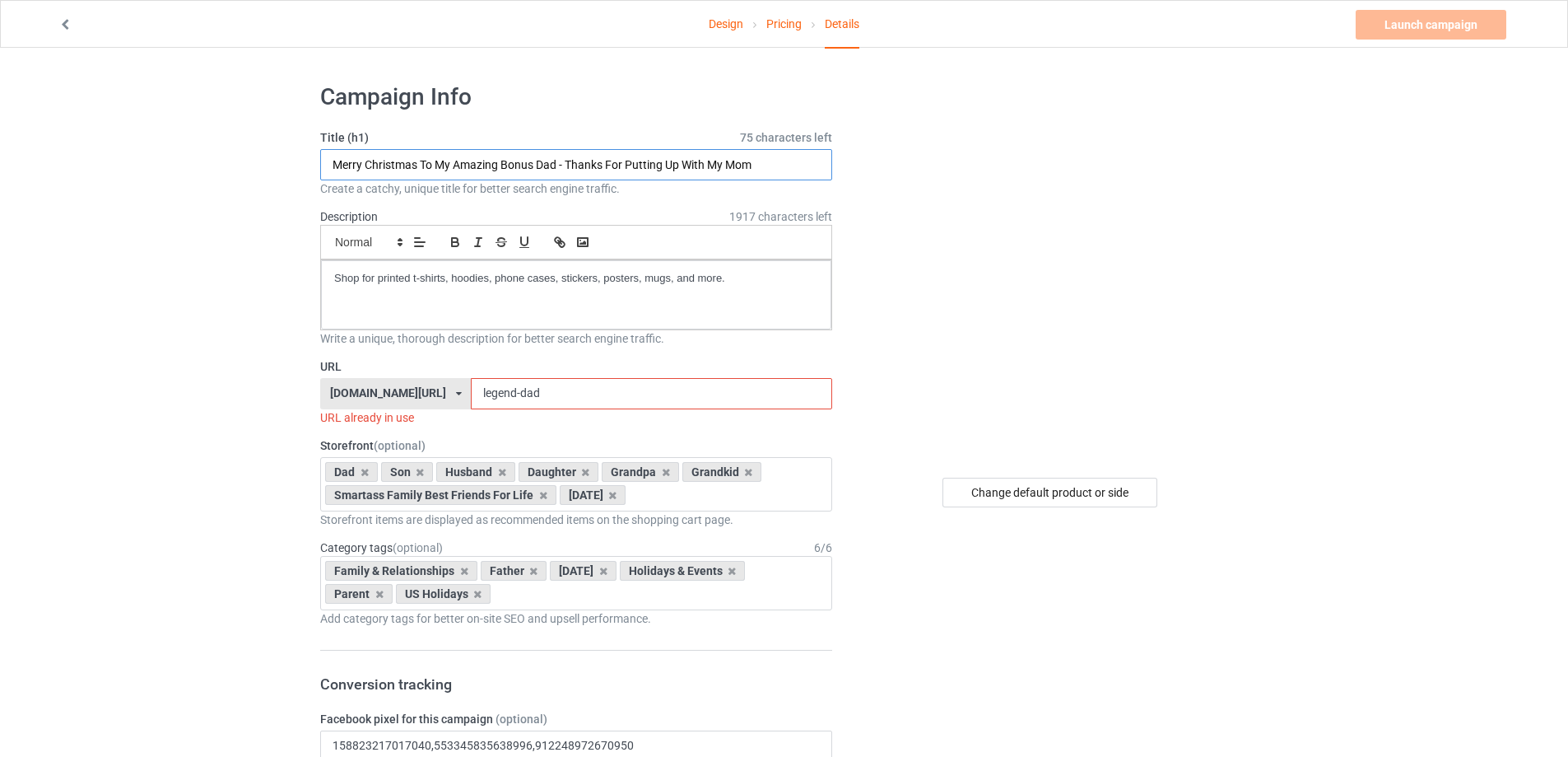
click at [505, 165] on input "Merry Christmas To My Amazing Bonus Dad - Thanks For Putting Up With My Mom" at bounding box center [576, 164] width 512 height 31
type input "Merry Christmas To My Amazing Bonus Dad - Thanks For Putting Up With My Mom"
drag, startPoint x: 470, startPoint y: 394, endPoint x: 422, endPoint y: 394, distance: 48.0
click at [422, 394] on div "[DOMAIN_NAME][URL] [DOMAIN_NAME][URL] [DOMAIN_NAME][URL] [DOMAIN_NAME][URL] 5f8…" at bounding box center [576, 393] width 512 height 31
click at [496, 396] on input "bonus-dad" at bounding box center [651, 393] width 360 height 31
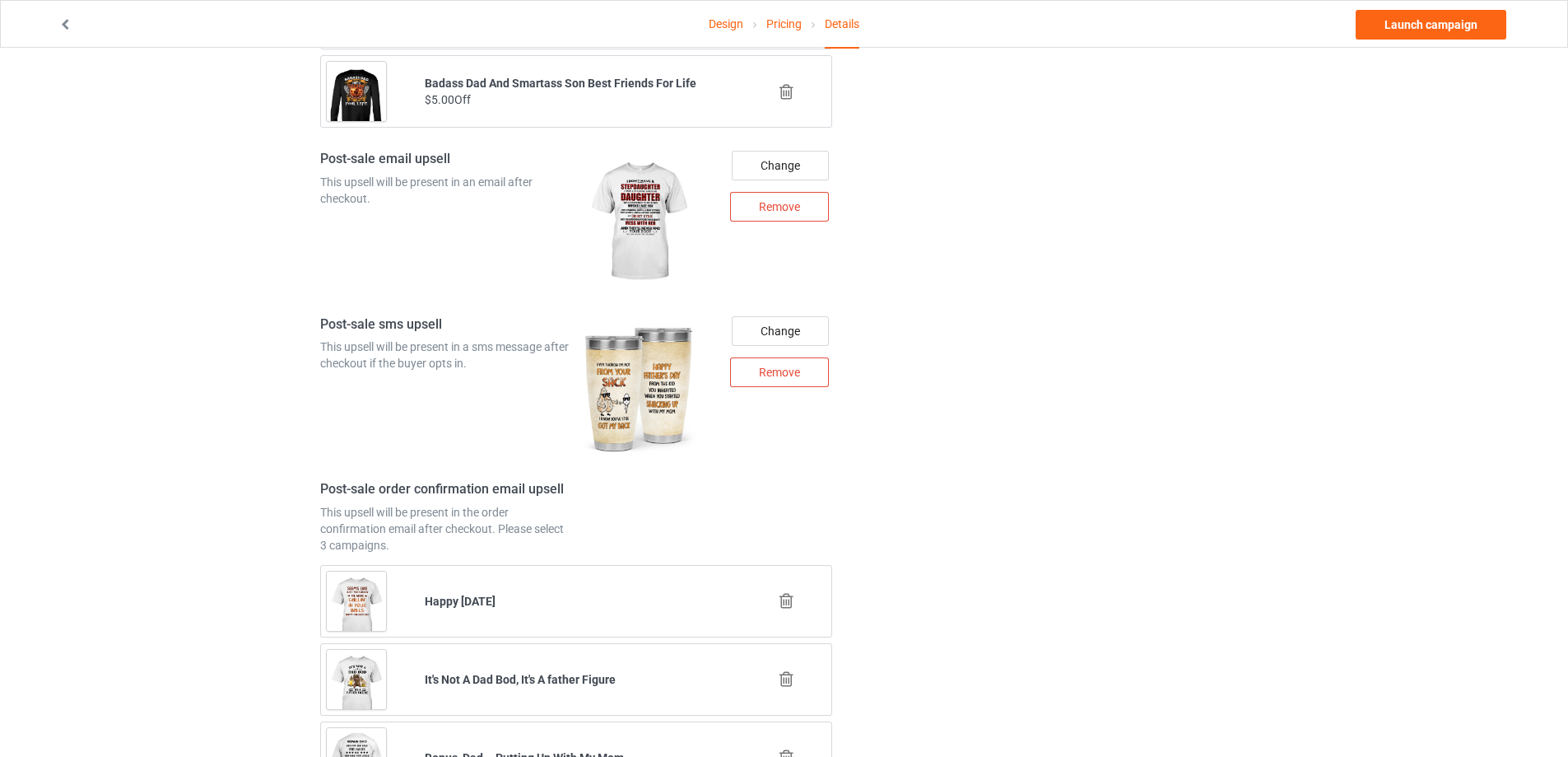
scroll to position [2017, 0]
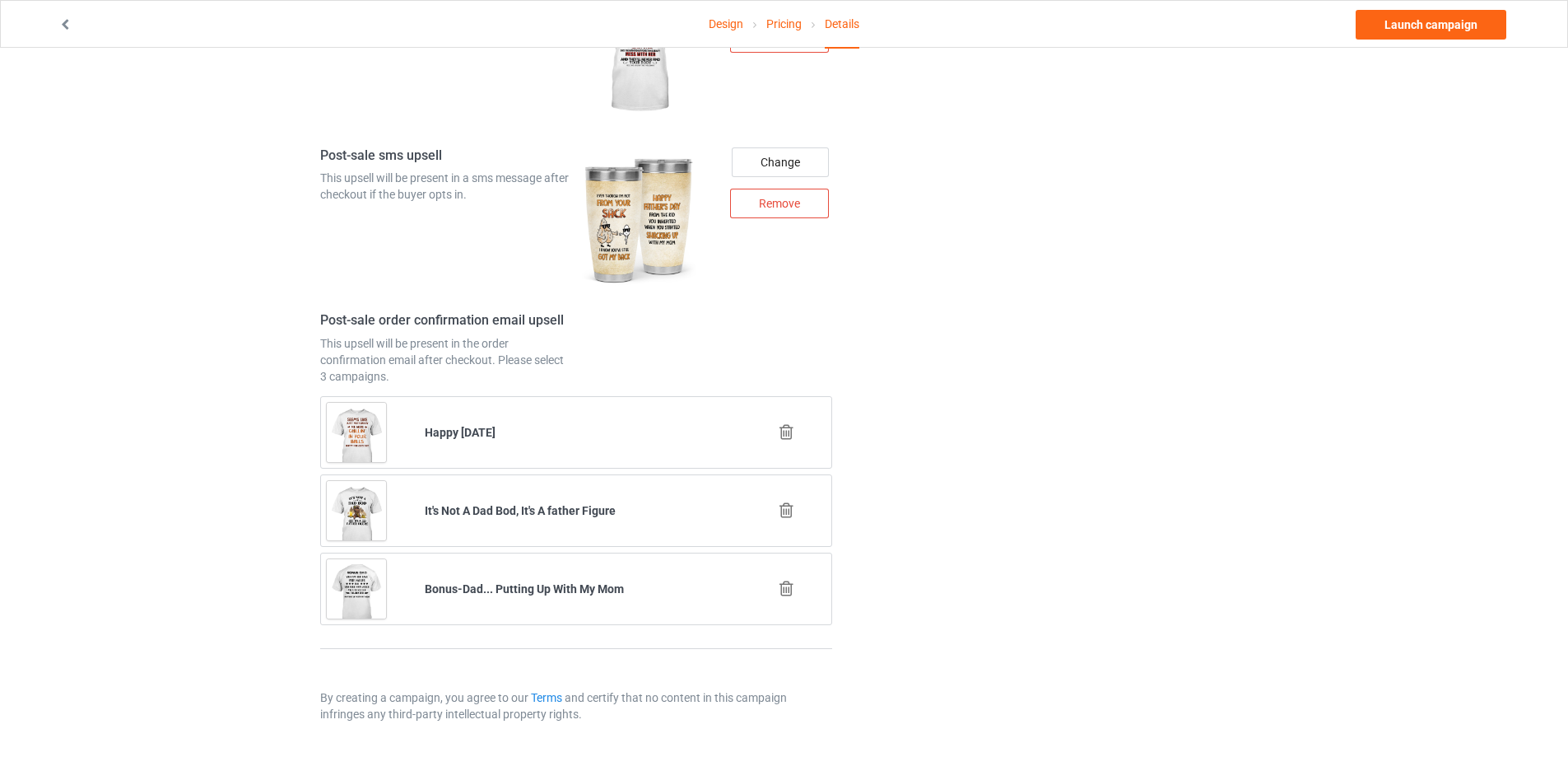
type input "bonus-dad-christmas"
click at [783, 511] on icon at bounding box center [787, 510] width 21 height 17
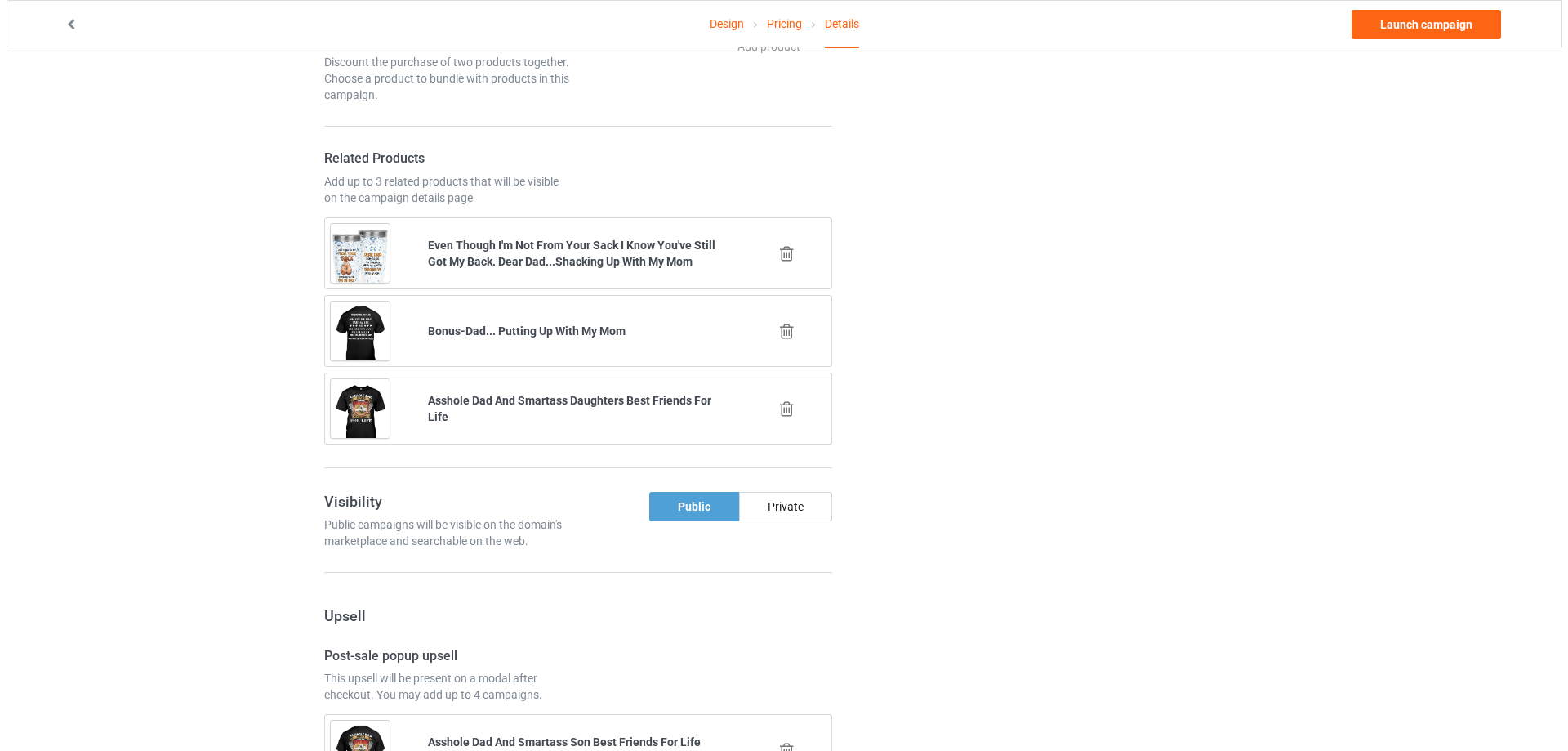
scroll to position [1923, 0]
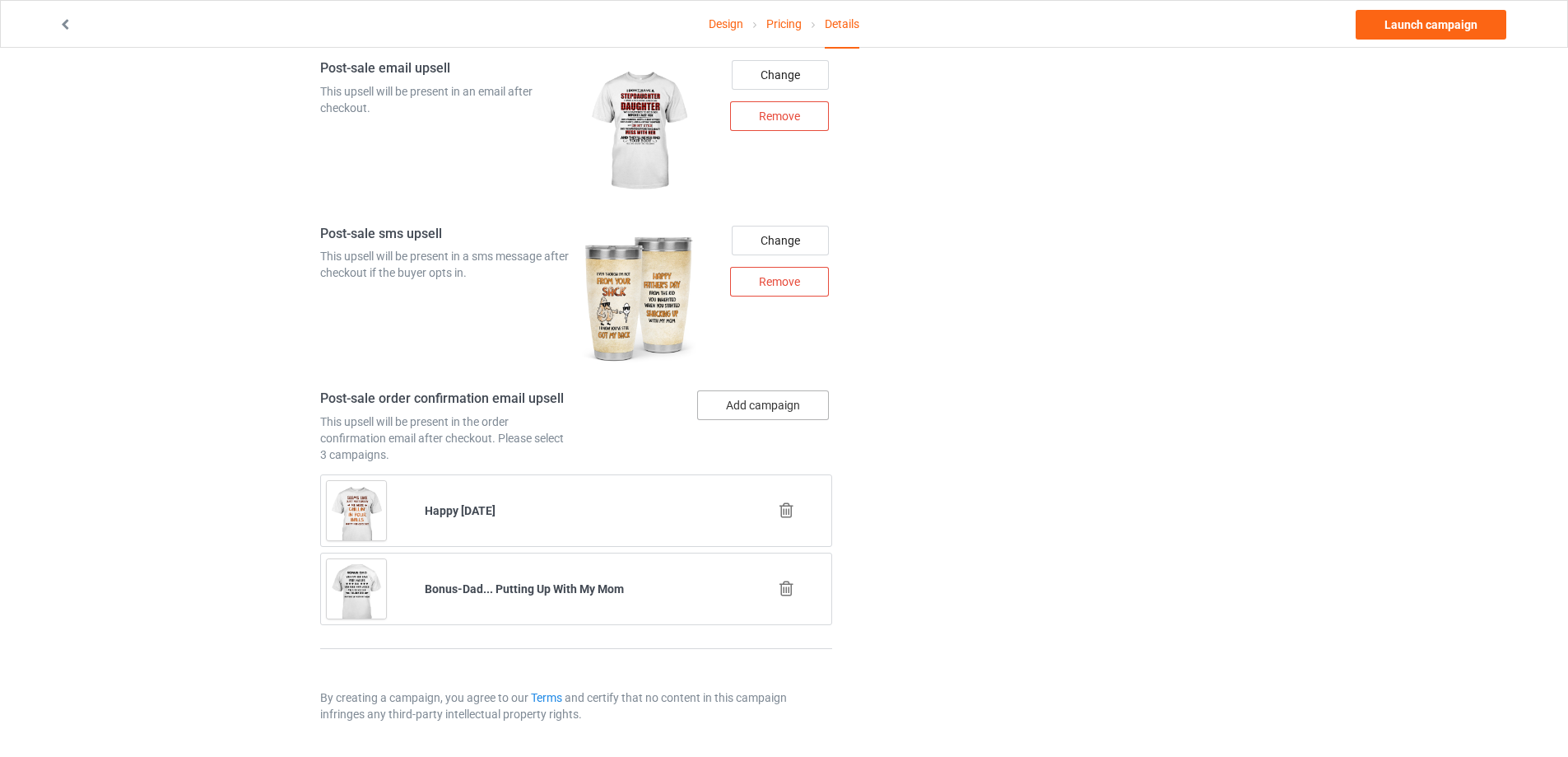
click at [754, 414] on button "Add campaign" at bounding box center [762, 405] width 132 height 30
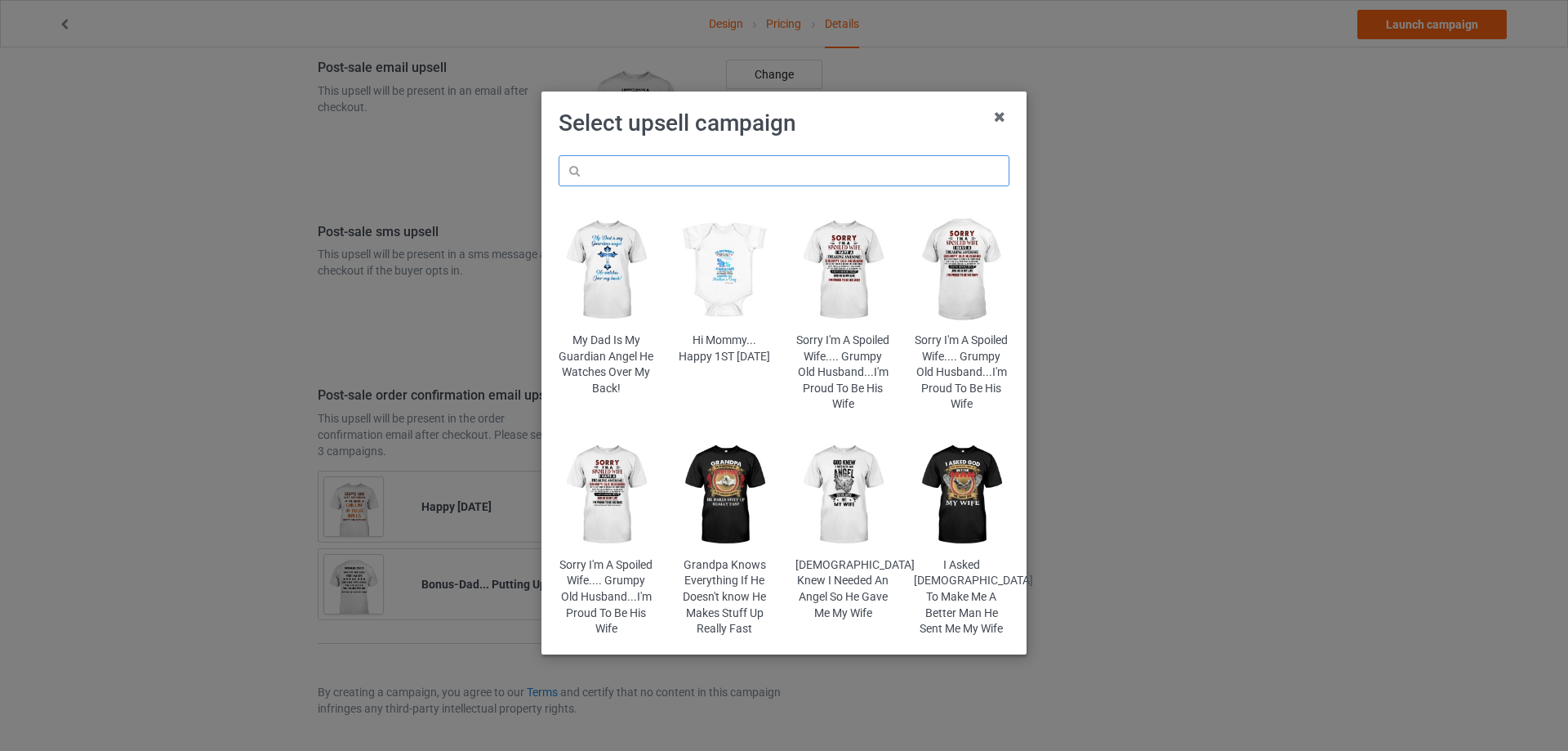
click at [716, 172] on input "text" at bounding box center [784, 170] width 451 height 31
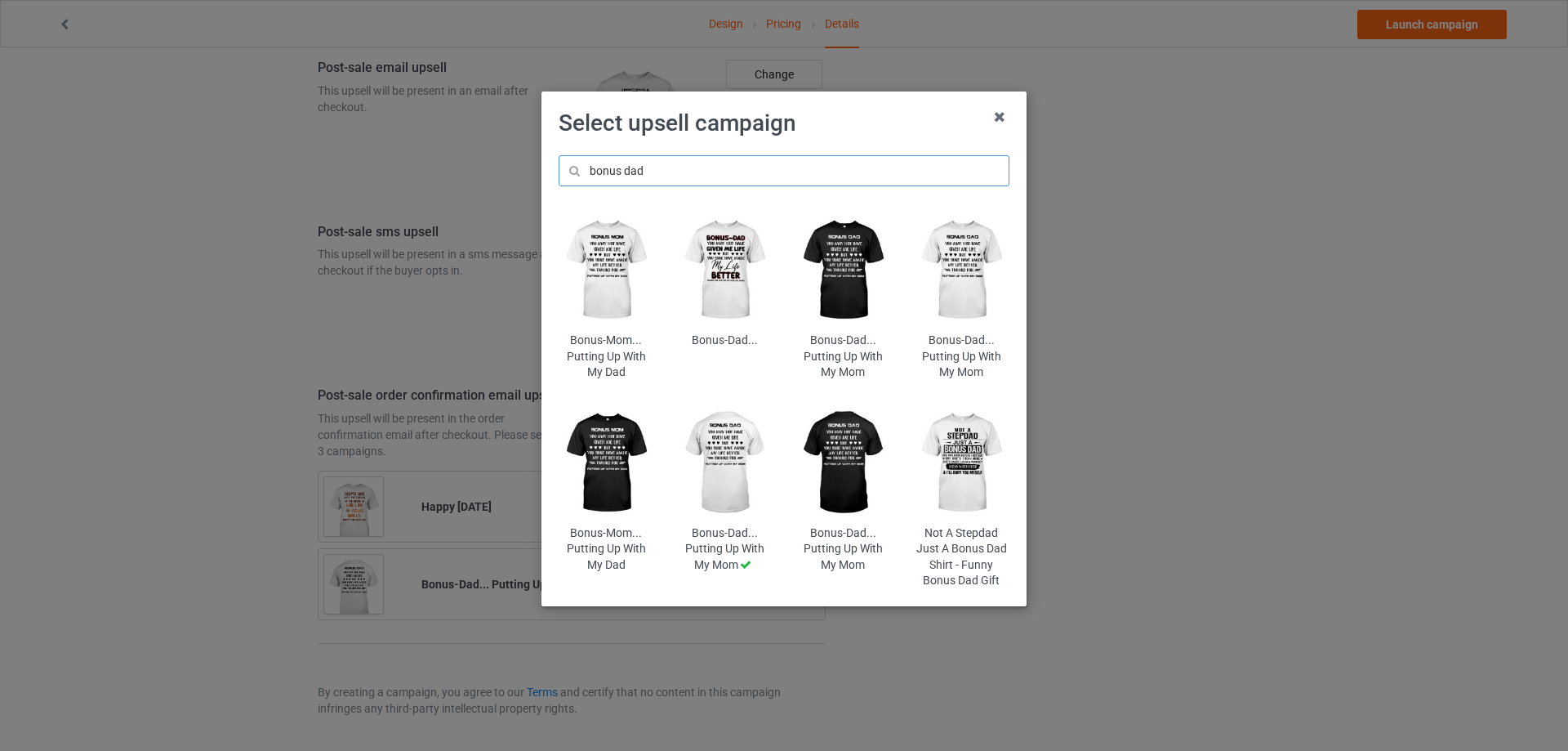
type input "bonus dad"
click at [957, 459] on img at bounding box center [961, 463] width 95 height 119
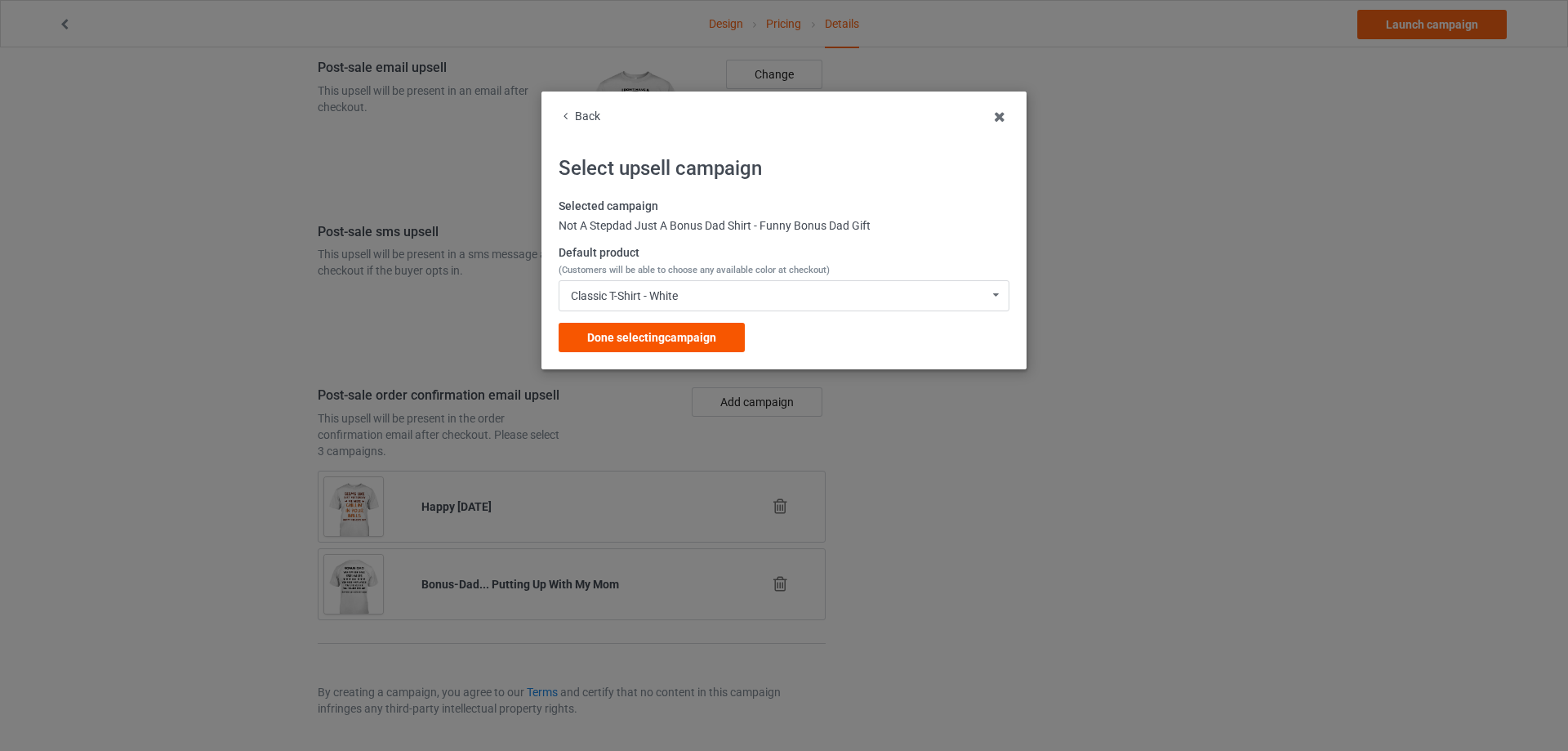
click at [698, 342] on span "Done selecting campaign" at bounding box center [651, 337] width 129 height 14
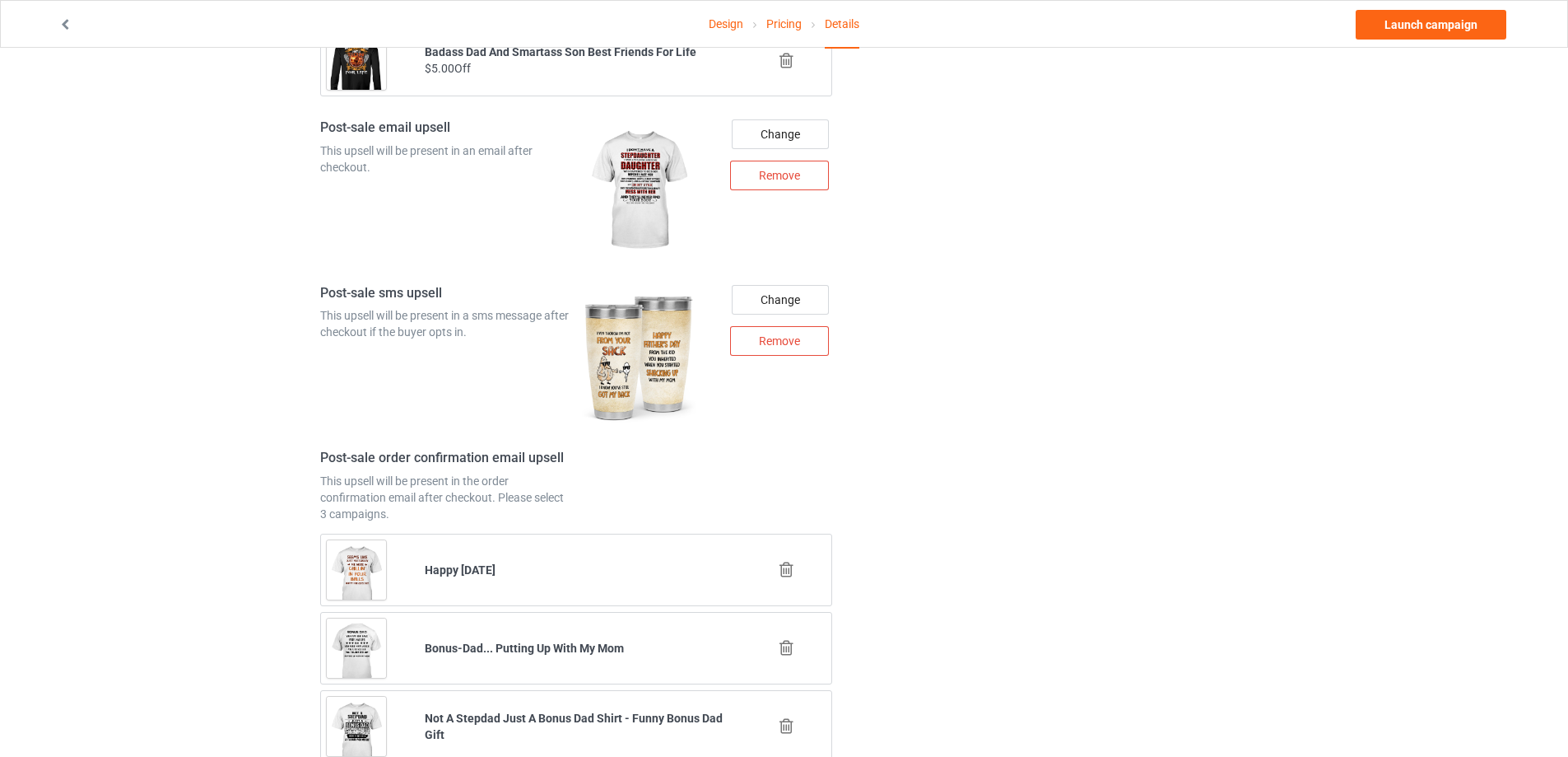
scroll to position [2017, 0]
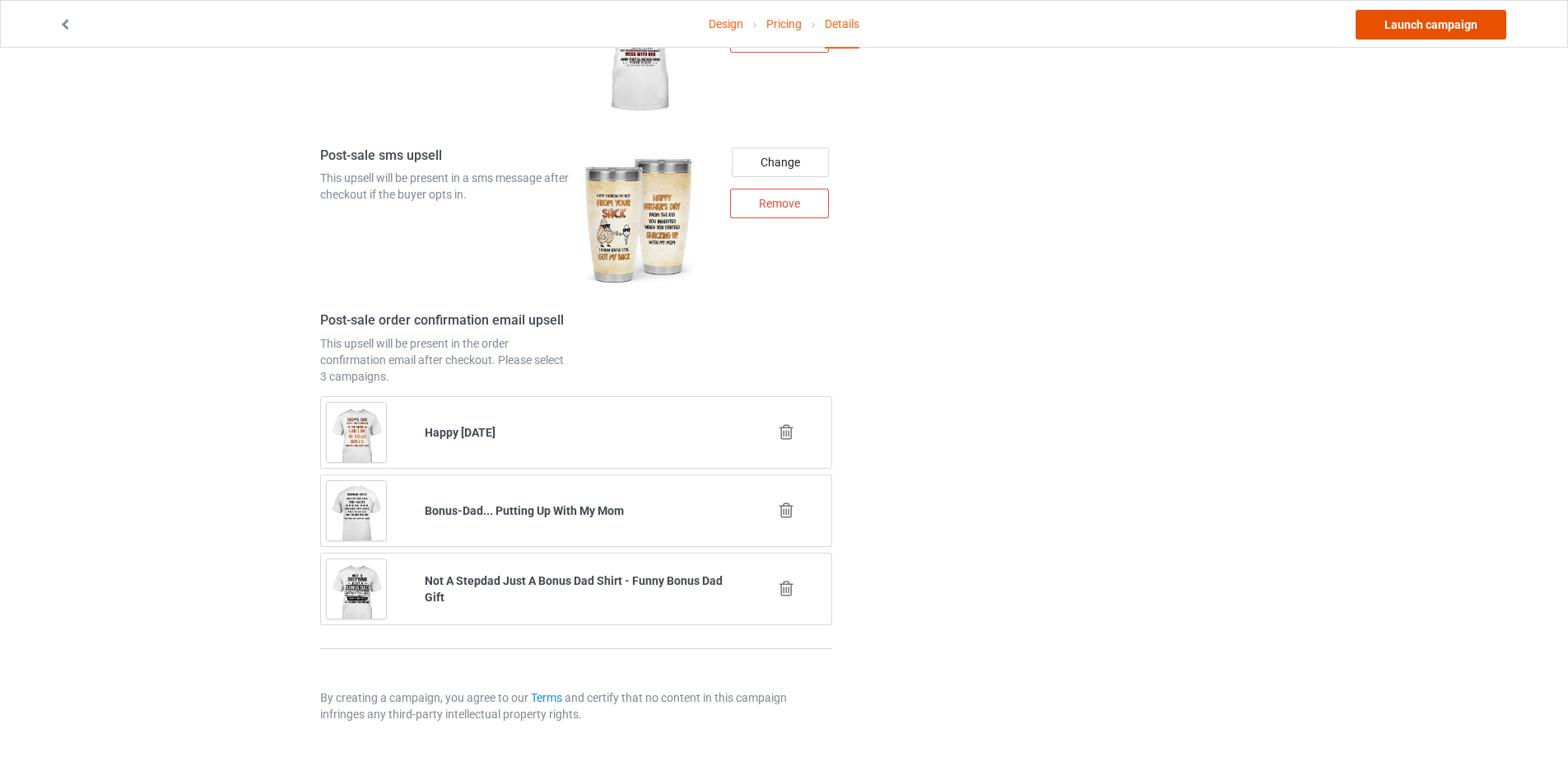
click at [1417, 25] on link "Launch campaign" at bounding box center [1431, 25] width 151 height 30
